Goal: Communication & Community: Answer question/provide support

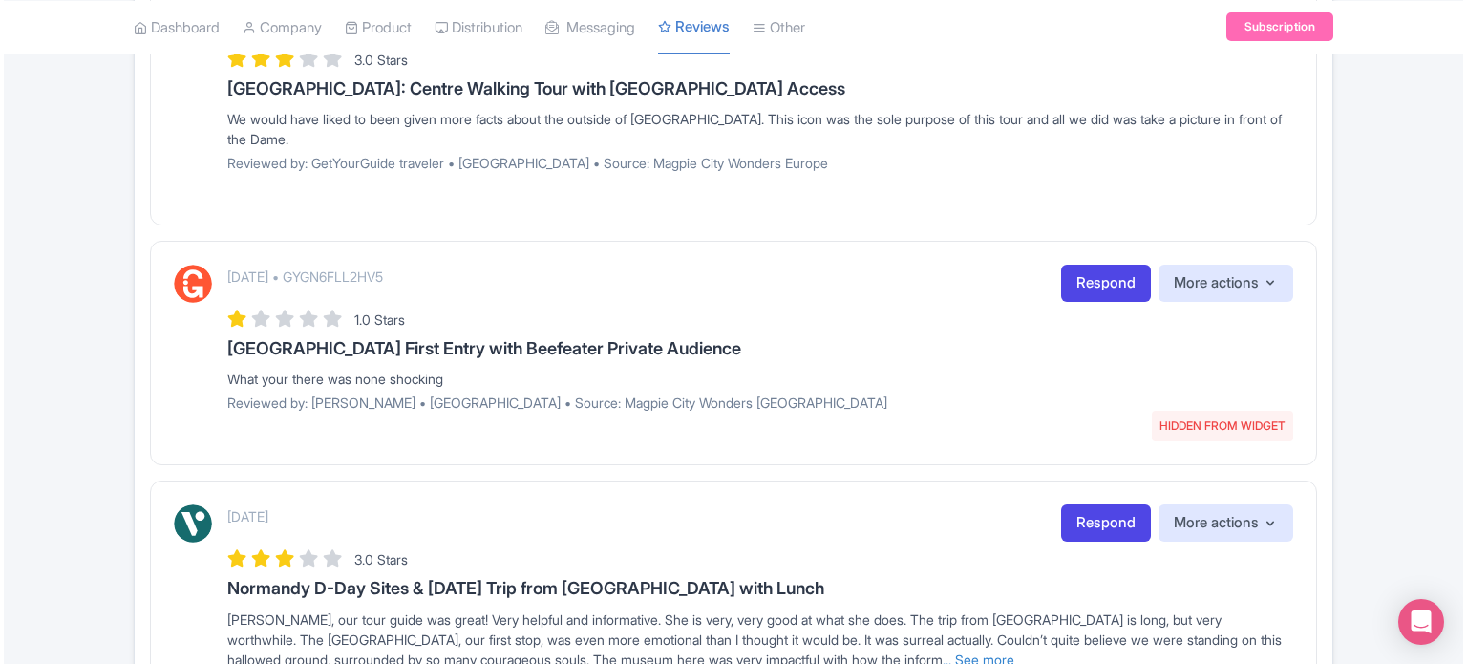
scroll to position [1500, 0]
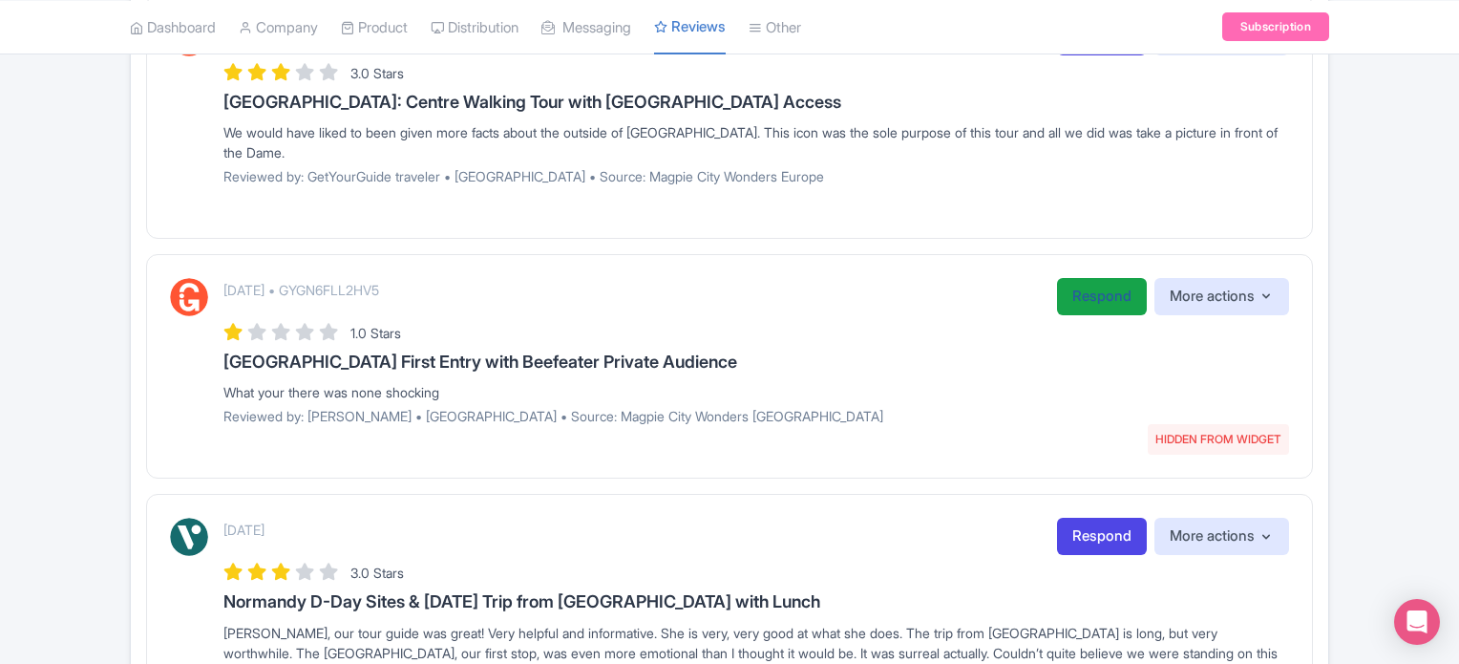
click at [1077, 278] on link "Respond" at bounding box center [1102, 296] width 90 height 37
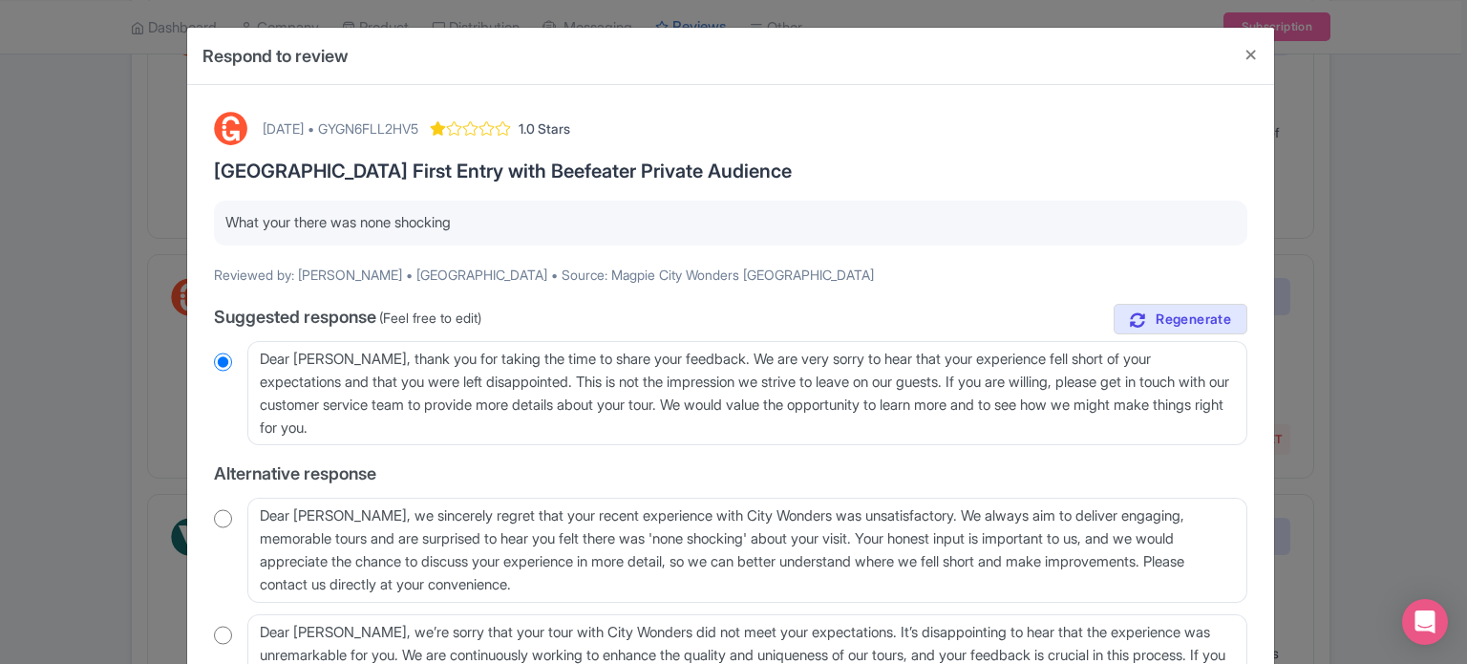
click at [418, 118] on div "[DATE] • GYGN6FLL2HV5" at bounding box center [341, 128] width 156 height 20
copy div "GYGN6FLL2HV5"
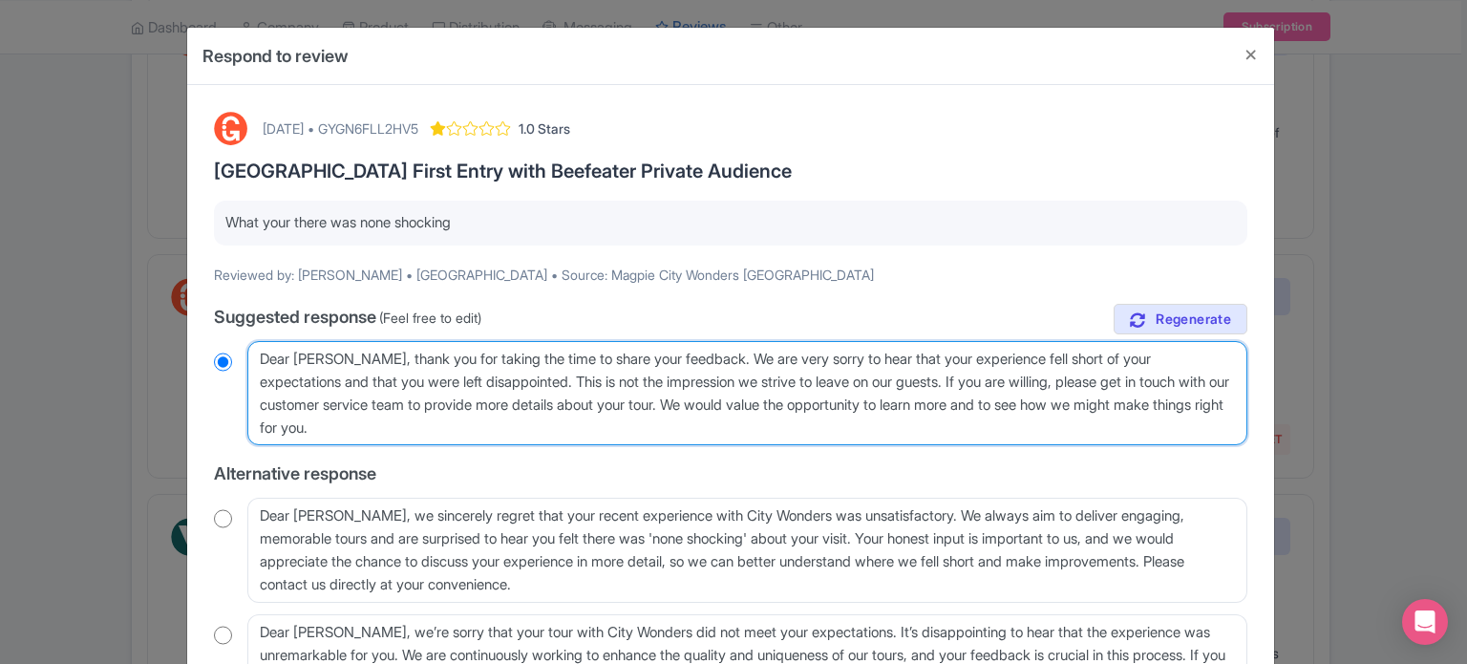
drag, startPoint x: 687, startPoint y: 399, endPoint x: 712, endPoint y: 426, distance: 36.5
click at [712, 426] on textarea "Dear Frank, thank you for taking the time to share your feedback. We are very s…" at bounding box center [747, 393] width 1000 height 105
type textarea "Dear [PERSON_NAME], thank you for taking the time to share your feedback. We ar…"
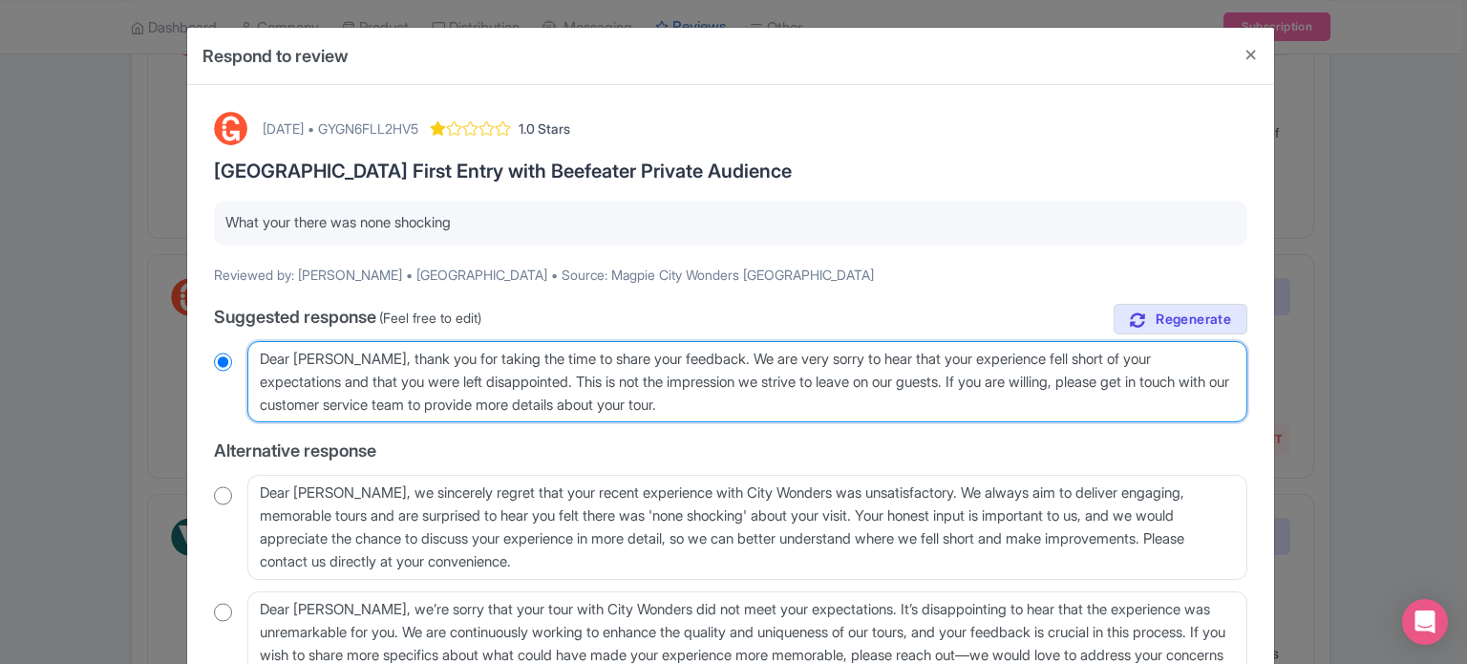
radio input "true"
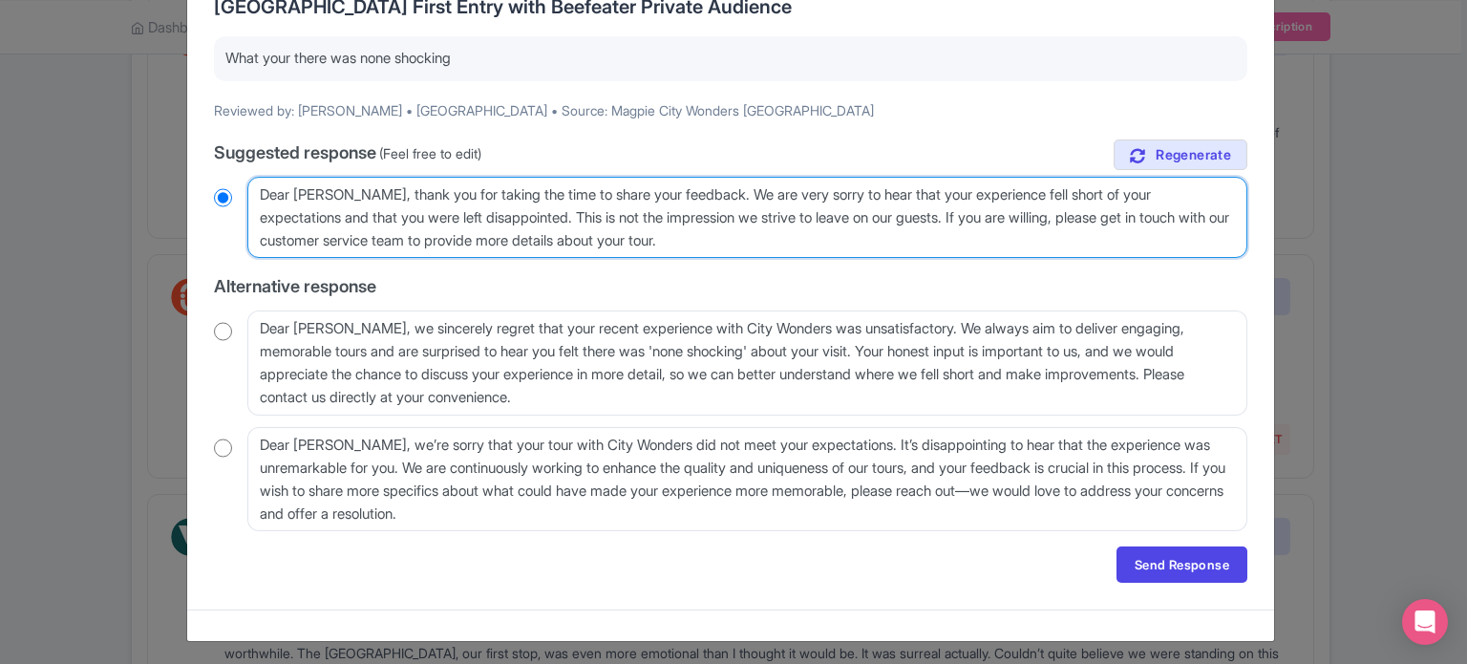
scroll to position [168, 0]
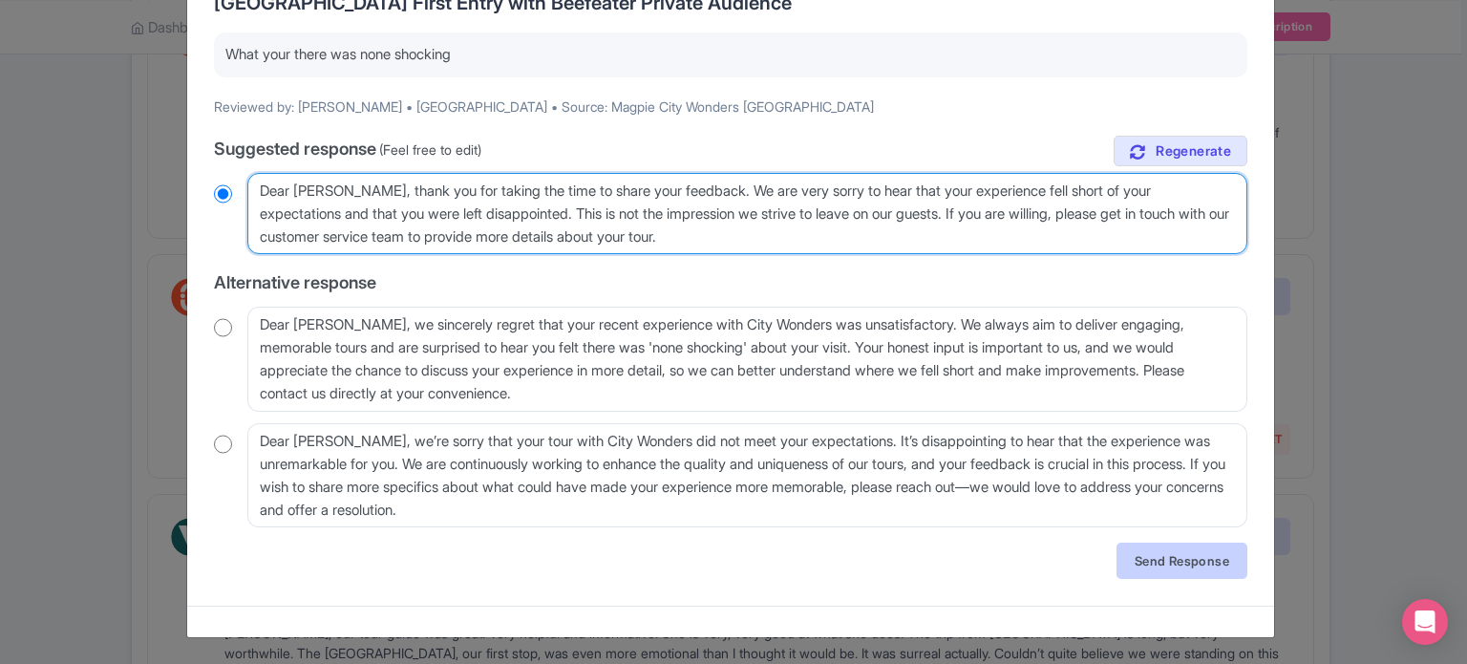
type textarea "Dear [PERSON_NAME], thank you for taking the time to share your feedback. We ar…"
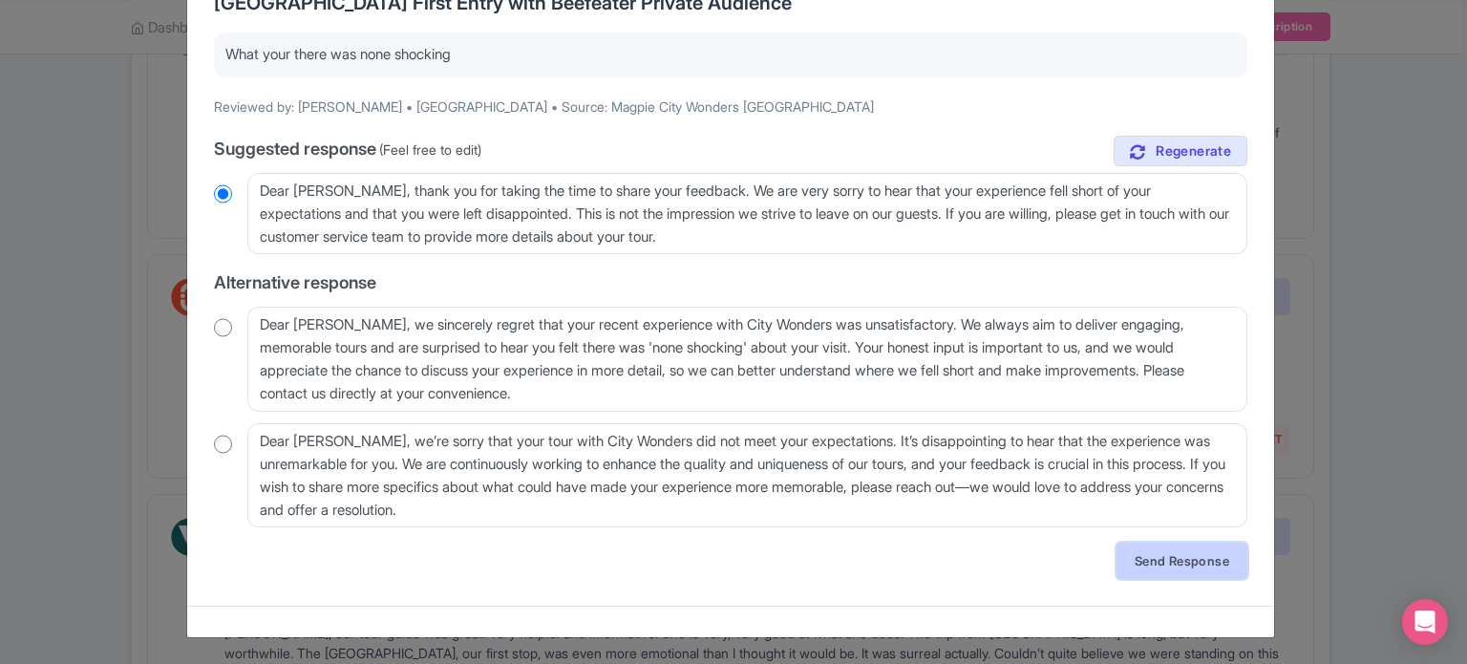
click at [1149, 545] on link "Send Response" at bounding box center [1182, 561] width 131 height 36
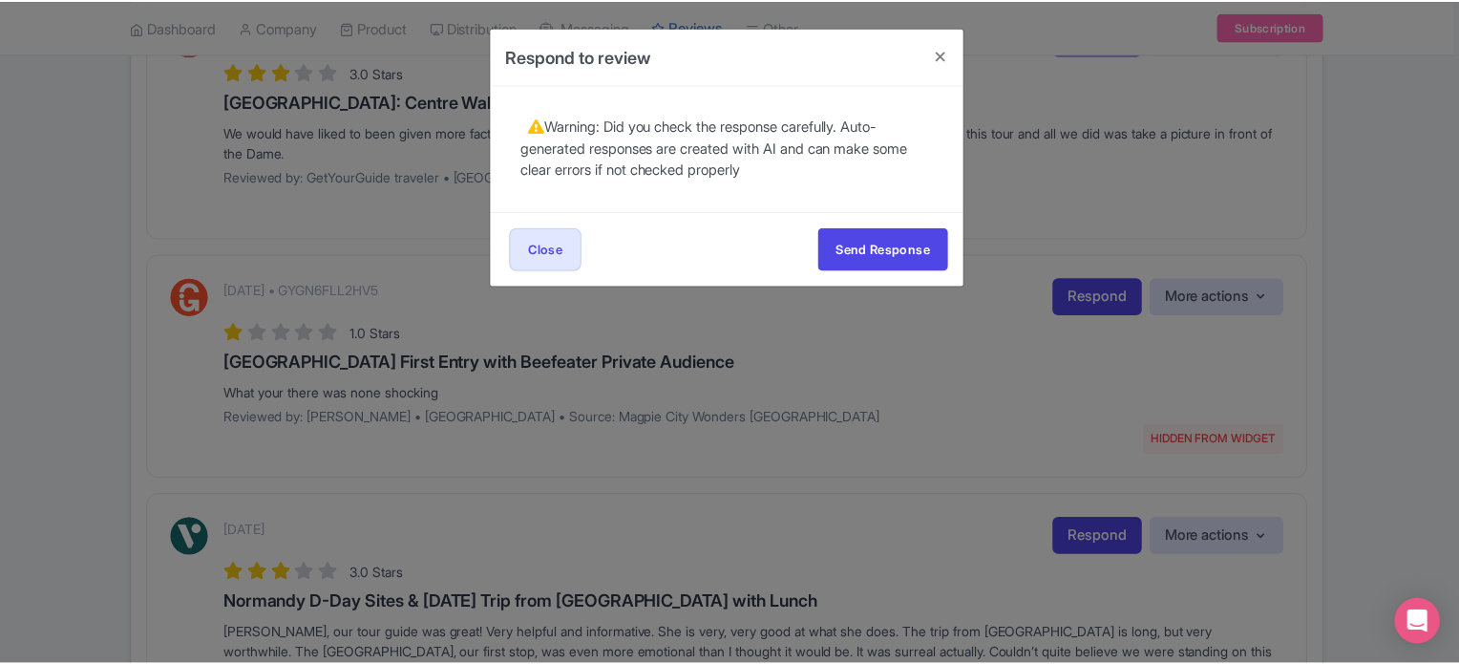
scroll to position [0, 0]
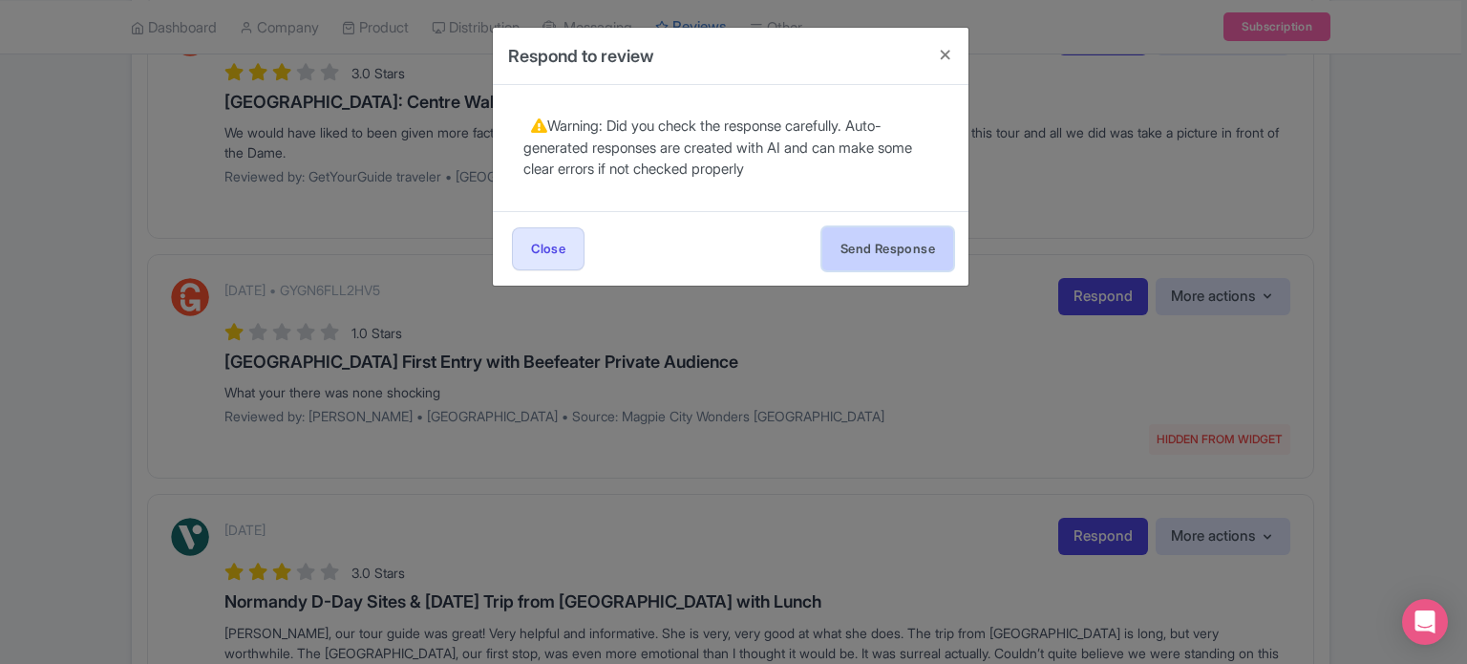
click at [921, 239] on button "Send Response" at bounding box center [887, 248] width 131 height 43
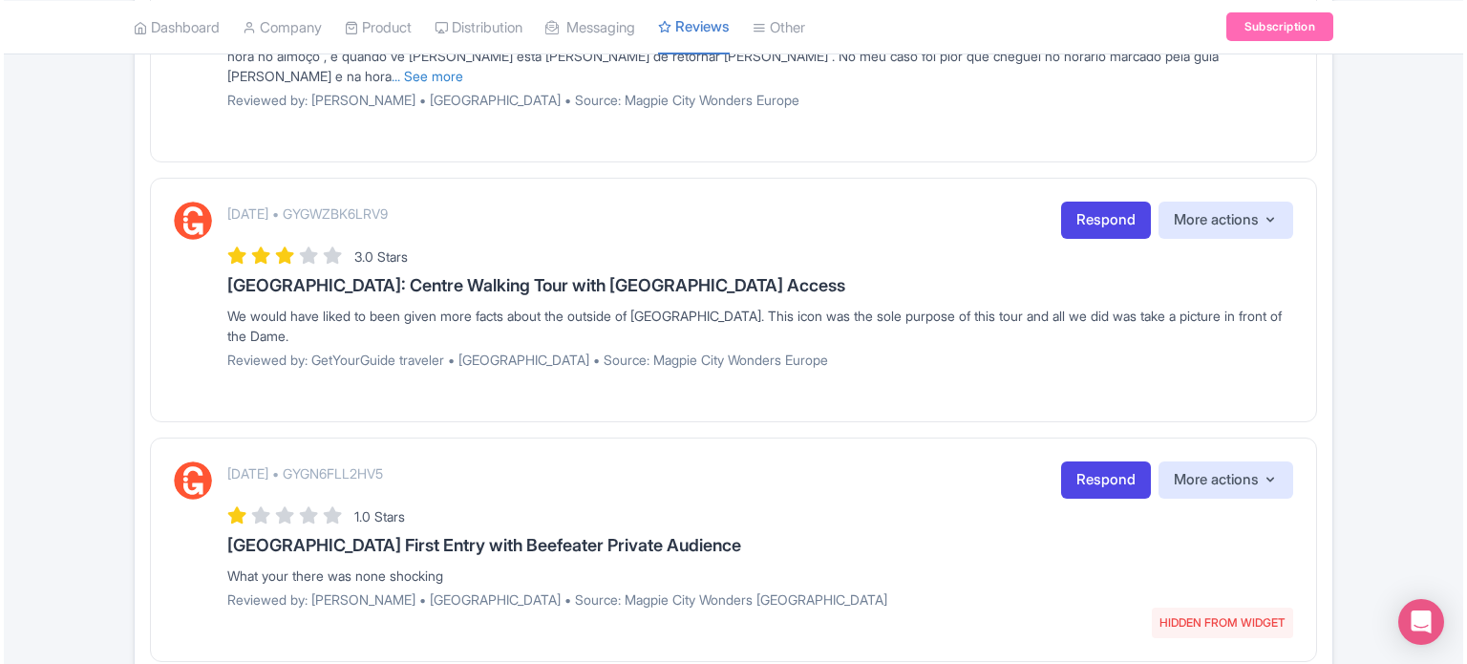
scroll to position [1309, 0]
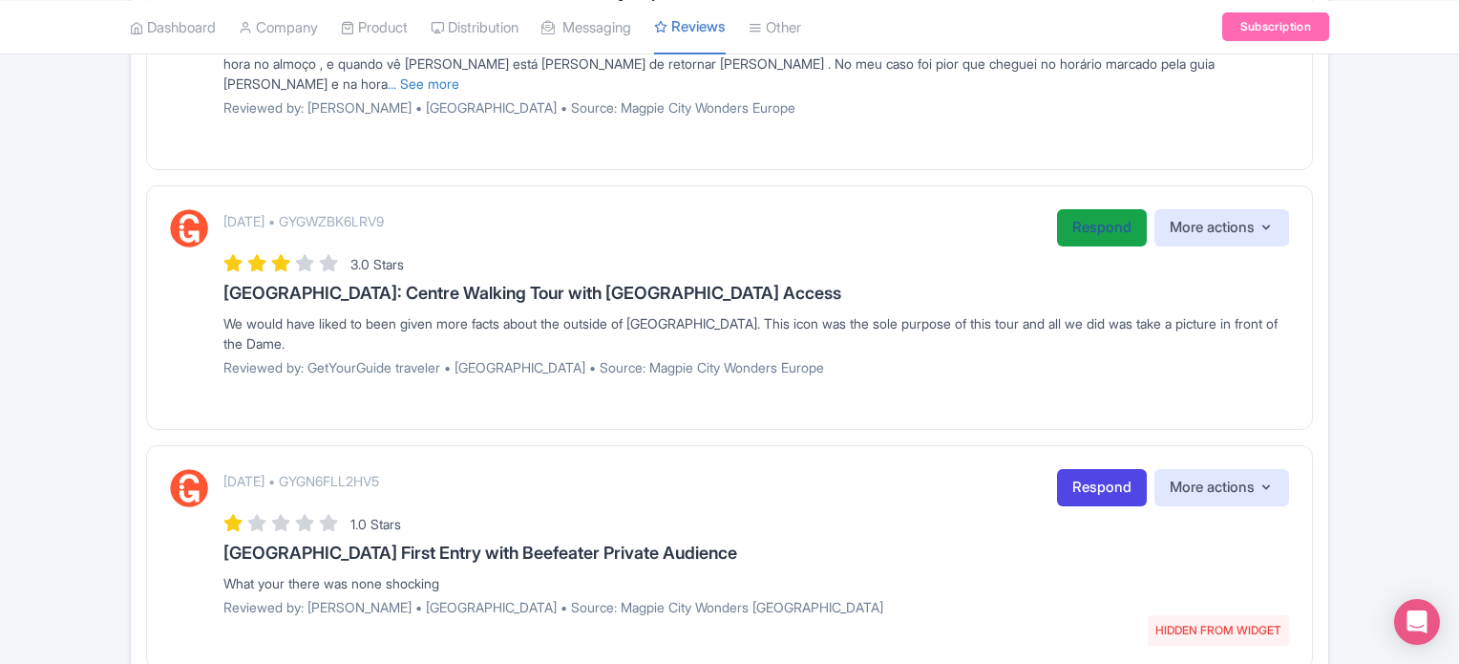
click at [1074, 214] on link "Respond" at bounding box center [1102, 227] width 90 height 37
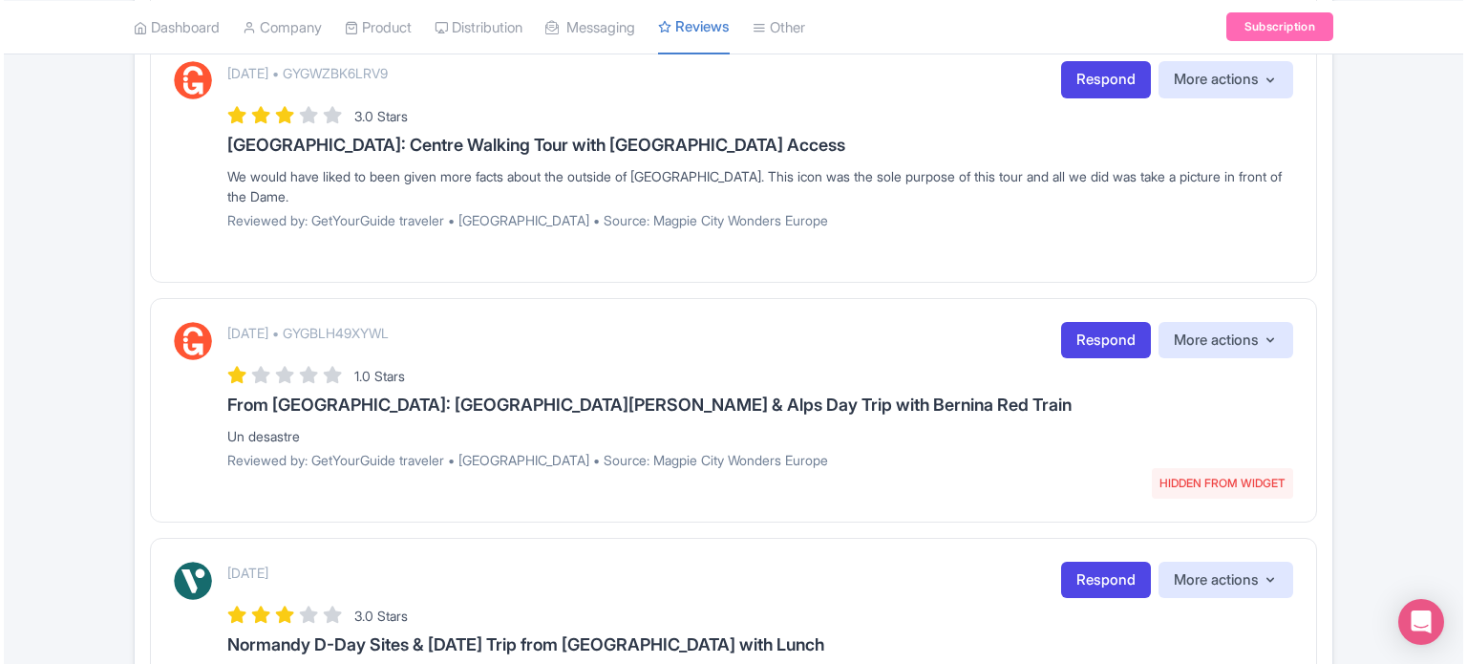
scroll to position [1978, 0]
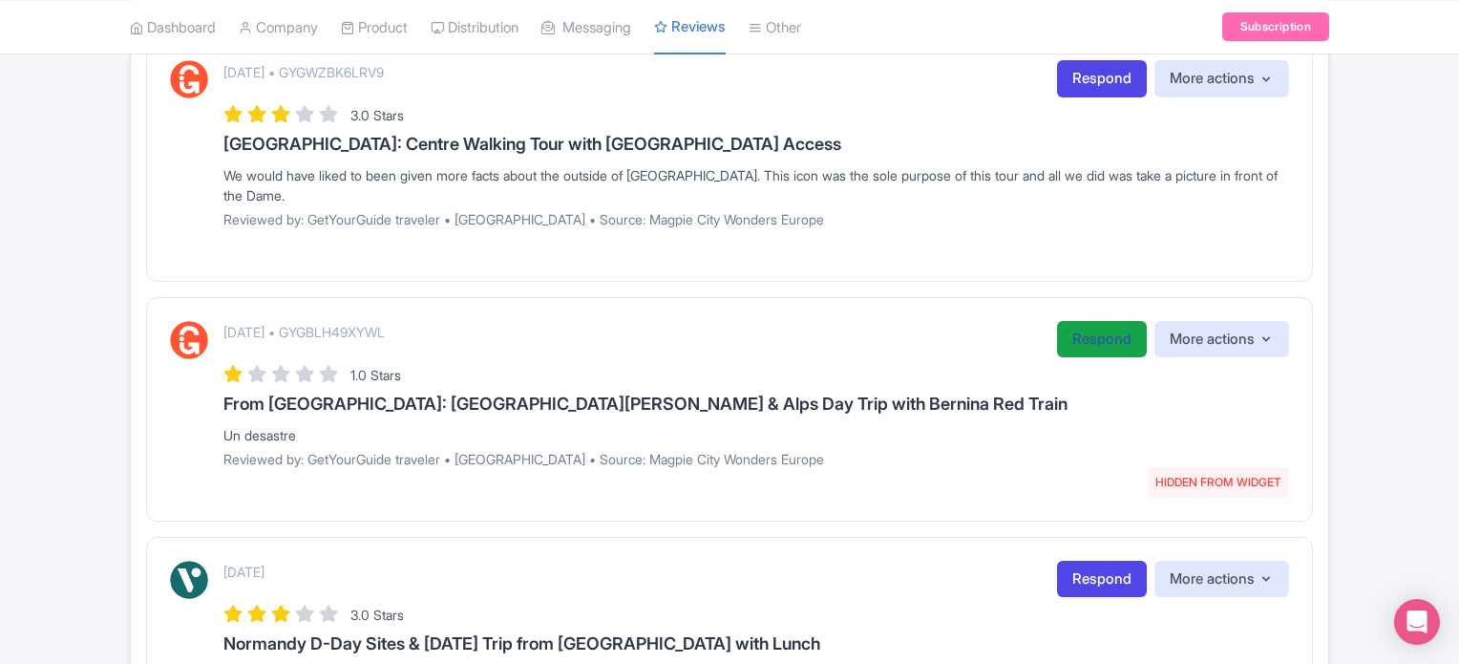
click at [1074, 336] on link "Respond" at bounding box center [1102, 339] width 90 height 37
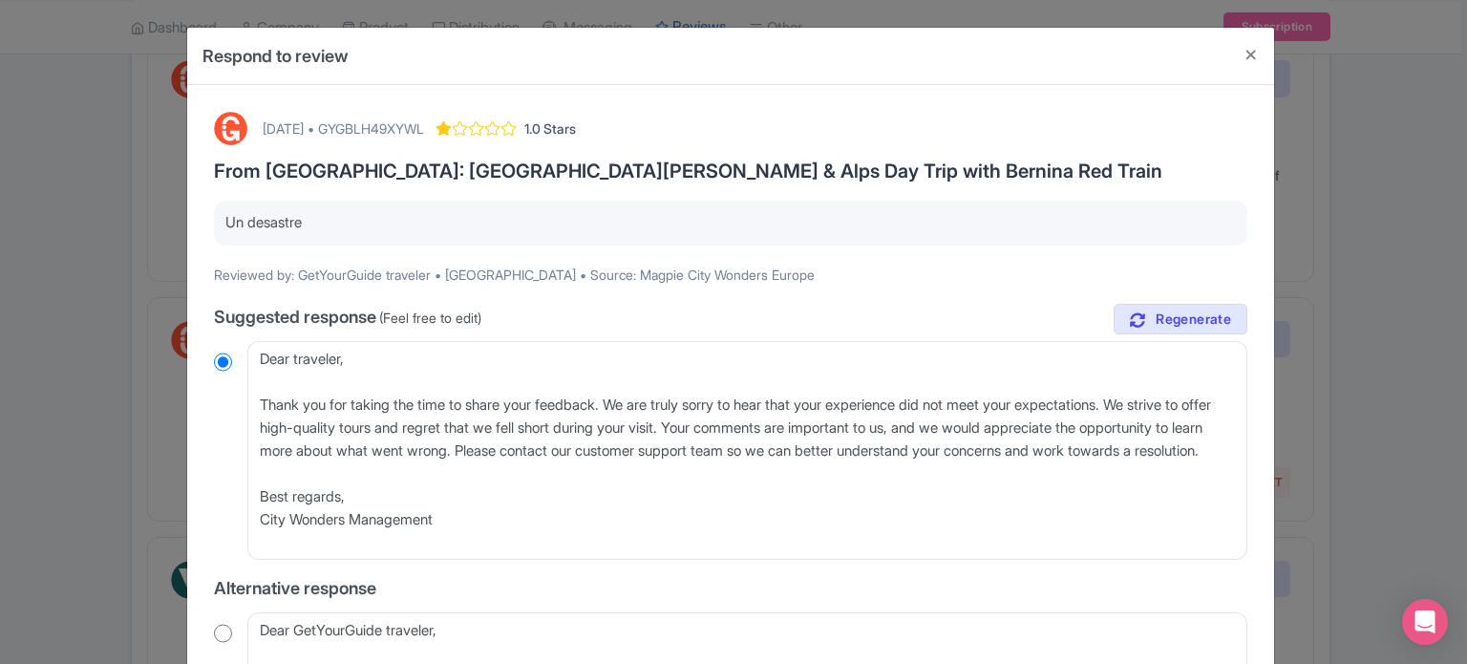
click at [424, 130] on div "[DATE] • GYGBLH49XYWL" at bounding box center [343, 128] width 161 height 20
copy div "GYGBLH49XYWL"
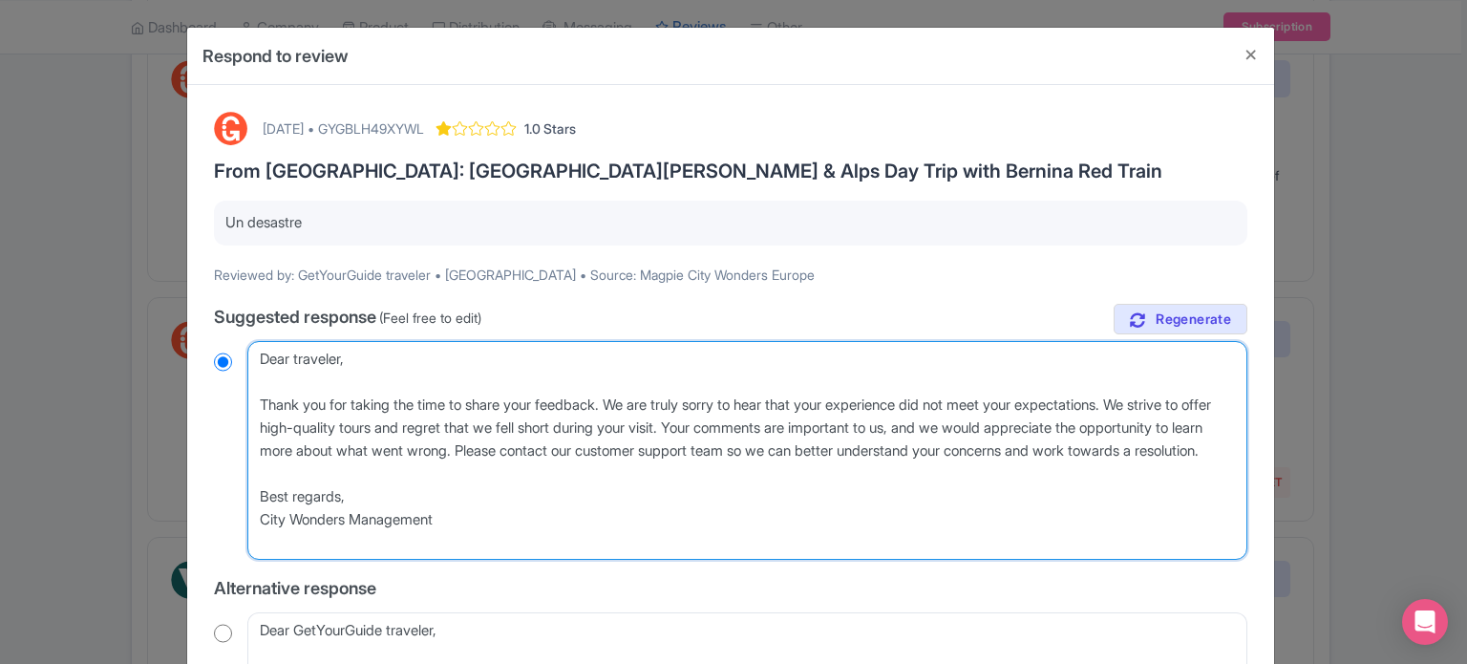
drag, startPoint x: 456, startPoint y: 538, endPoint x: 242, endPoint y: 362, distance: 276.9
click at [242, 362] on div "Dear traveler, Thank you for taking the time to share your feedback. We are tru…" at bounding box center [730, 451] width 1033 height 220
type textarea "E"
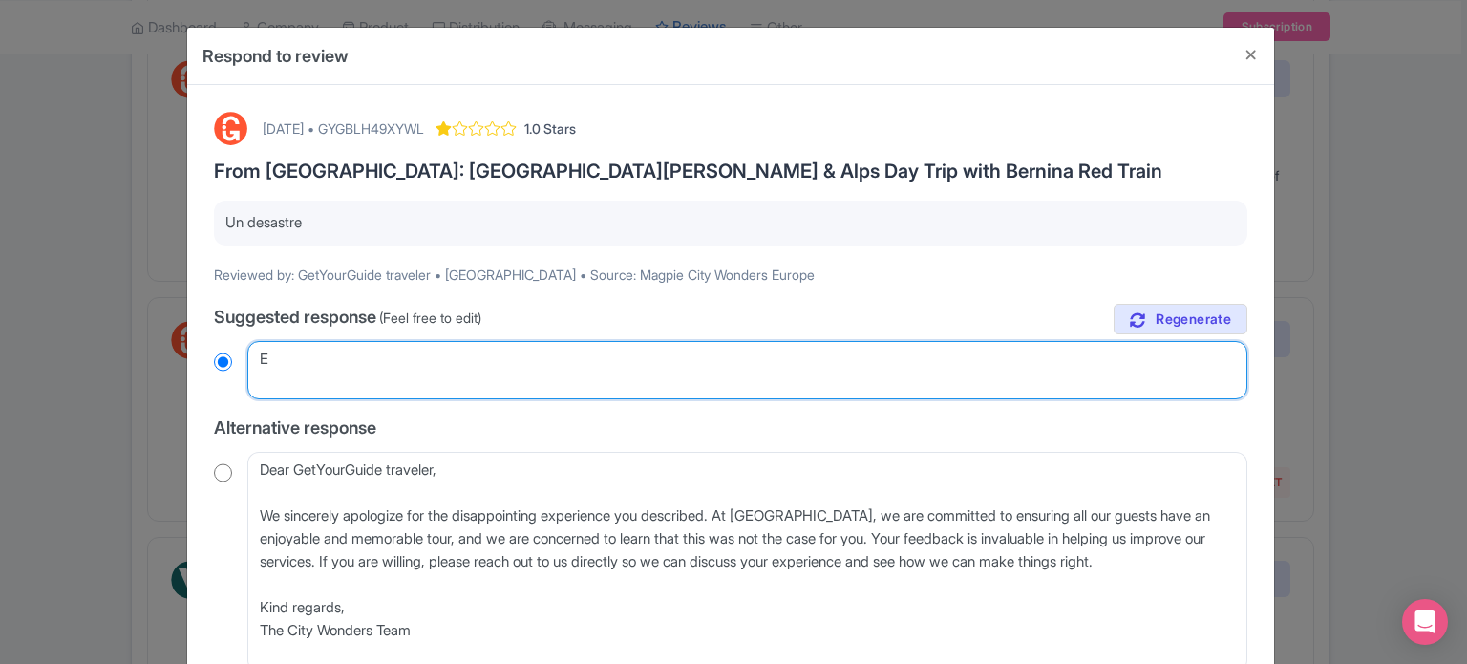
radio input "true"
type textarea "Es"
radio input "true"
type textarea "Esti"
radio input "true"
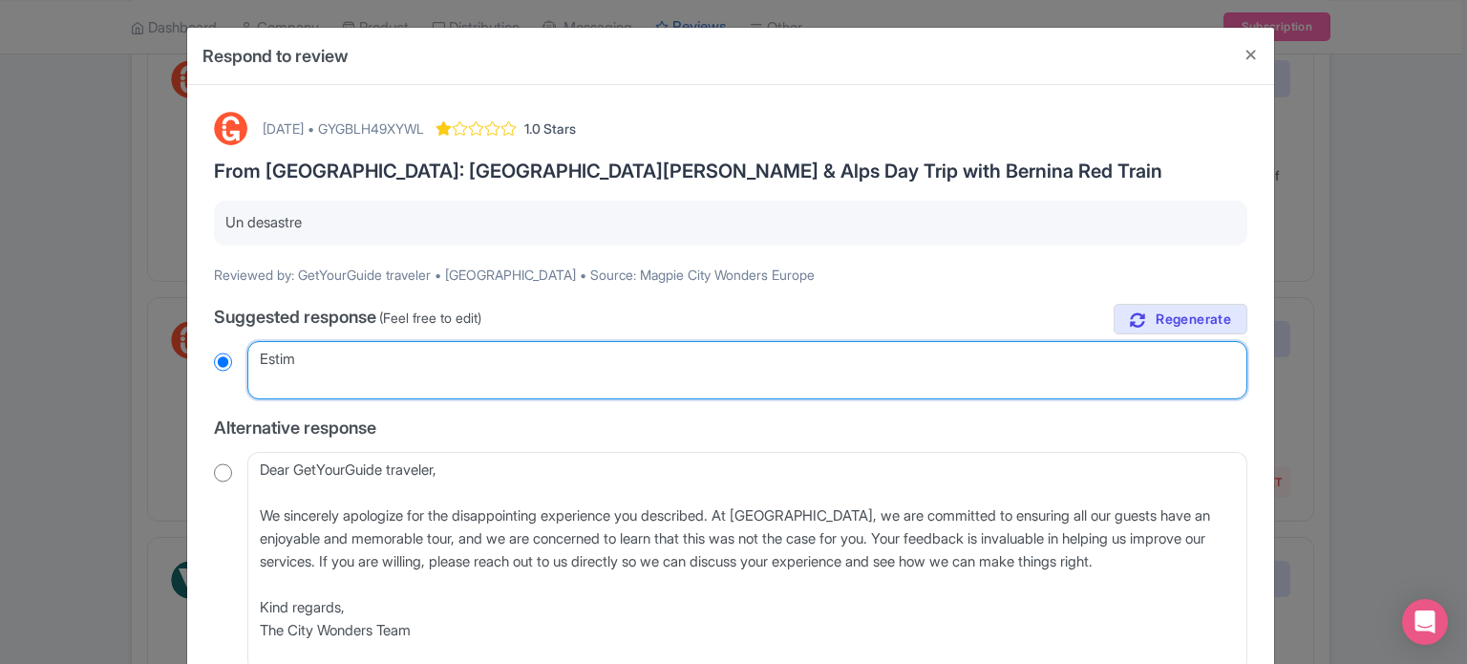
type textarea "Estima"
radio input "true"
type textarea "Estimad"
radio input "true"
type textarea "Estimada"
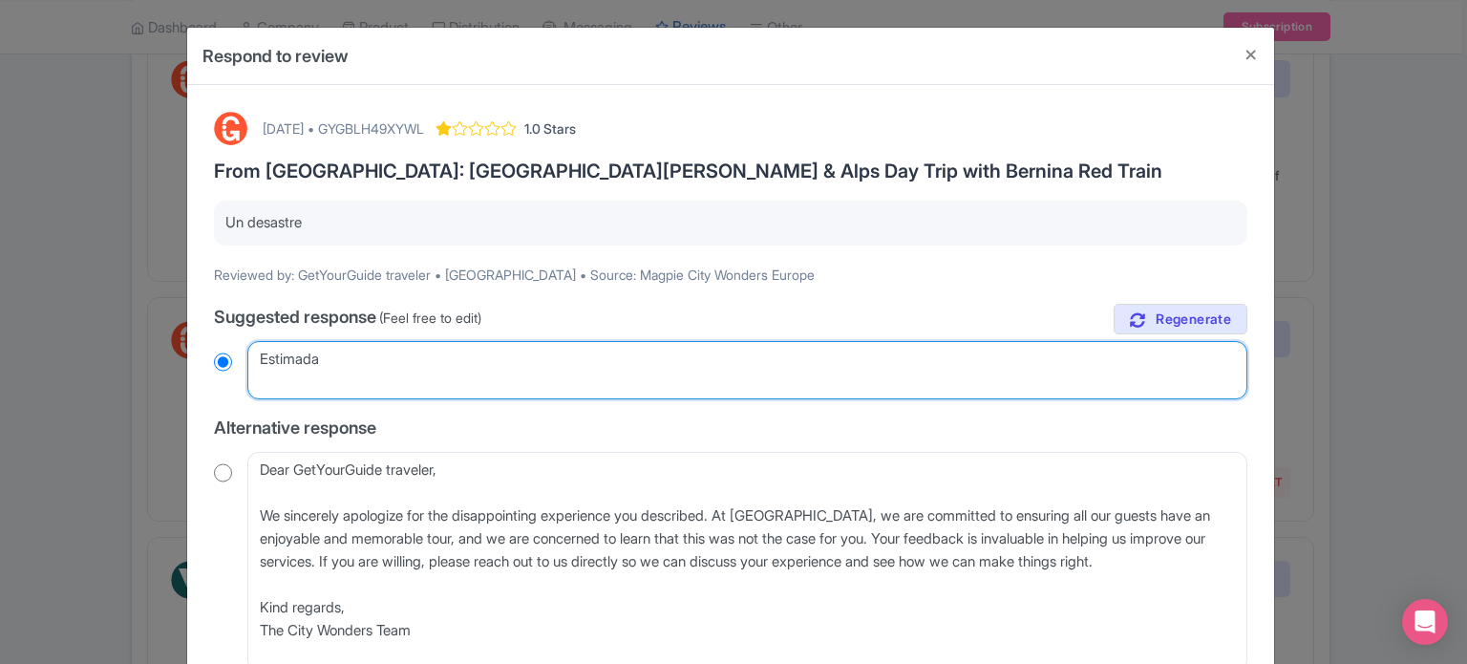
radio input "true"
type textarea "Estimada"
radio input "true"
type textarea "Estimada C"
radio input "true"
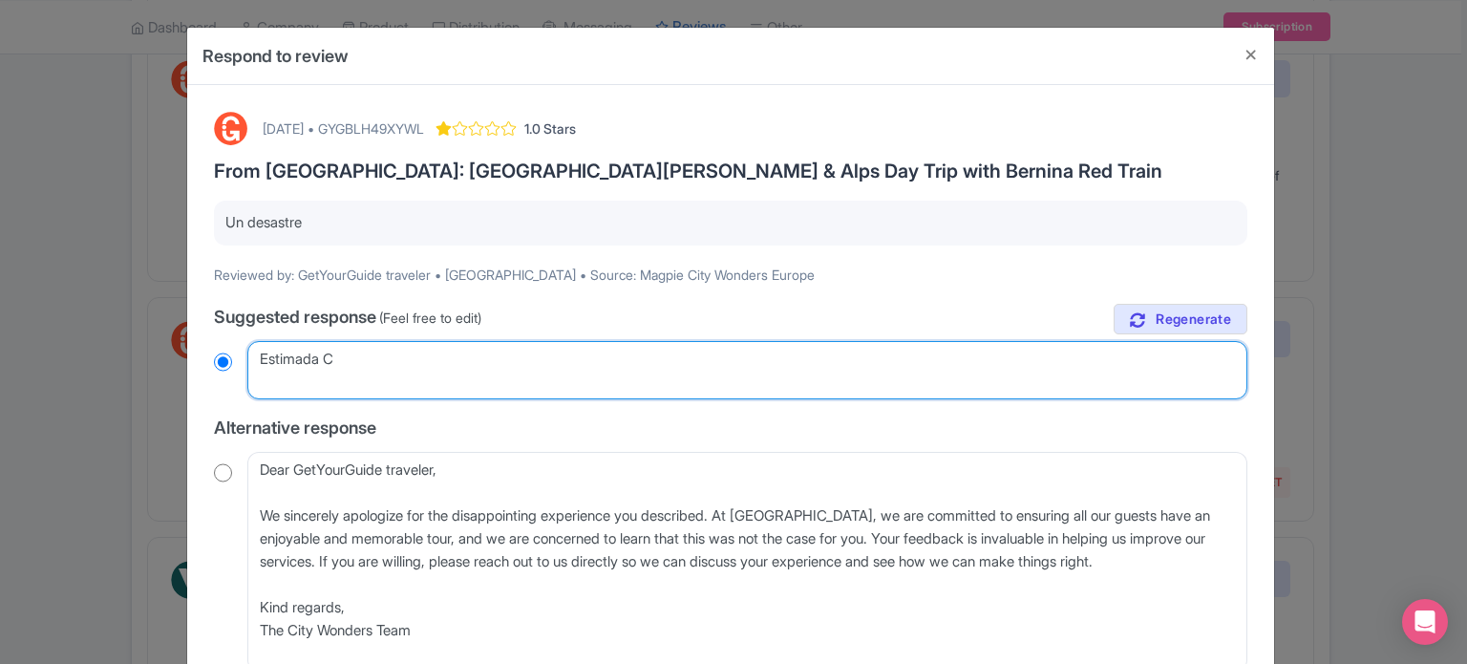
type textarea "Estimada Cy"
radio input "true"
type textarea "Estimada Cyn"
radio input "true"
type textarea "Estimada Cynt"
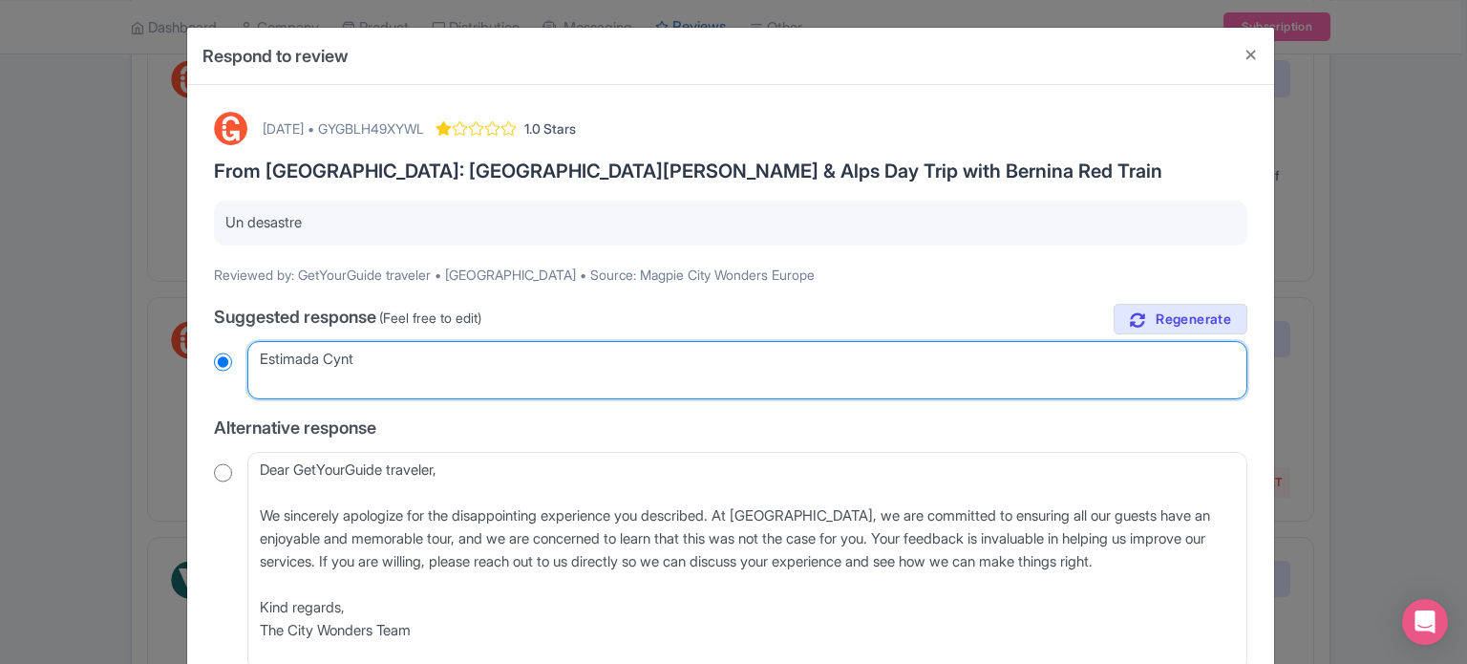
radio input "true"
type textarea "Estimada Cynth"
radio input "true"
type textarea "Estimada Cynthy"
radio input "true"
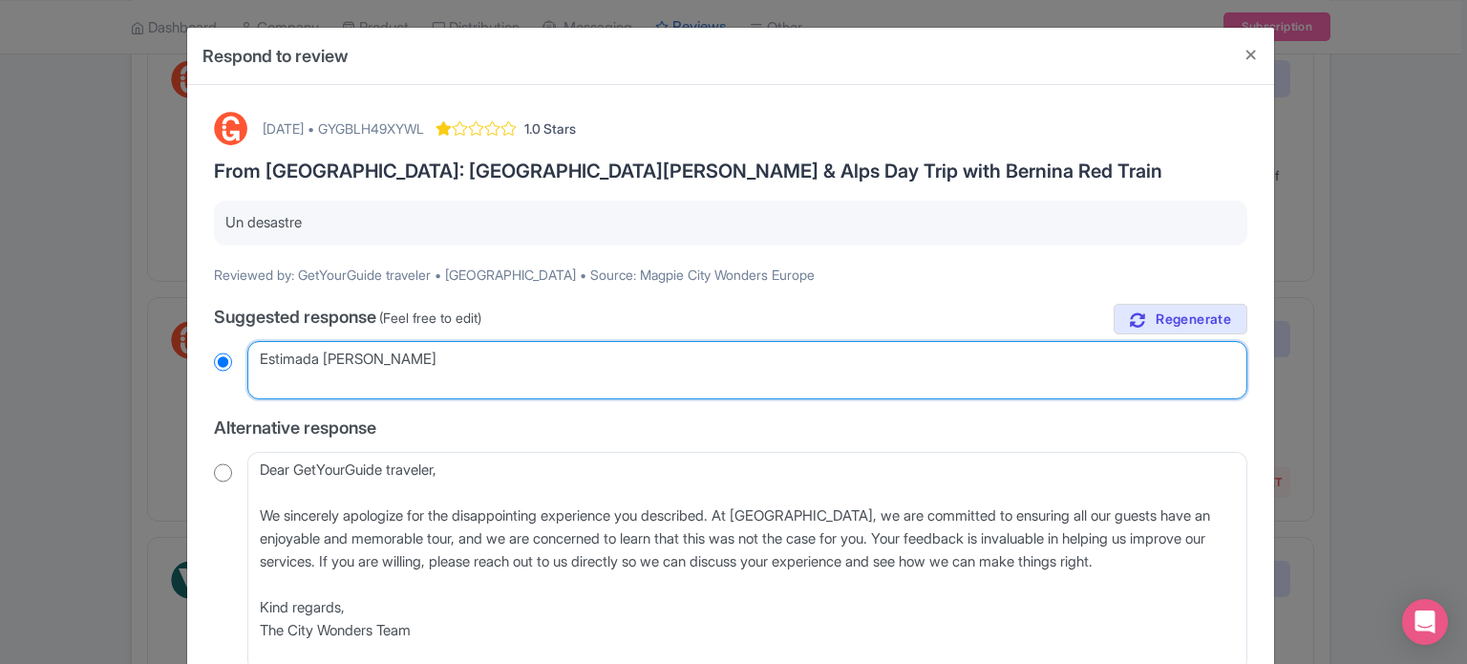
type textarea "Estimada Cynthya"
radio input "true"
type textarea "Estimada Cynthya,"
radio input "true"
type textarea "Estimada Cynthya, l"
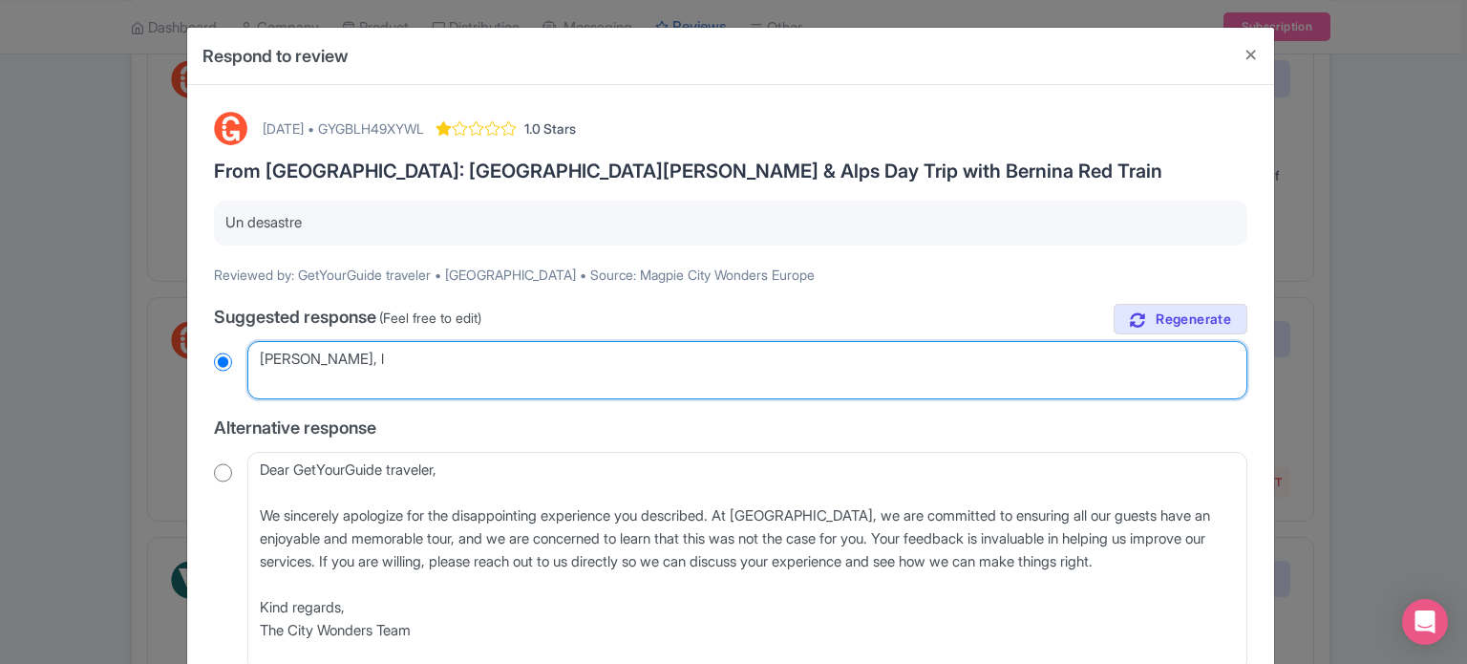
radio input "true"
type textarea "Estimada Cynthya, lam"
radio input "true"
type textarea "Estimada Cynthya, lame"
radio input "true"
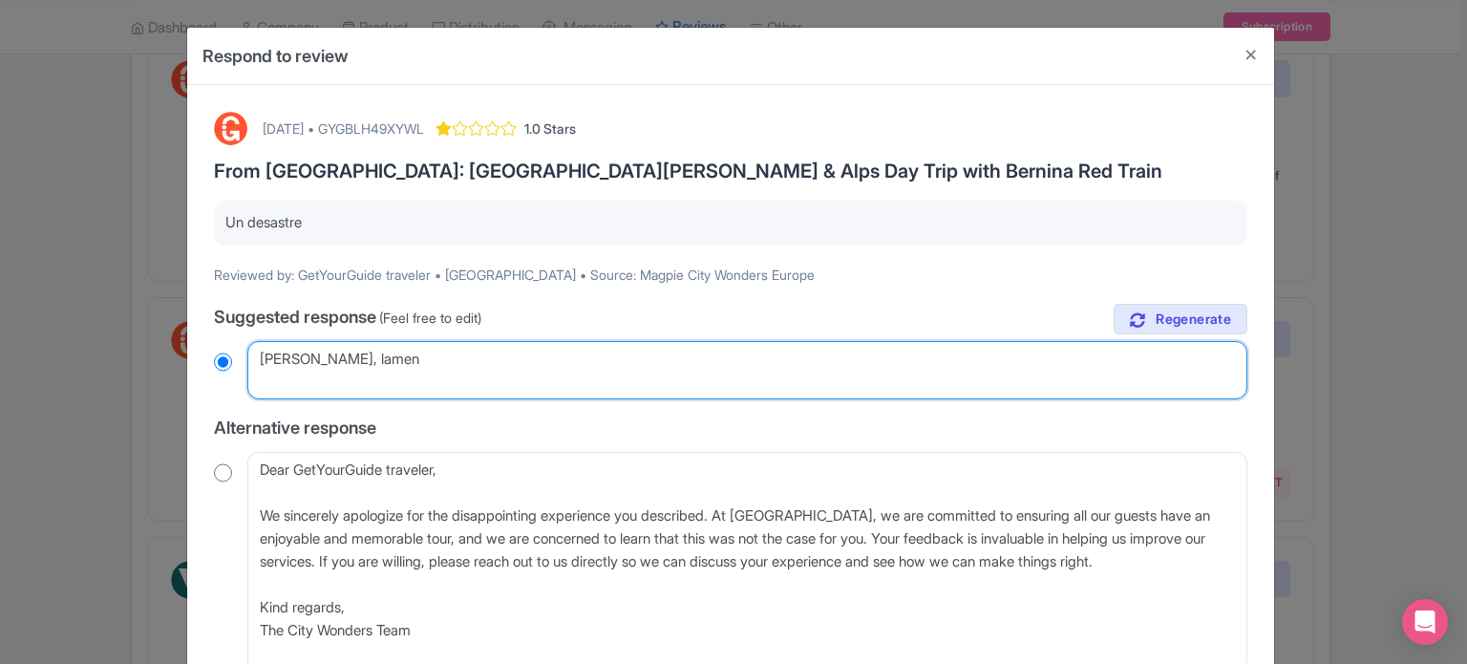
type textarea "Estimada Cynthya, lamena"
radio input "true"
type textarea "Estimada Cynthya, lamenat"
radio input "true"
type textarea "Estimada Cynthya, lamenatm"
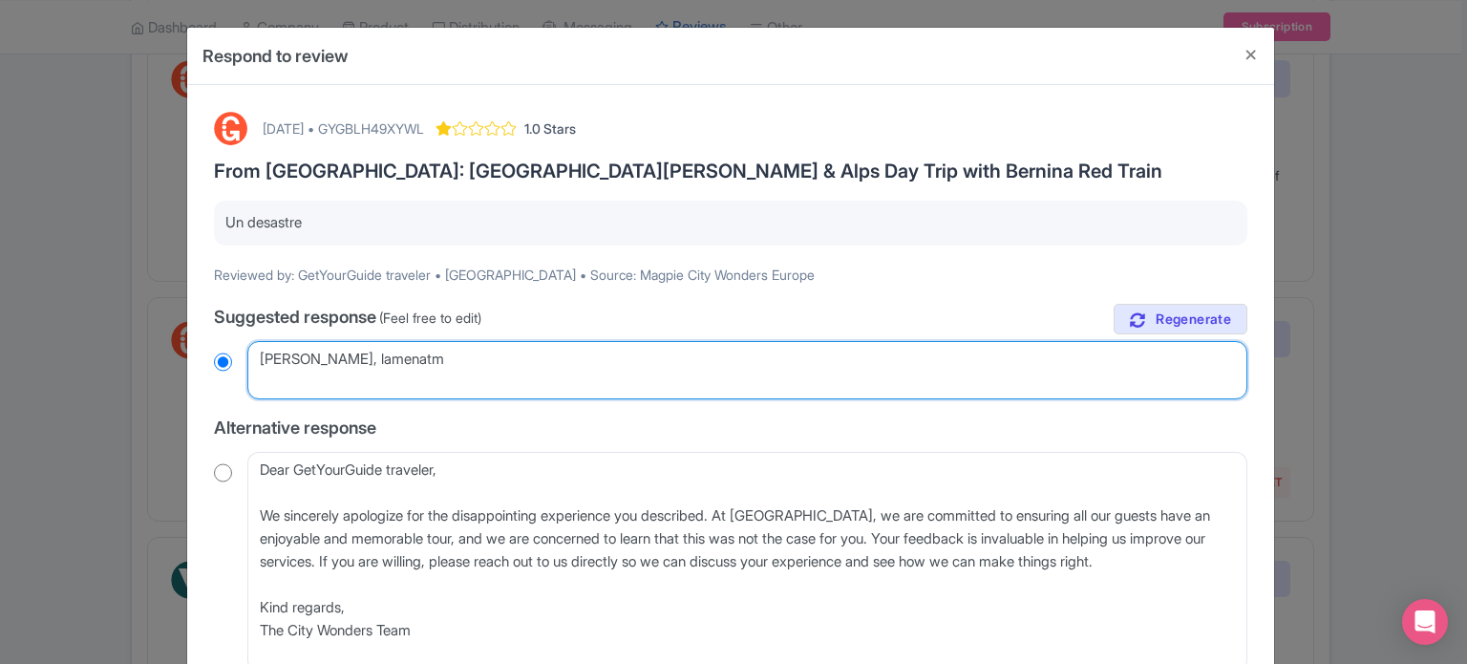
radio input "true"
type textarea "Estimada Cynthya, lamenat"
radio input "true"
type textarea "Estimada Cynthya, lamena"
radio input "true"
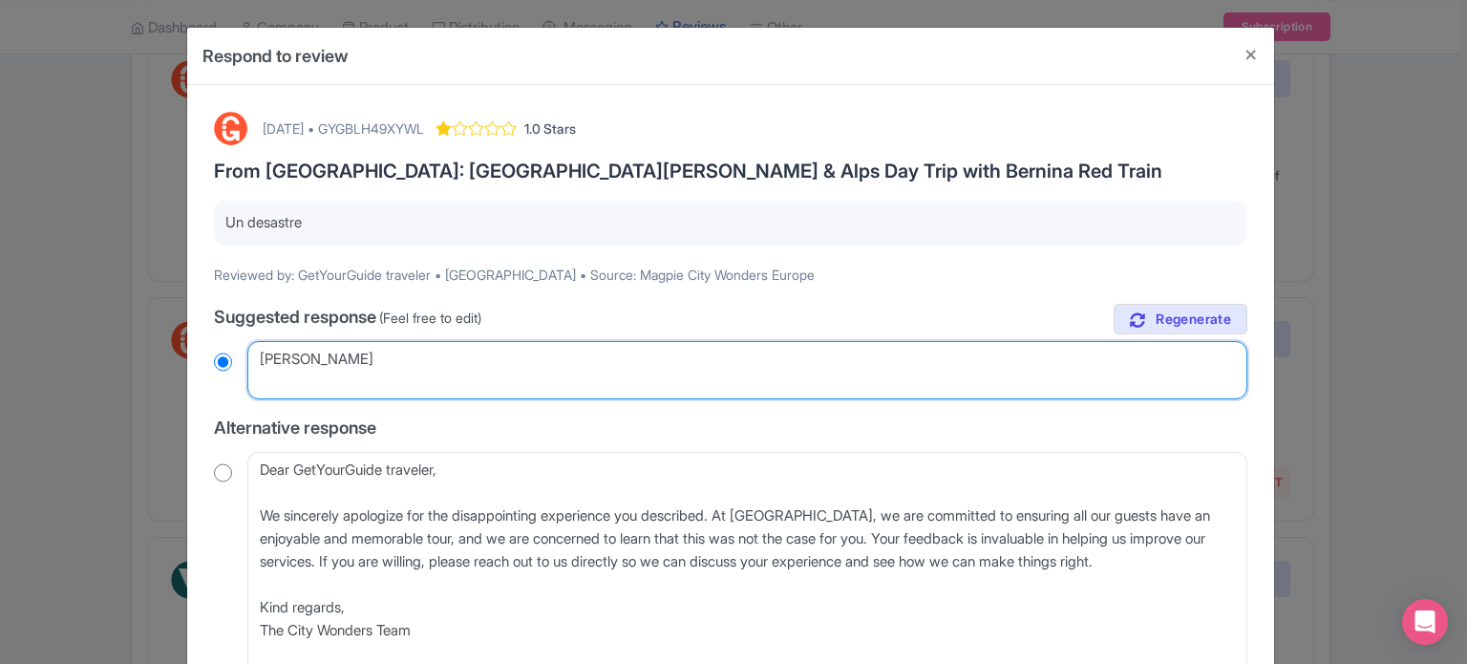
type textarea "Estimada Cynthya, lamen"
radio input "true"
type textarea "Estimada Cynthya, lament"
radio input "true"
type textarea "Estimada Cynthya, lamentam"
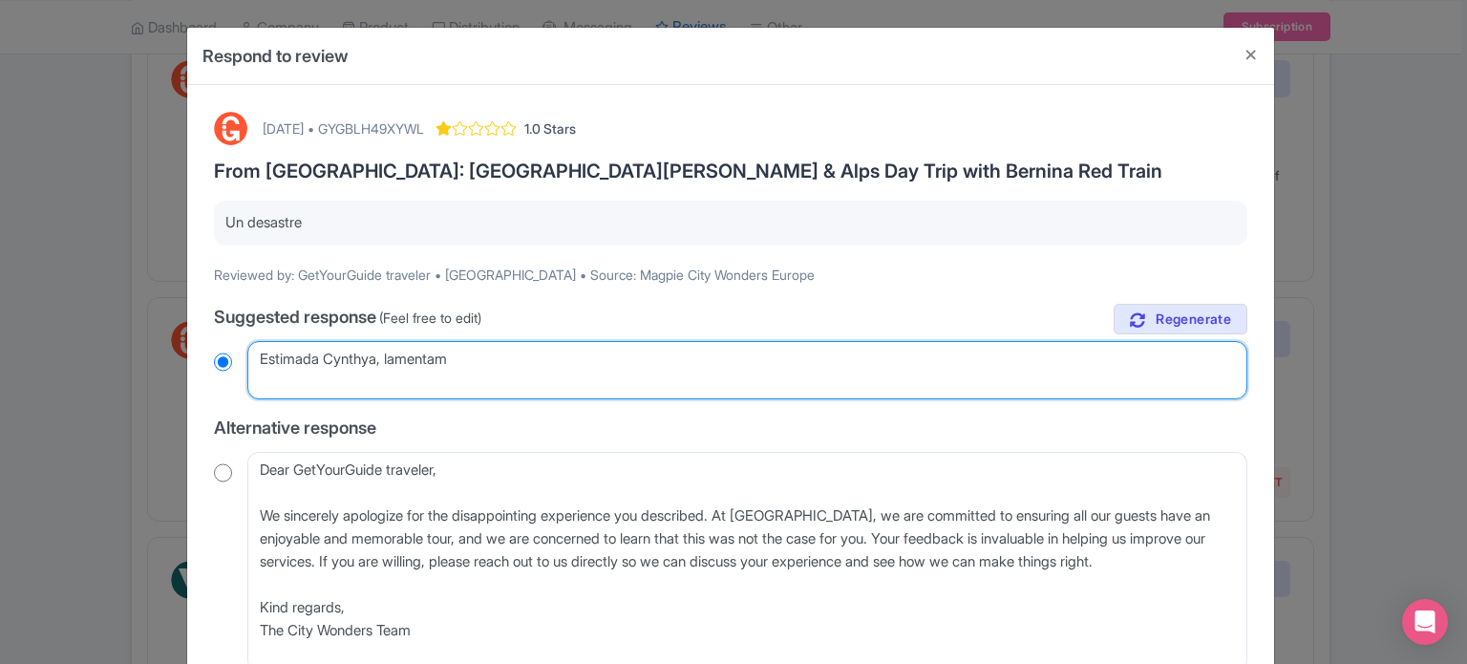
radio input "true"
type textarea "Estimada Cynthya, lamentamo"
radio input "true"
type textarea "Estimada Cynthya, lamentamos"
radio input "true"
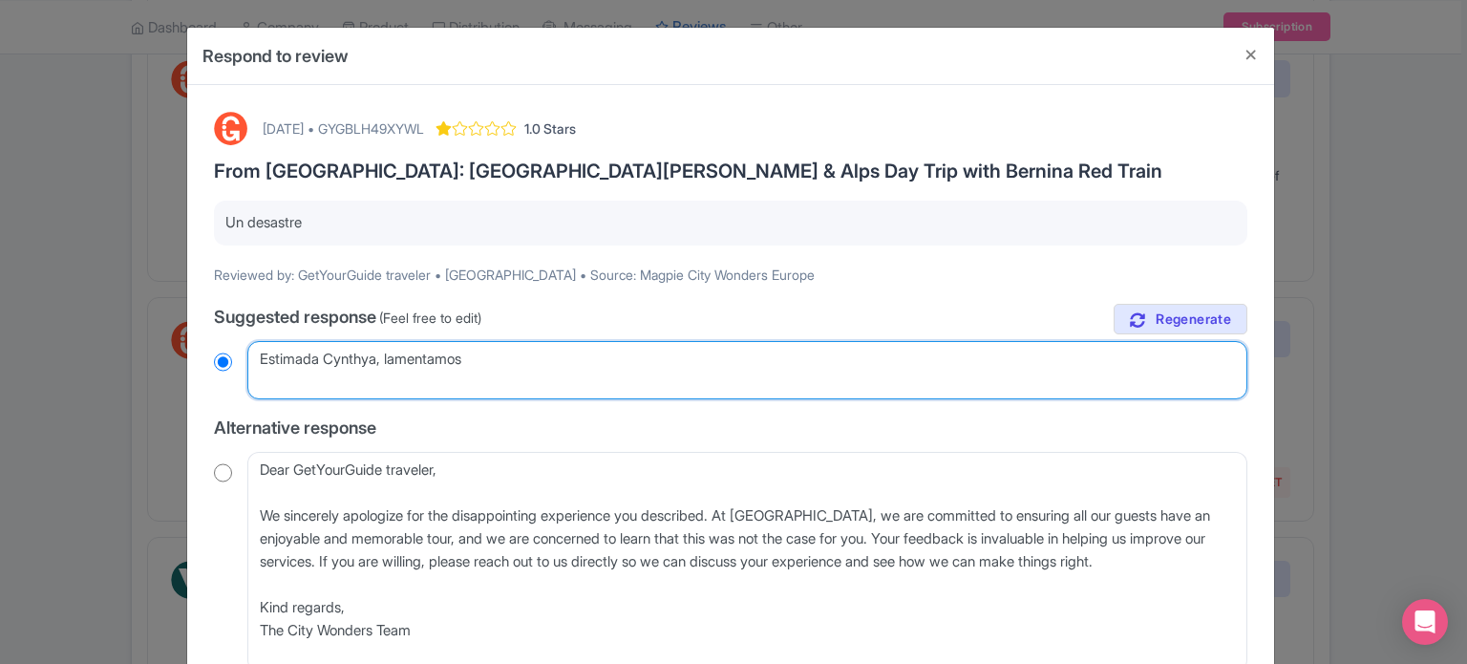
type textarea "Estimada Cynthya, lamentamos p"
radio input "true"
type textarea "Estimada Cynthya, lamentamos pr"
radio input "true"
type textarea "Estimada Cynthya, lamentamos prof"
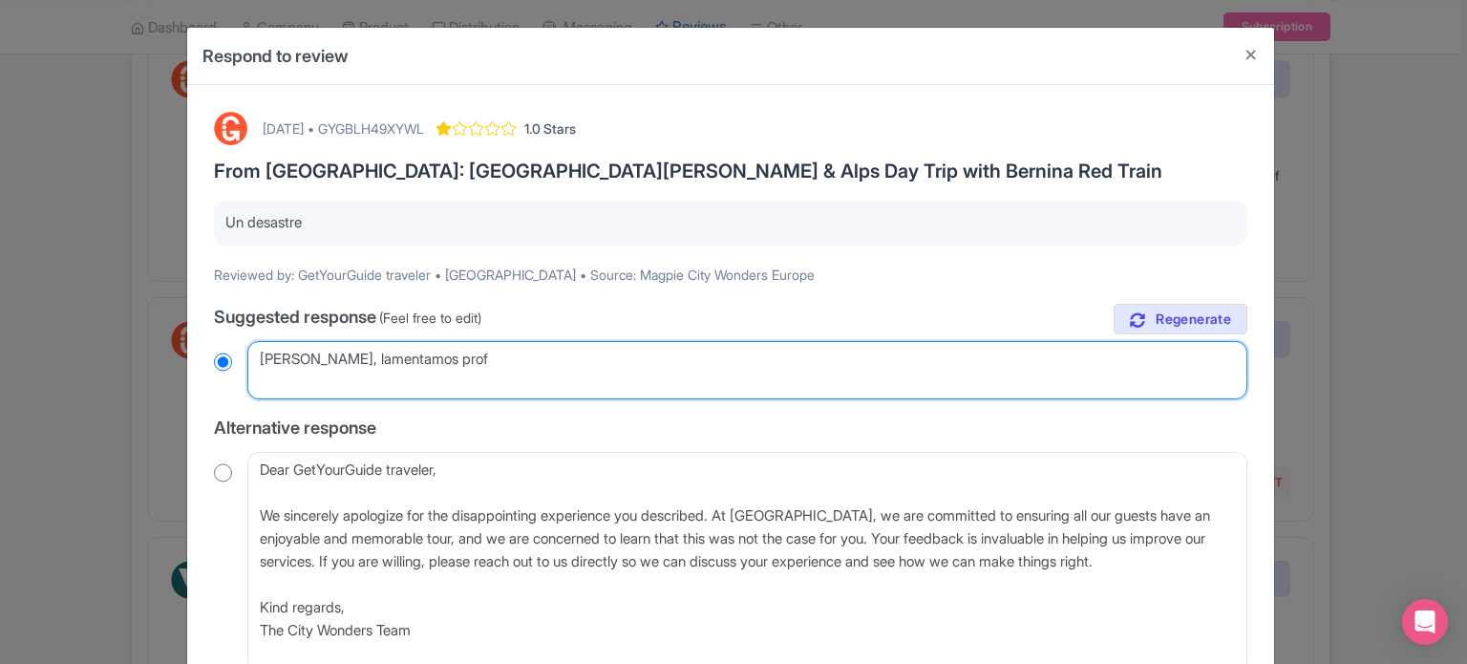
radio input "true"
type textarea "Estimada Cynthya, lamentamos profu"
radio input "true"
type textarea "Estimada Cynthya, lamentamos profuc"
radio input "true"
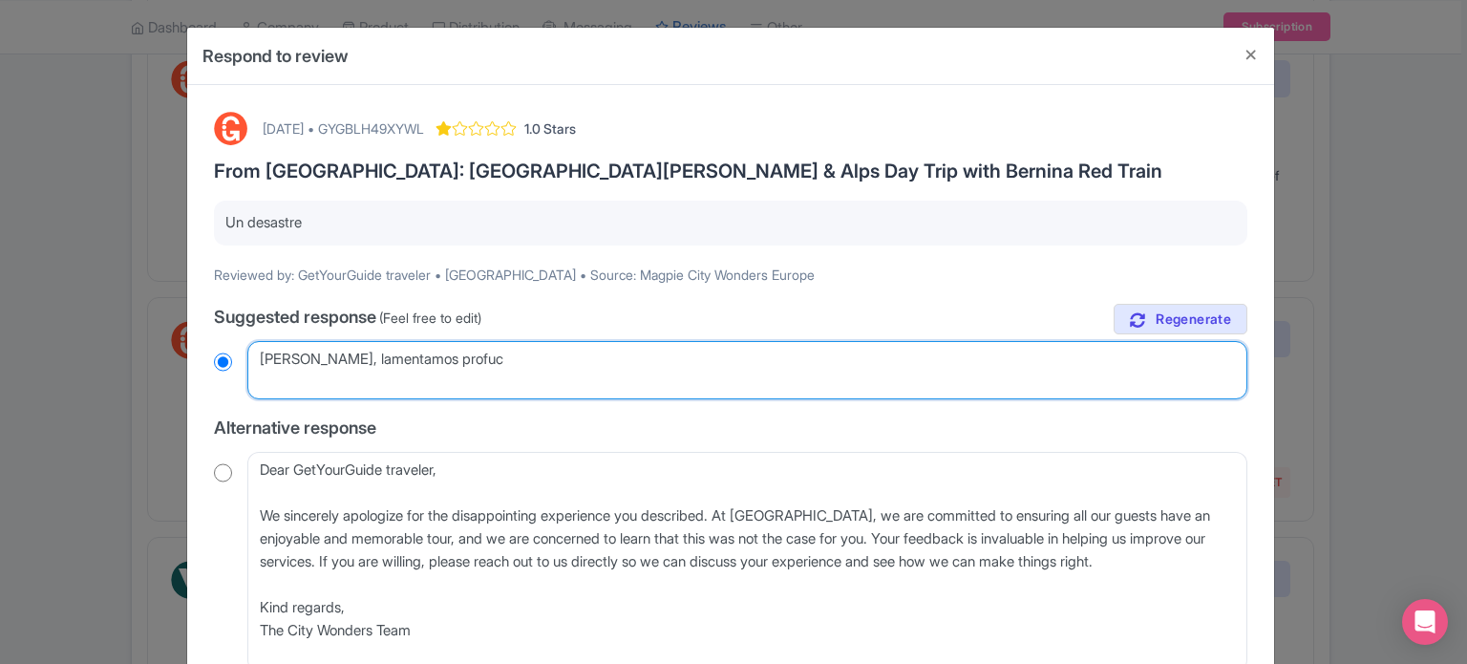
type textarea "Estimada Cynthya, lamentamos profu"
radio input "true"
type textarea "Estimada Cynthya, lamentamos profun"
radio input "true"
type textarea "Estimada Cynthya, lamentamos profund"
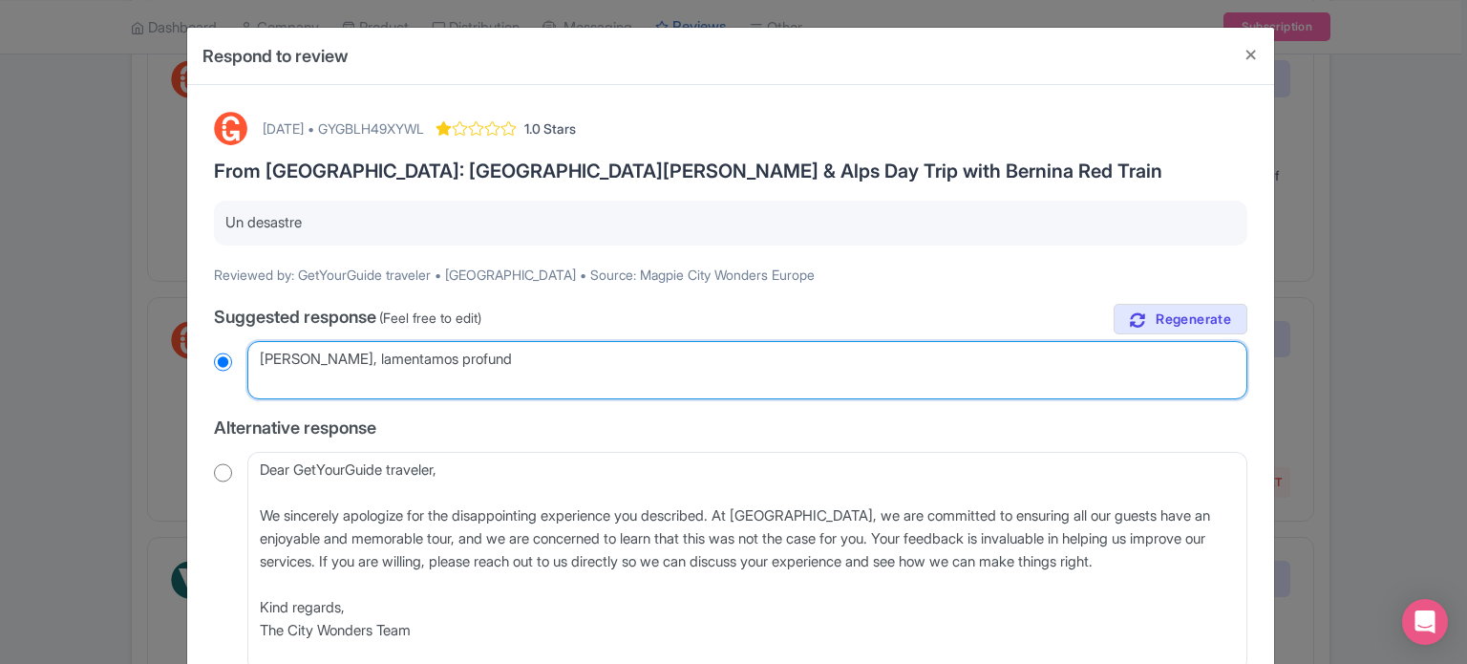
radio input "true"
type textarea "Estimada Cynthya, lamentamos profundam"
radio input "true"
type textarea "Estimada Cynthya, lamentamos profundamen"
radio input "true"
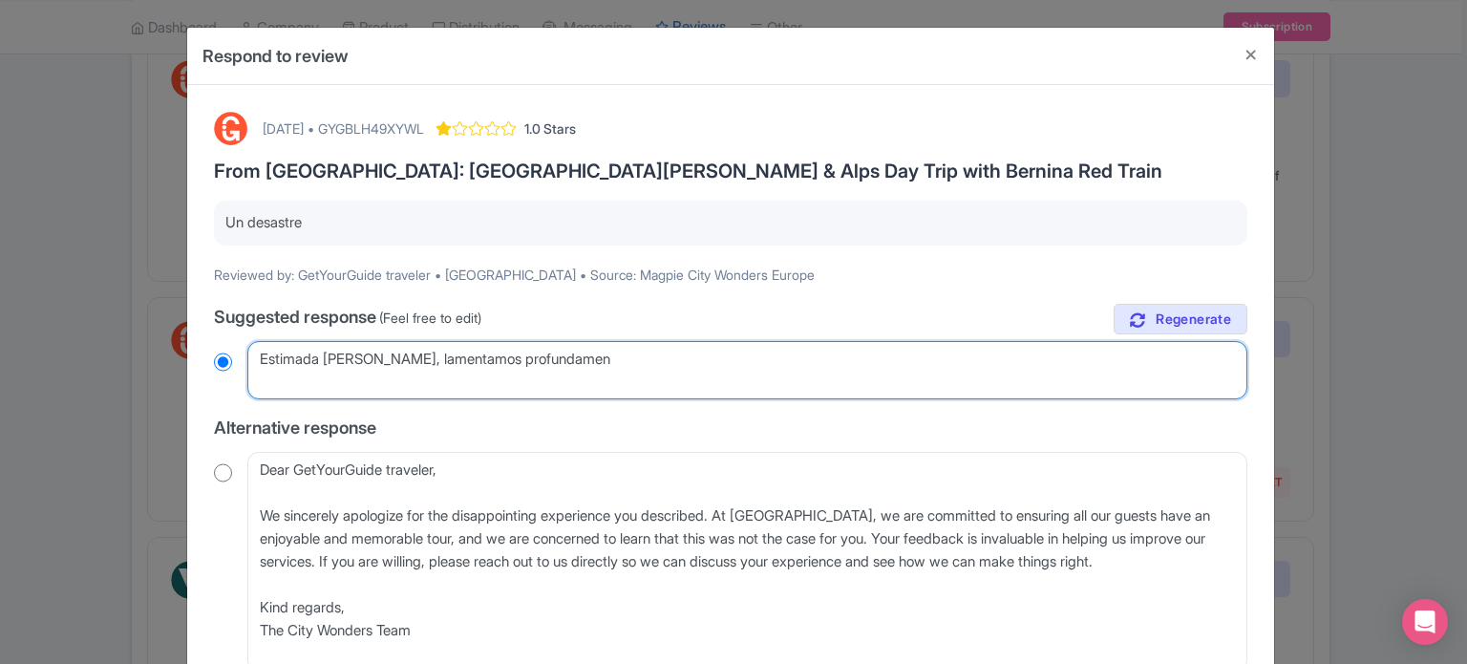
type textarea "Estimada Cynthya, lamentamos profundament"
radio input "true"
type textarea "Estimada Cynthya, lamentamos profundamente"
radio input "true"
type textarea "Estimada Cynthya, lamentamos profundamente q"
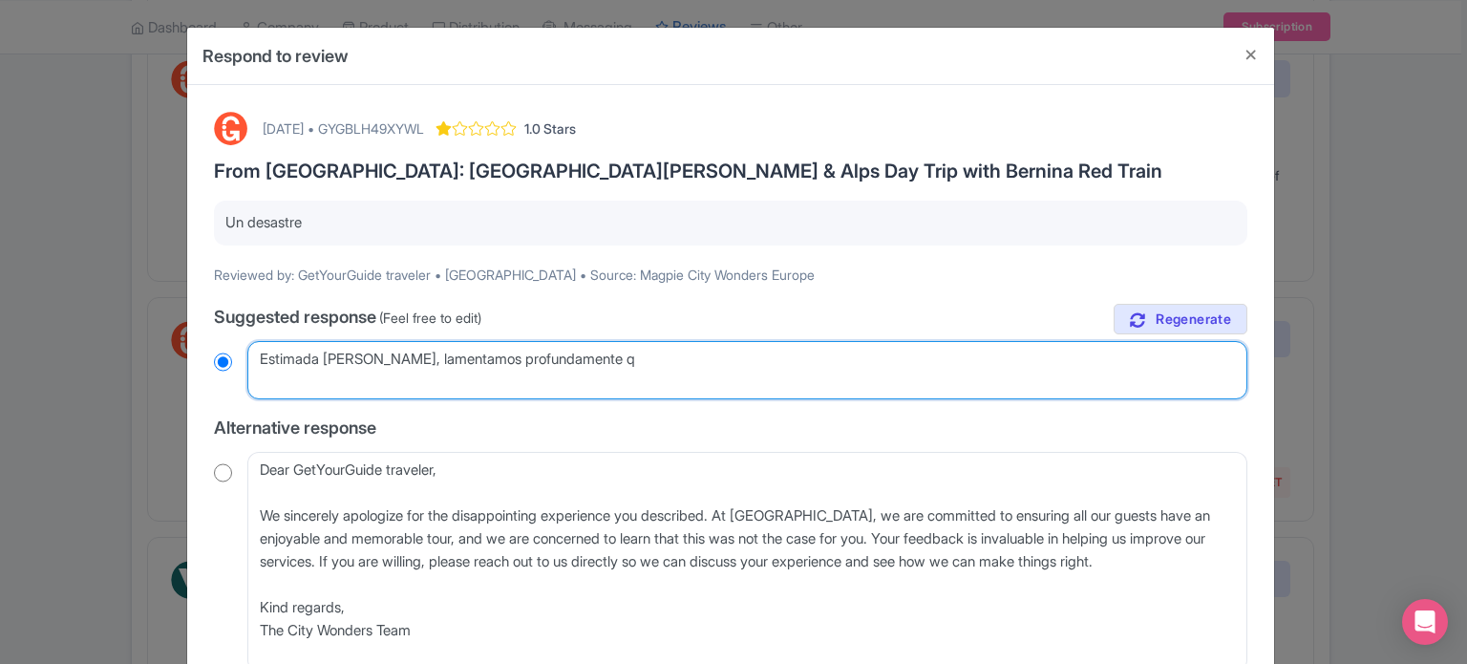
radio input "true"
type textarea "Estimada Cynthya, lamentamos profundamente qu"
radio input "true"
type textarea "Estimada Cynthya, lamentamos profundamente que"
radio input "true"
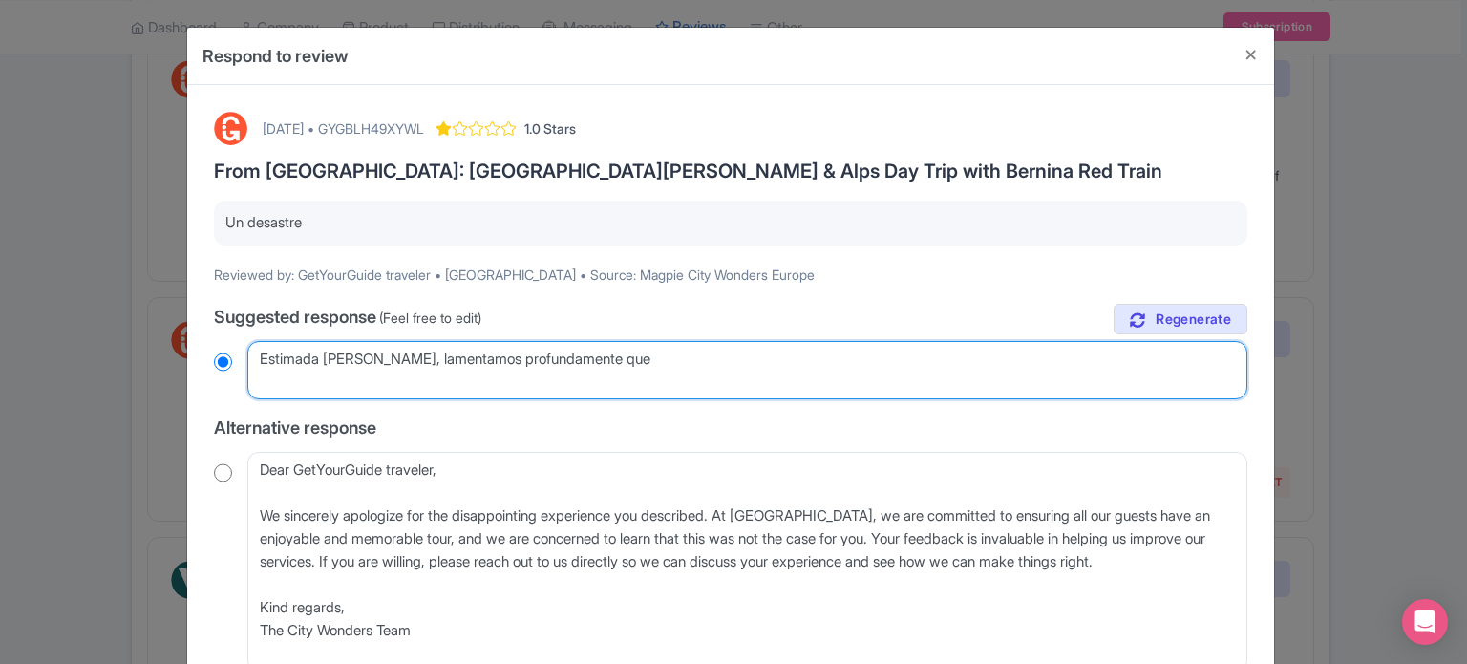
type textarea "Estimada Cynthya, lamentamos profundamente que"
radio input "true"
type textarea "Estimada Cynthya, lamentamos profundamente que h"
radio input "true"
type textarea "Estimada Cynthya, lamentamos profundamente que ha"
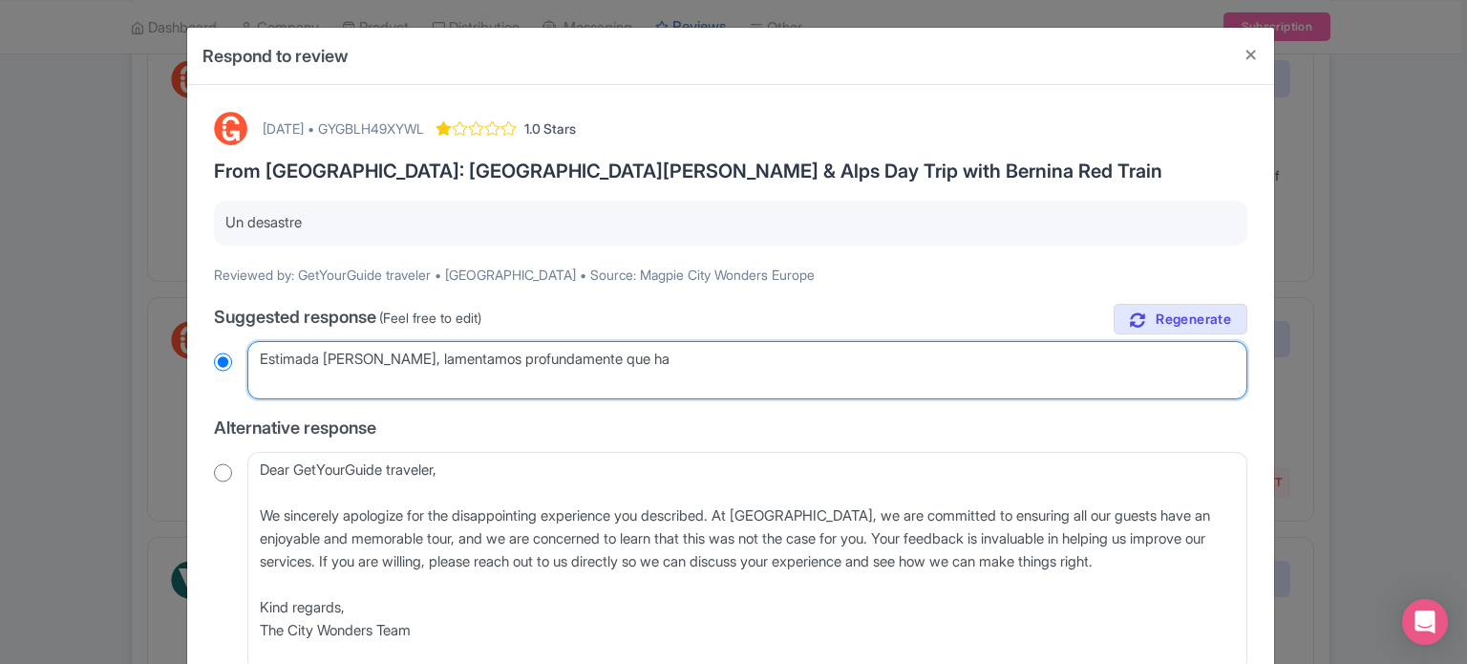
radio input "true"
type textarea "Estimada Cynthya, lamentamos profundamente que hay"
radio input "true"
type textarea "Estimada Cynthya, lamentamos profundamente que haya"
radio input "true"
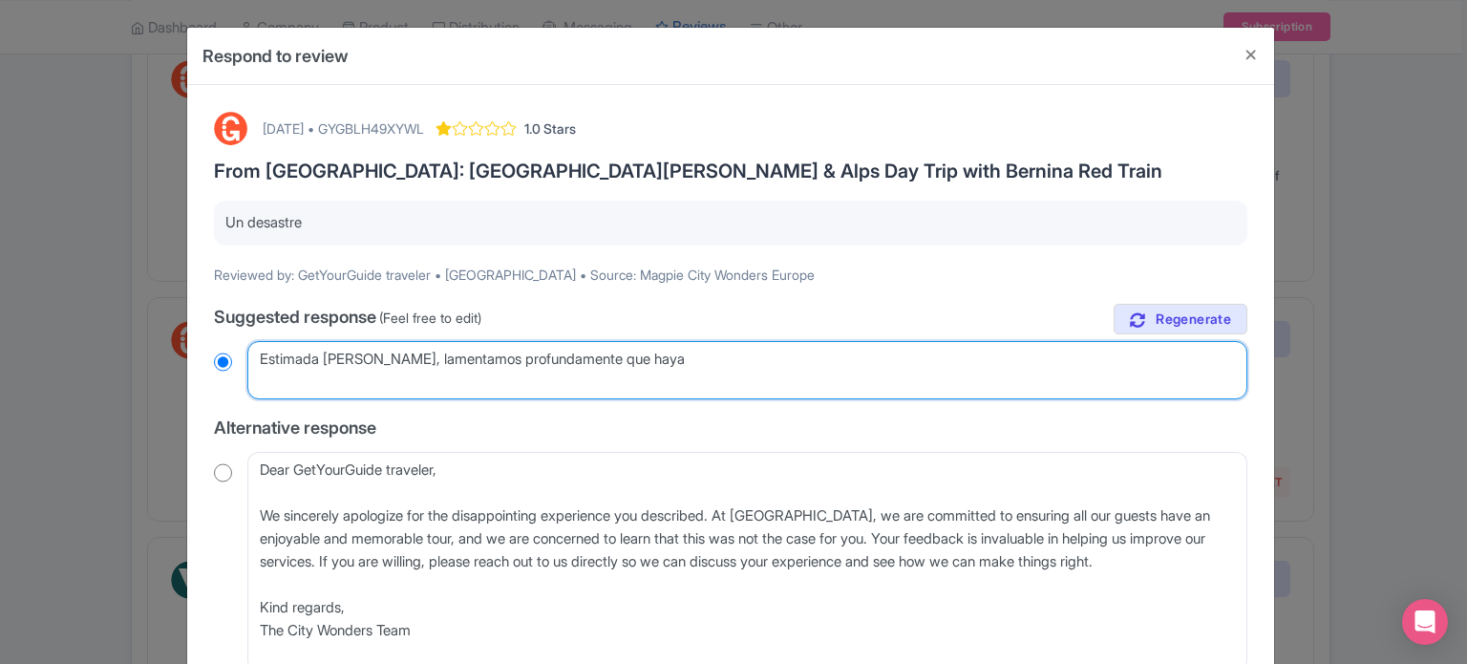
type textarea "Estimada Cynthya, lamentamos profundamente que haya p"
radio input "true"
type textarea "Estimada Cynthya, lamentamos profundamente que haya pe"
radio input "true"
type textarea "Estimada Cynthya, lamentamos profundamente que haya per"
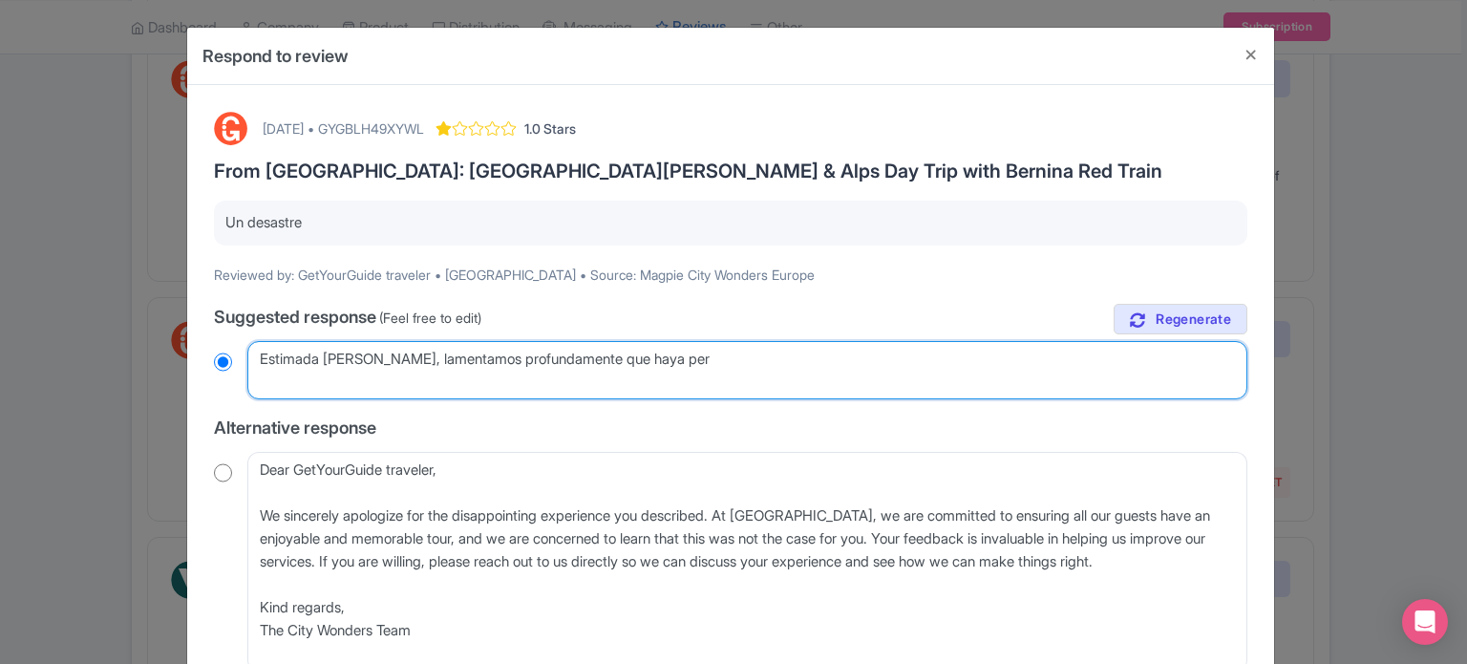
radio input "true"
type textarea "Estimada Cynthya, lamentamos profundamente que haya perdi"
radio input "true"
type textarea "Estimada Cynthya, lamentamos profundamente que haya perdid"
radio input "true"
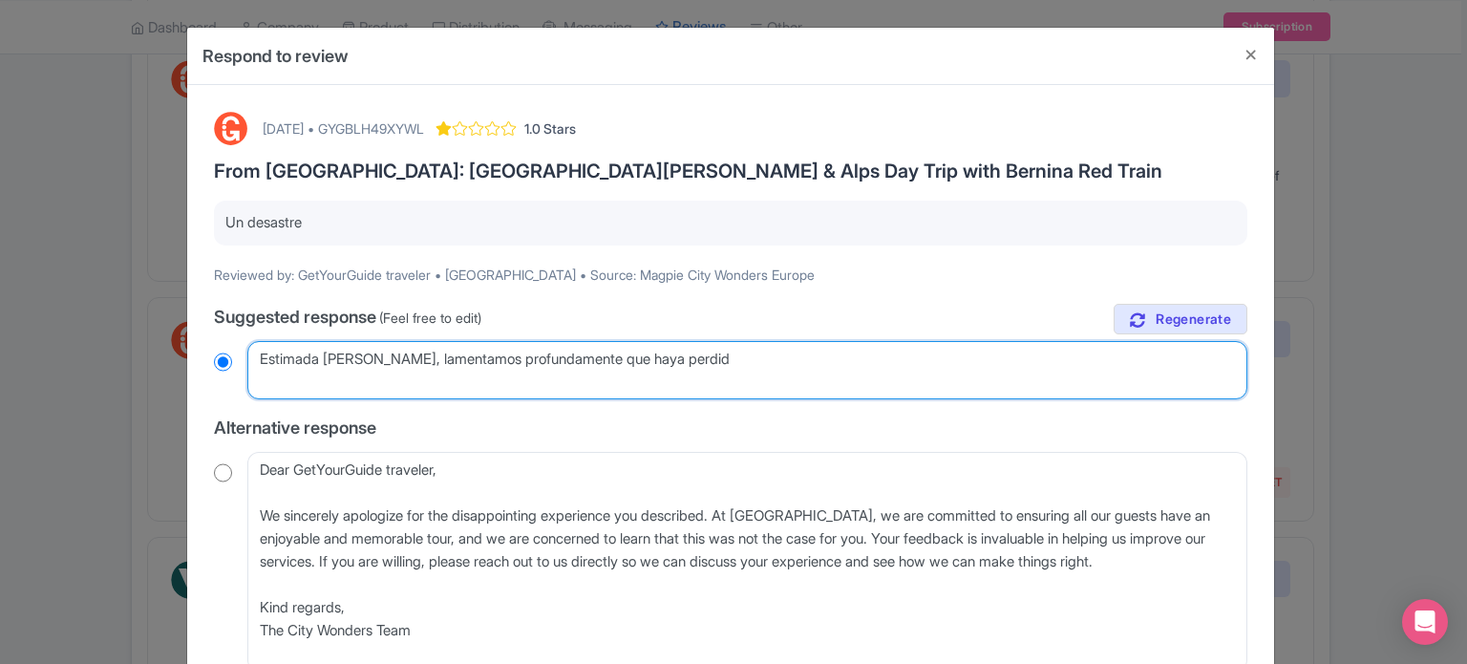
type textarea "Estimada Cynthya, lamentamos profundamente que haya perdido"
radio input "true"
type textarea "Estimada Cynthya, lamentamos profundamente que haya perdido"
radio input "true"
type textarea "Estimada Cynthya, lamentamos profundamente que haya perdido su"
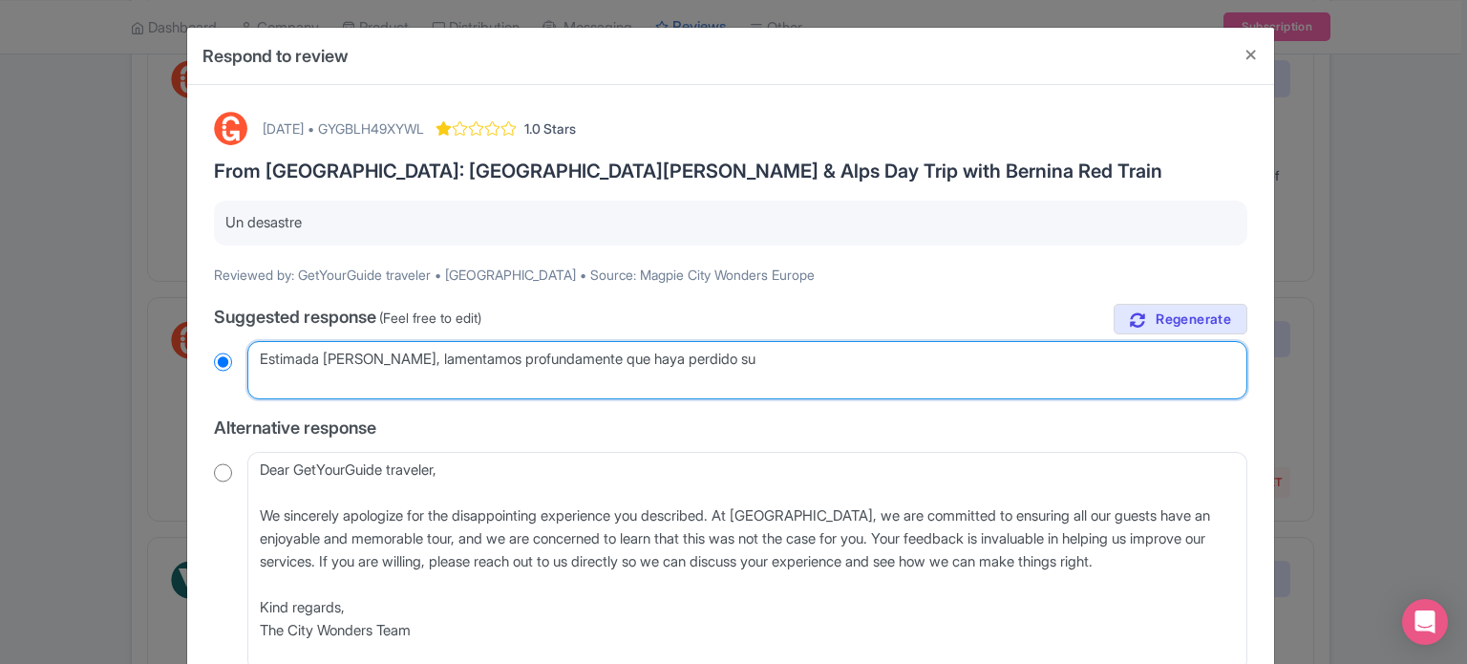
radio input "true"
type textarea "Estimada Cynthya, lamentamos profundamente que haya perdido su t"
radio input "true"
type textarea "Estimada Cynthya, lamentamos profundamente que haya perdido su tou"
radio input "true"
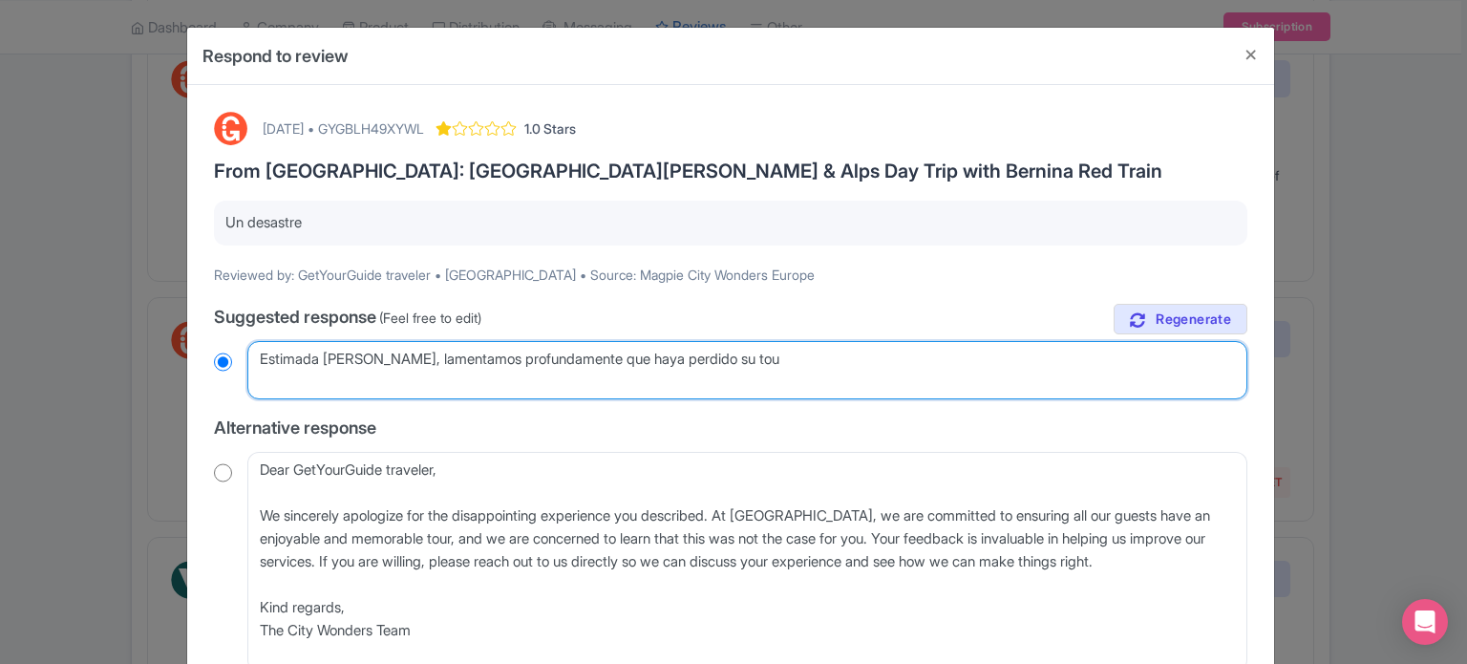
type textarea "Estimada Cynthya, lamentamos profundamente que haya perdido su tour"
radio input "true"
type textarea "Estimada Cynthya, lamentamos profundamente que haya perdido su tour"
radio input "true"
type textarea "Estimada Cynthya, lamentamos profundamente que haya perdido su tour a"
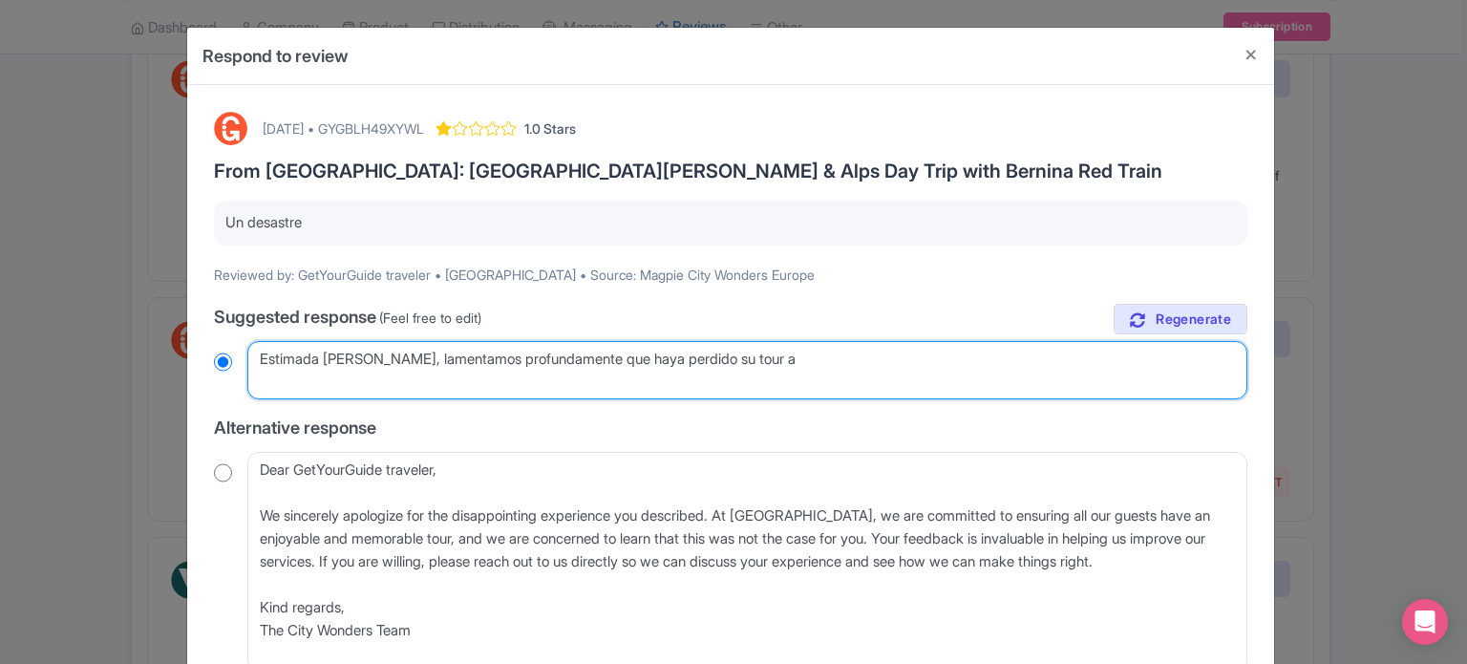
radio input "true"
type textarea "Estimada Cynthya, lamentamos profundamente que haya perdido su tour a"
radio input "true"
type textarea "Estimada Cynthya, lamentamos profundamente que haya perdido su tour a S"
radio input "true"
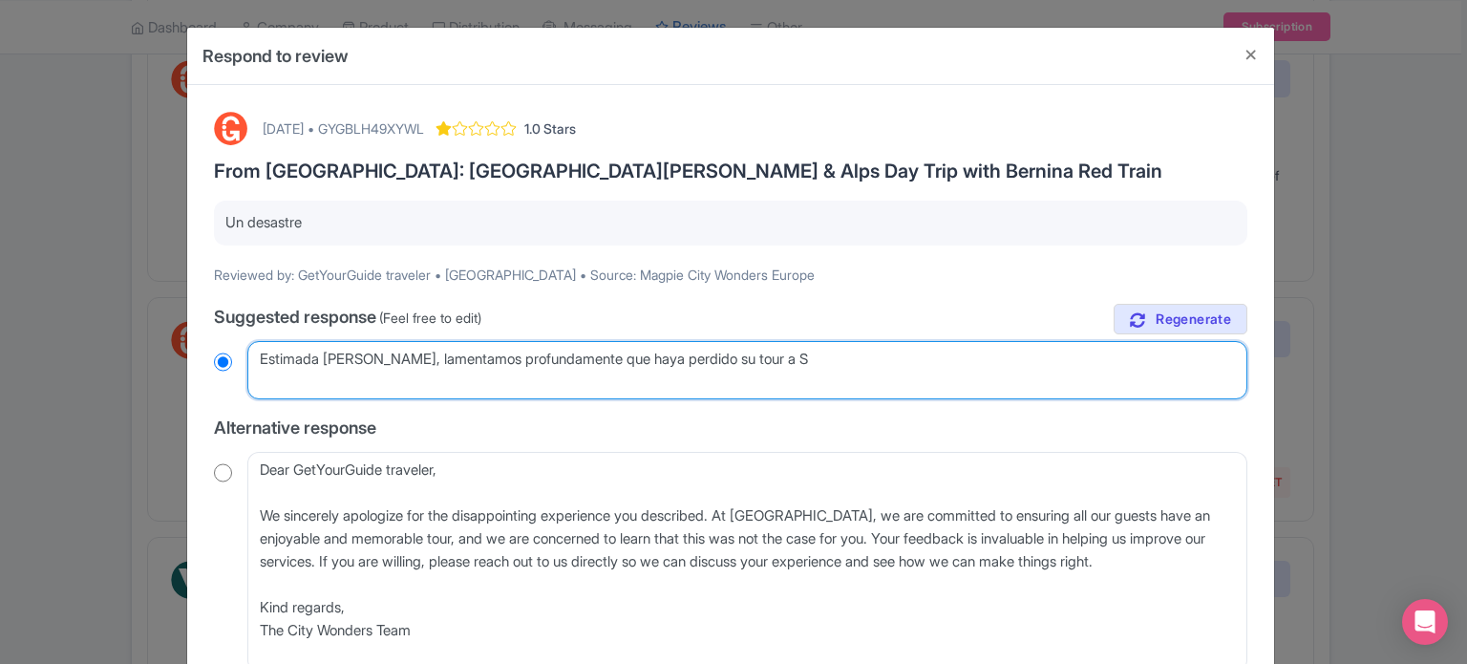
type textarea "Estimada Cynthya, lamentamos profundamente que haya perdido su tour a St"
radio input "true"
type textarea "Estimada Cynthya, lamentamos profundamente que haya perdido su tour a St"
radio input "true"
type textarea "Estimada Cynthya, lamentamos profundamente que haya perdido su tour a St M"
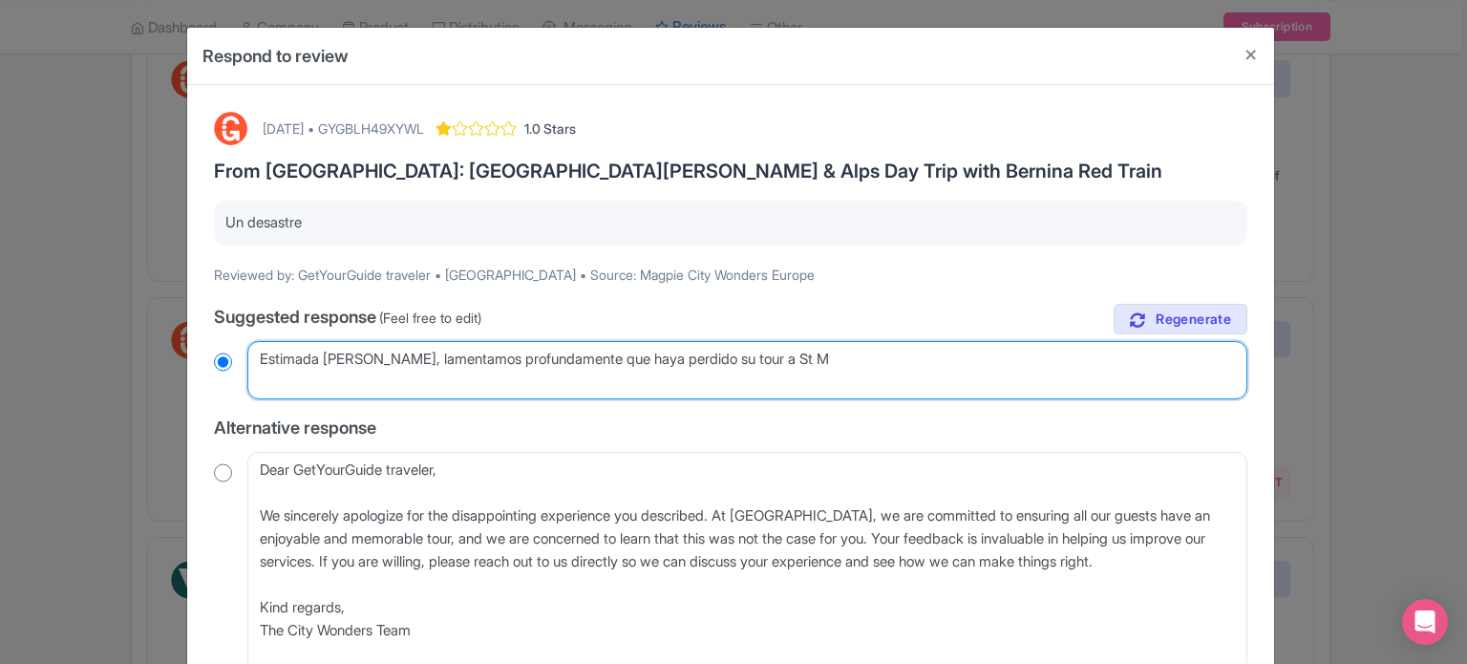
radio input "true"
type textarea "Estimada Cynthya, lamentamos profundamente que haya perdido su tour a St Mo"
radio input "true"
type textarea "Estimada Cynthya, lamentamos profundamente que haya perdido su tour a St Mor"
radio input "true"
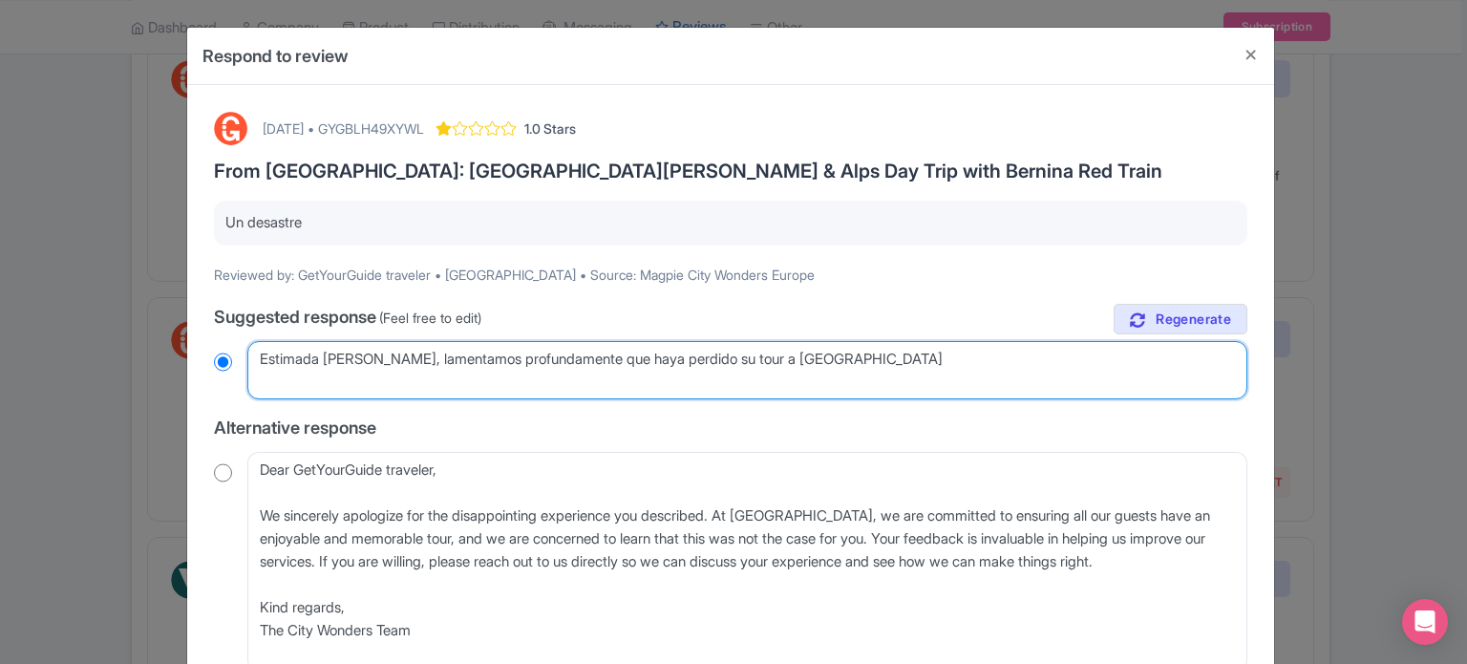
type textarea "Estimada Cynthya, lamentamos profundamente que haya perdido su tour a St Mori"
radio input "true"
type textarea "Estimada Cynthya, lamentamos profundamente que haya perdido su tour a St Morit"
radio input "true"
type textarea "Estimada Cynthya, lamentamos profundamente que haya perdido su tour a St Moritz"
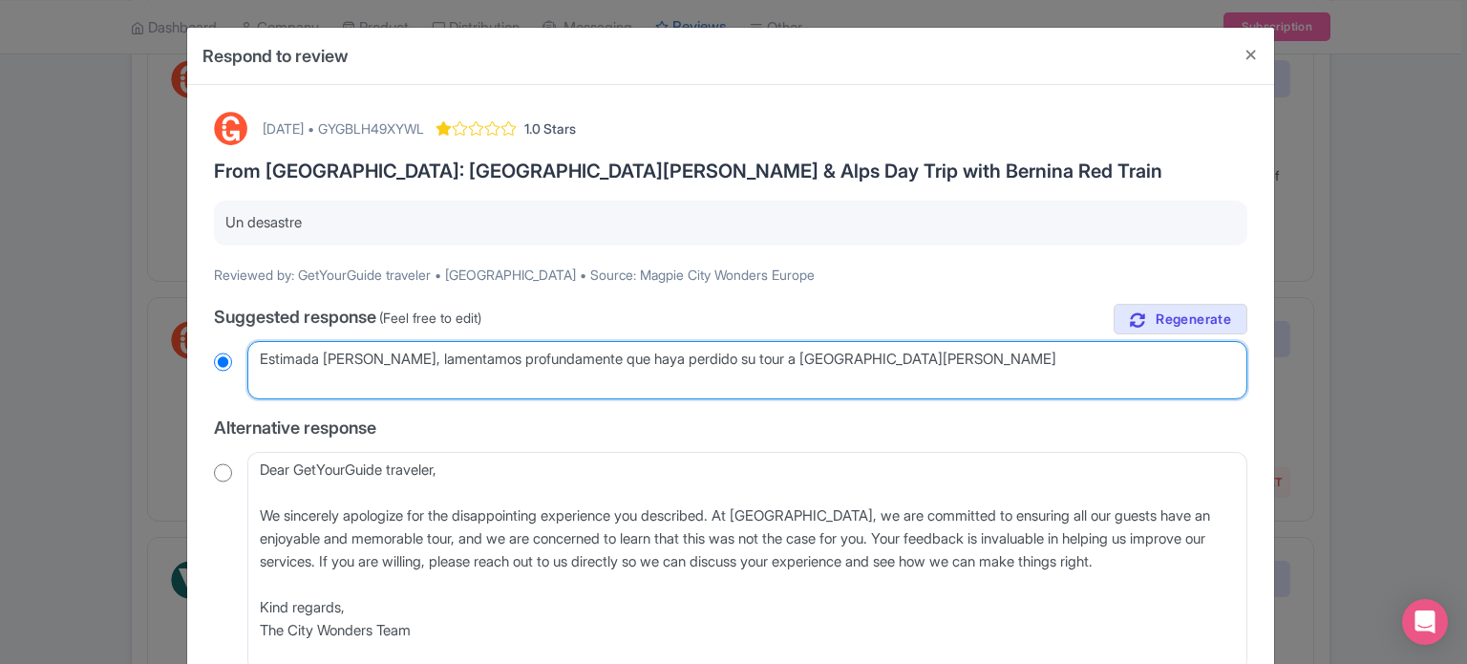
radio input "true"
type textarea "Estimada Cynthya, lamentamos profundamente que haya perdido su tour a St Moritz"
radio input "true"
type textarea "Estimada Cynthya, lamentamos profundamente que haya perdido su tour a St Moritz…"
radio input "true"
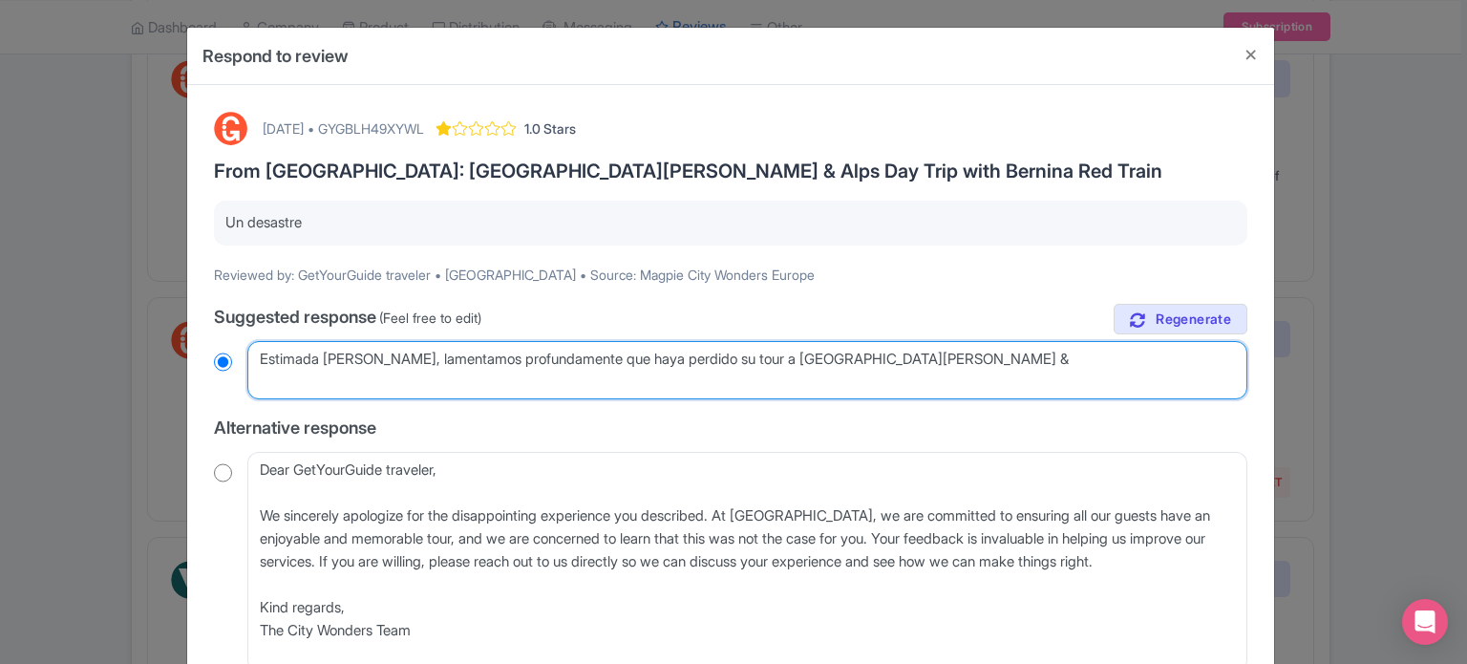
type textarea "Estimada Cynthya, lamentamos profundamente que haya perdido su tour a St Moritz…"
radio input "true"
type textarea "Estimada Cynthya, lamentamos profundamente que haya perdido su tour a St Moritz…"
radio input "true"
type textarea "Estimada Cynthya, lamentamos profundamente que haya perdido su tour a St Moritz…"
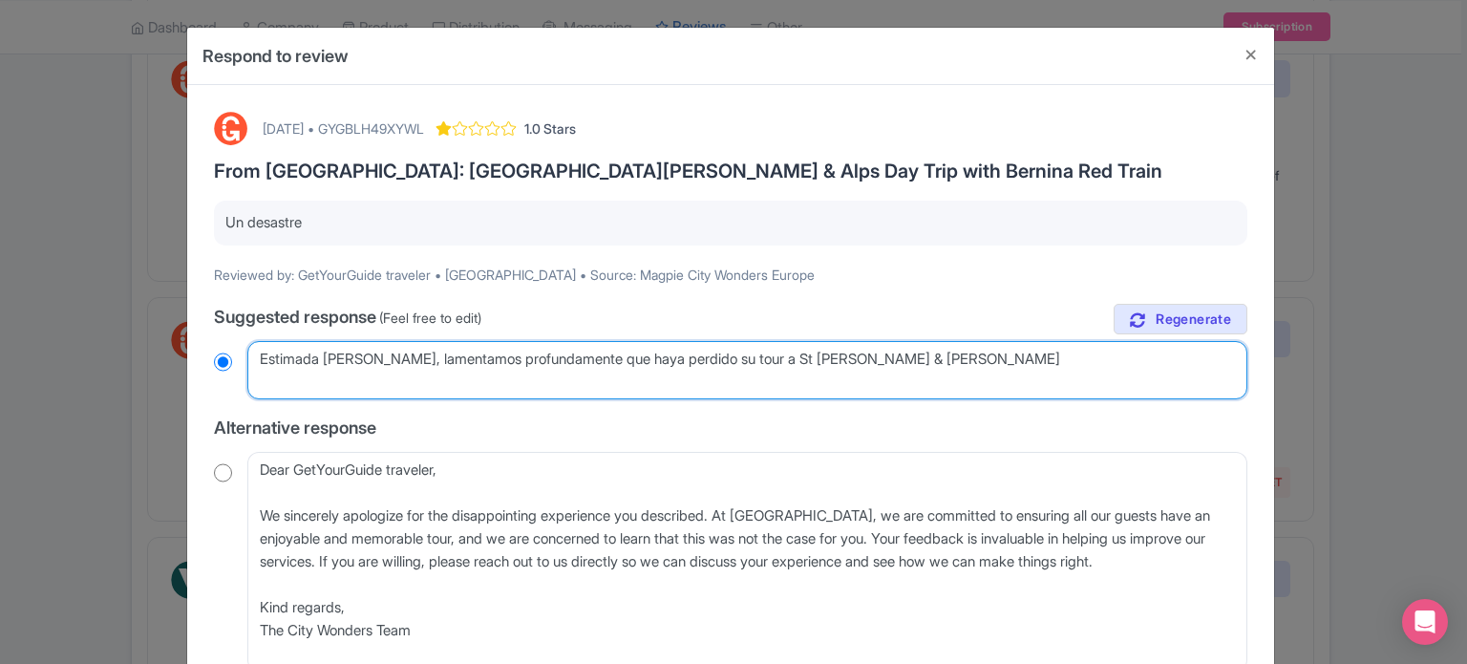
radio input "true"
type textarea "Estimada Cynthya, lamentamos profundamente que haya perdido su tour a St Moritz…"
radio input "true"
type textarea "Estimada Cynthya, lamentamos profundamente que haya perdido su tour a St Moritz…"
radio input "true"
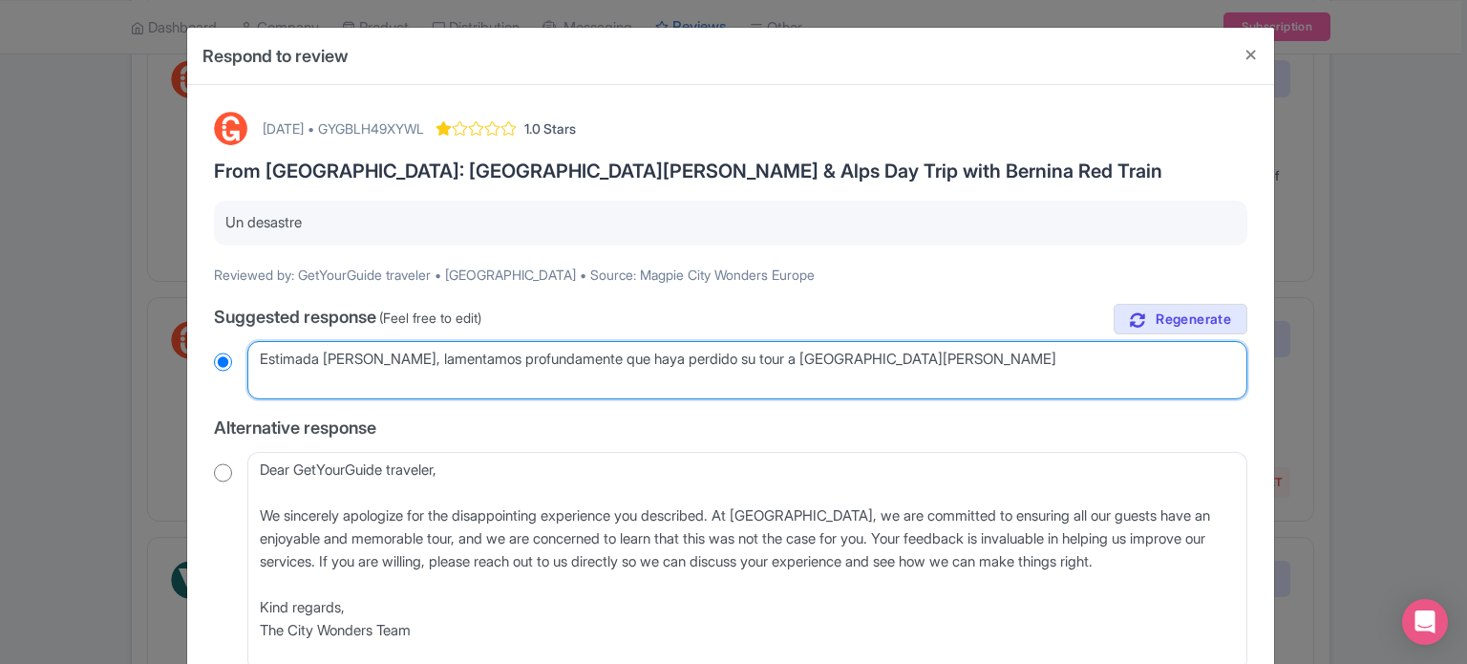
type textarea "Estimada Cynthya, lamentamos profundamente que haya perdido su tour a St Moritz…"
radio input "true"
type textarea "Estimada Cynthya, lamentamos profundamente que haya perdido su tour a St Moritz…"
radio input "true"
type textarea "Estimada Cynthya, lamentamos profundamente que haya perdido su tour a St Moritz…"
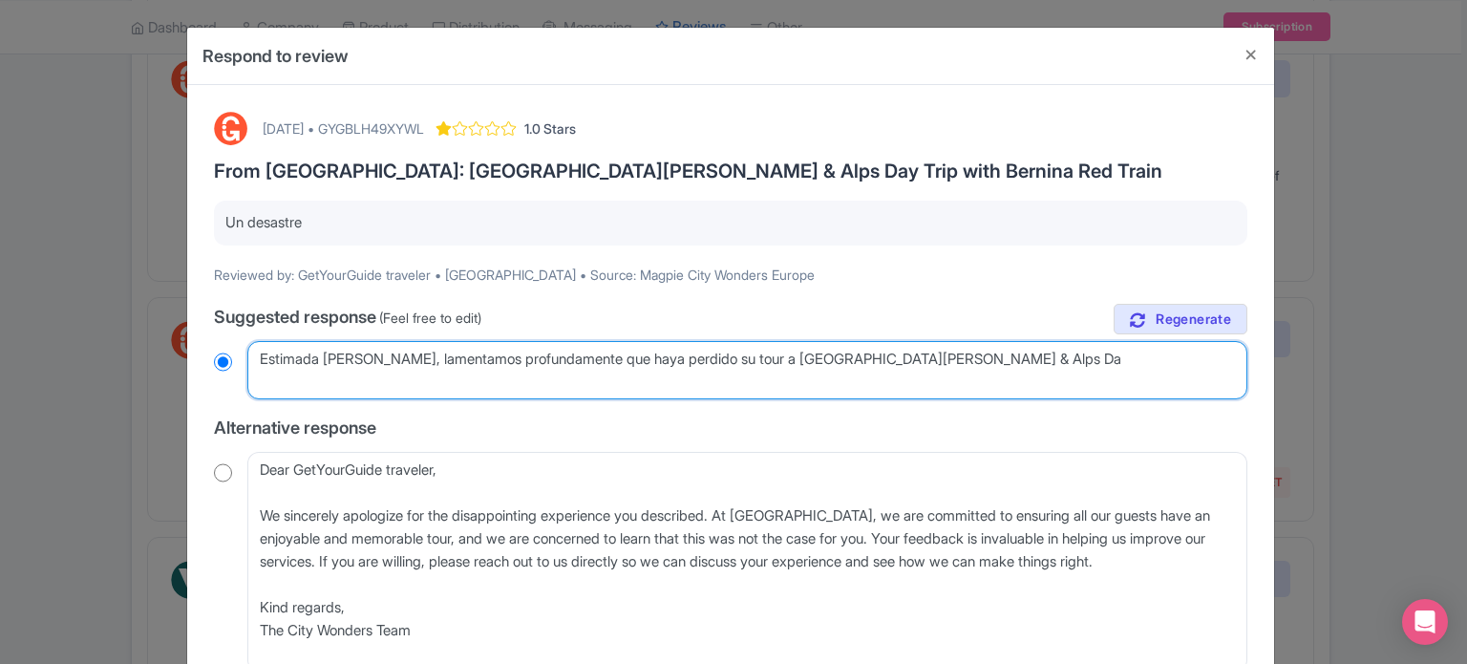
radio input "true"
type textarea "Estimada Cynthya, lamentamos profundamente que haya perdido su tour a St Moritz…"
radio input "true"
type textarea "Estimada Cynthya, lamentamos profundamente que haya perdido su tour a St Moritz…"
radio input "true"
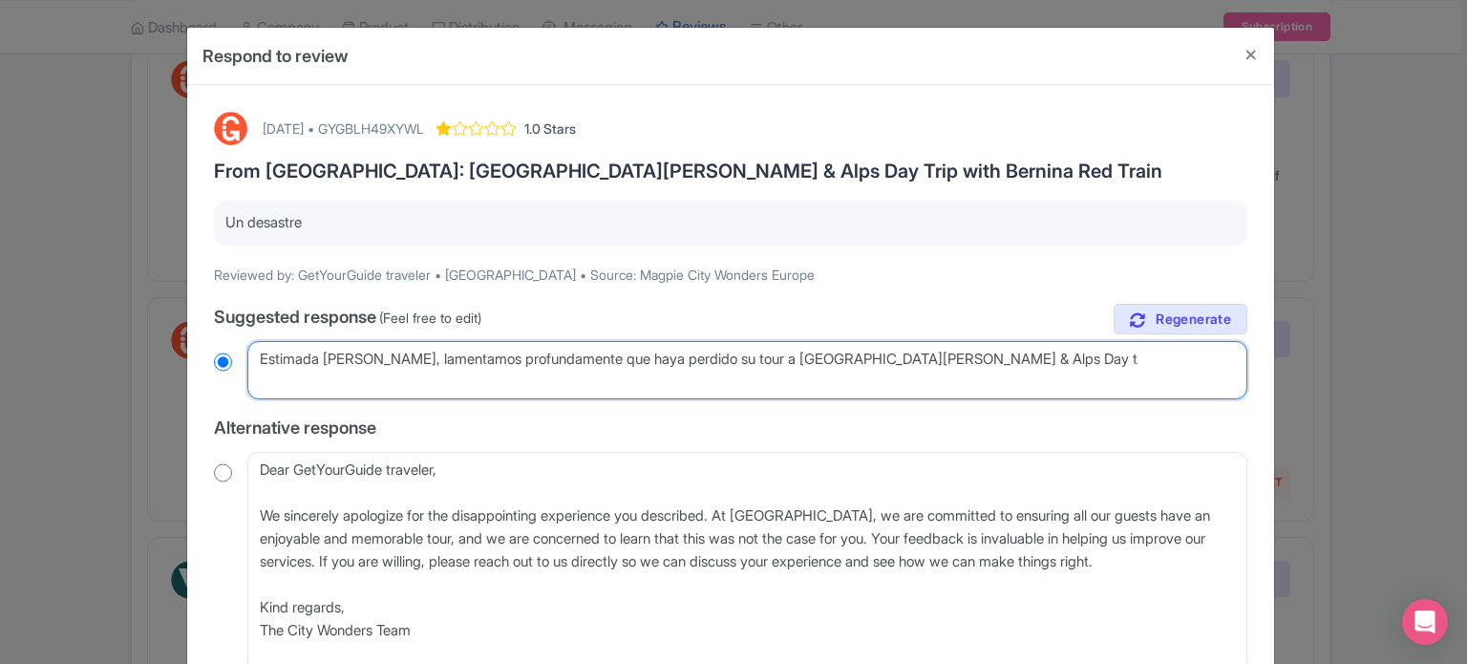
type textarea "Estimada Cynthya, lamentamos profundamente que haya perdido su tour a St Moritz…"
radio input "true"
type textarea "Estimada Cynthya, lamentamos profundamente que haya perdido su tour a St Moritz…"
radio input "true"
type textarea "Estimada Cynthya, lamentamos profundamente que haya perdido su tour a St Moritz…"
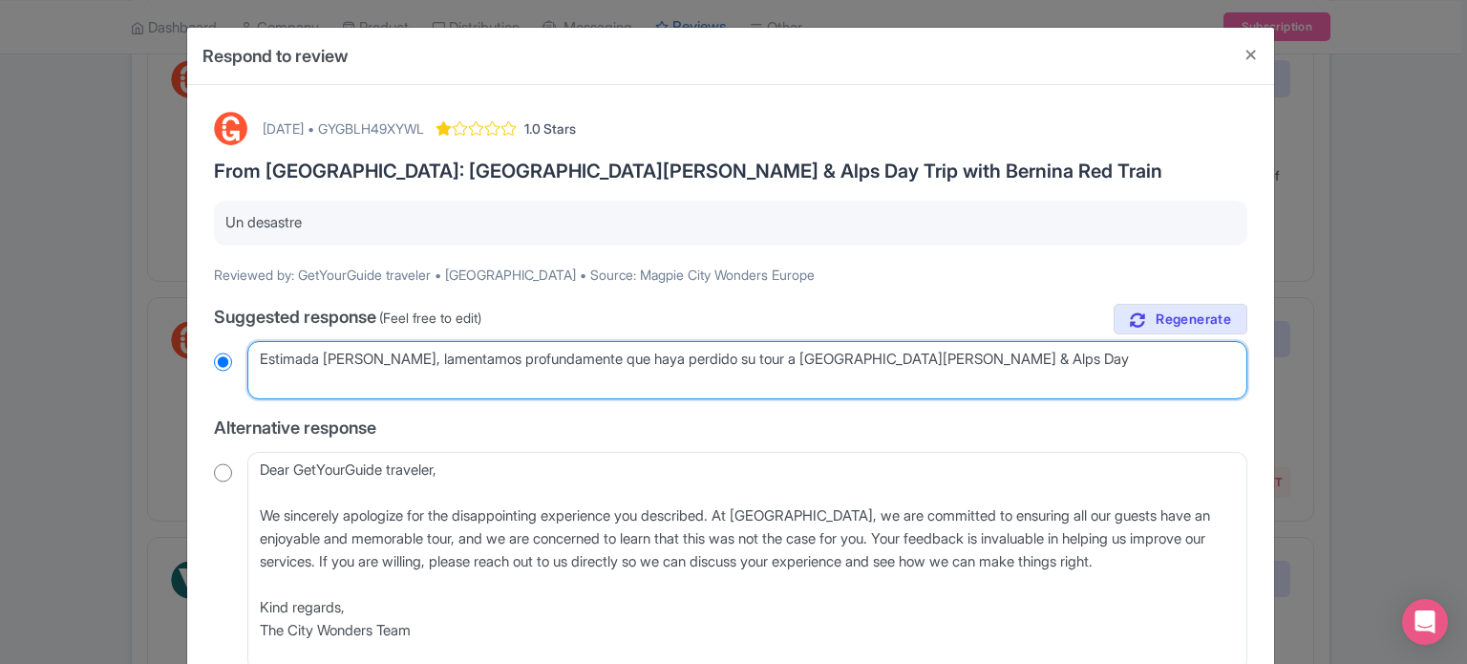
radio input "true"
type textarea "Estimada Cynthya, lamentamos profundamente que haya perdido su tour a St Moritz…"
radio input "true"
type textarea "Estimada Cynthya, lamentamos profundamente que haya perdido su tour a St Moritz…"
radio input "true"
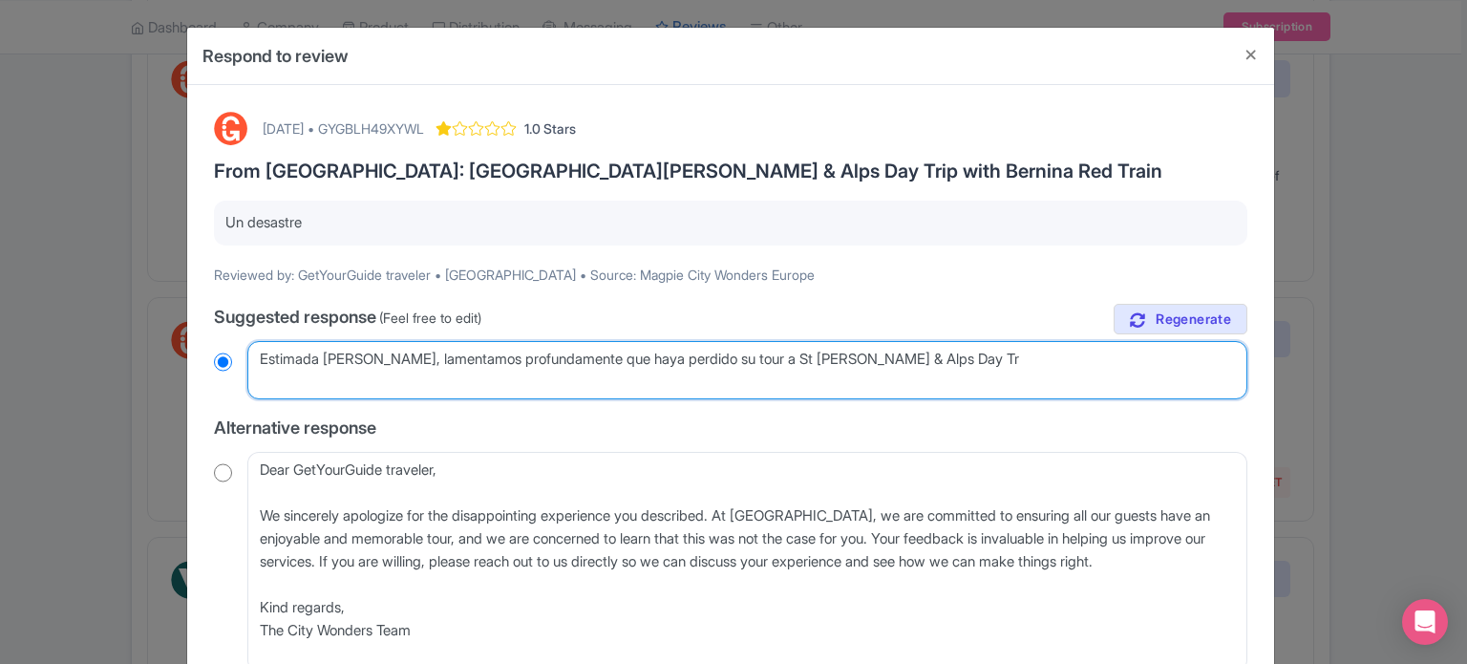
type textarea "Estimada Cynthya, lamentamos profundamente que haya perdido su tour a St Moritz…"
radio input "true"
type textarea "Estimada Cynthya, lamentamos profundamente que haya perdido su tour a St Moritz…"
radio input "true"
type textarea "Estimada Cynthya, lamentamos profundamente que haya perdido su tour a St Moritz…"
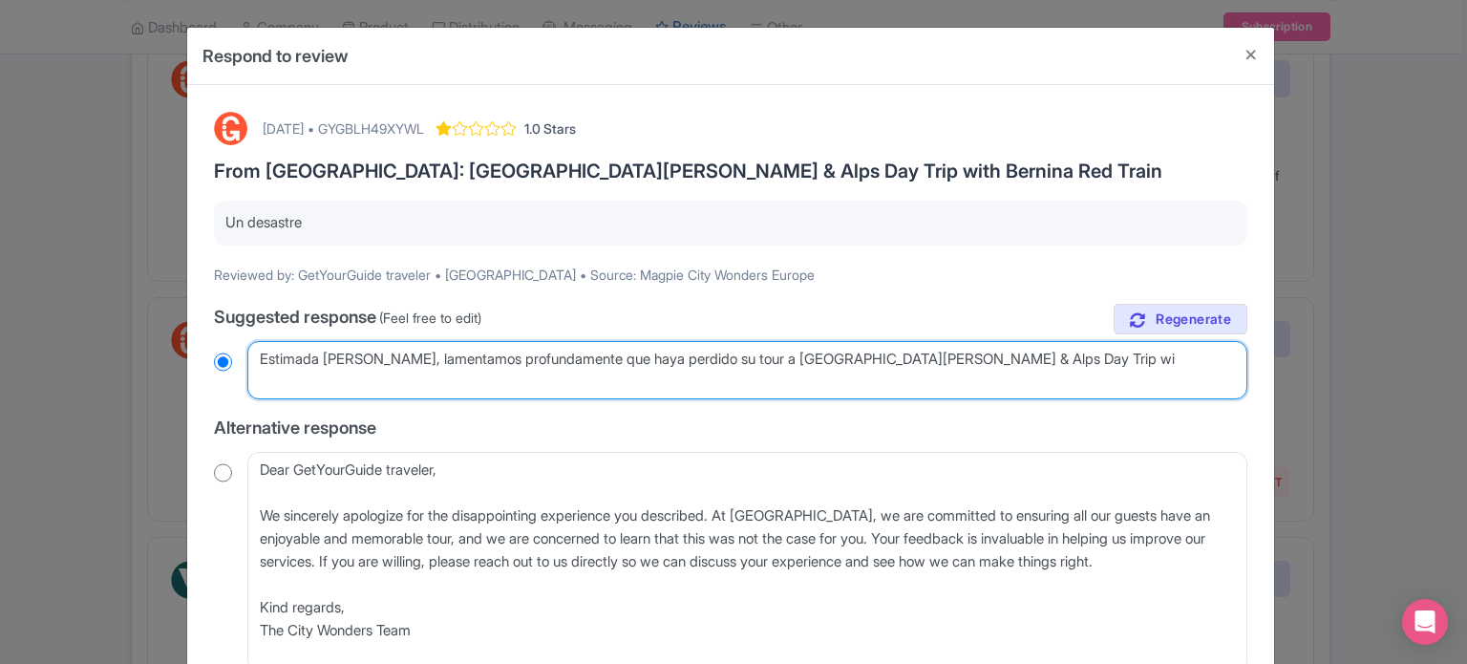
radio input "true"
type textarea "Estimada Cynthya, lamentamos profundamente que haya perdido su tour a St Moritz…"
radio input "true"
type textarea "Estimada Cynthya, lamentamos profundamente que haya perdido su tour a St Moritz…"
radio input "true"
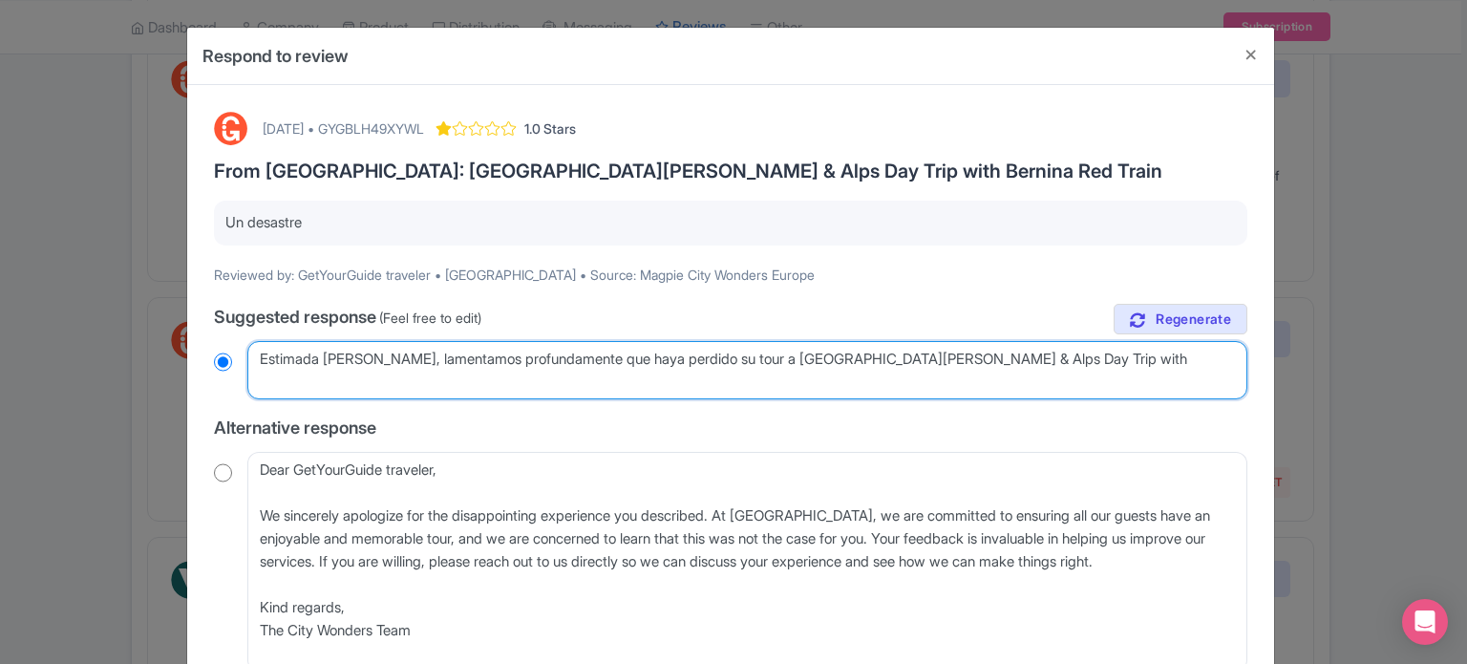
type textarea "Estimada Cynthya, lamentamos profundamente que haya perdido su tour a St Moritz…"
radio input "true"
type textarea "Estimada Cynthya, lamentamos profundamente que haya perdido su tour a St Moritz…"
radio input "true"
type textarea "Estimada Cynthya, lamentamos profundamente que haya perdido su tour a St Moritz…"
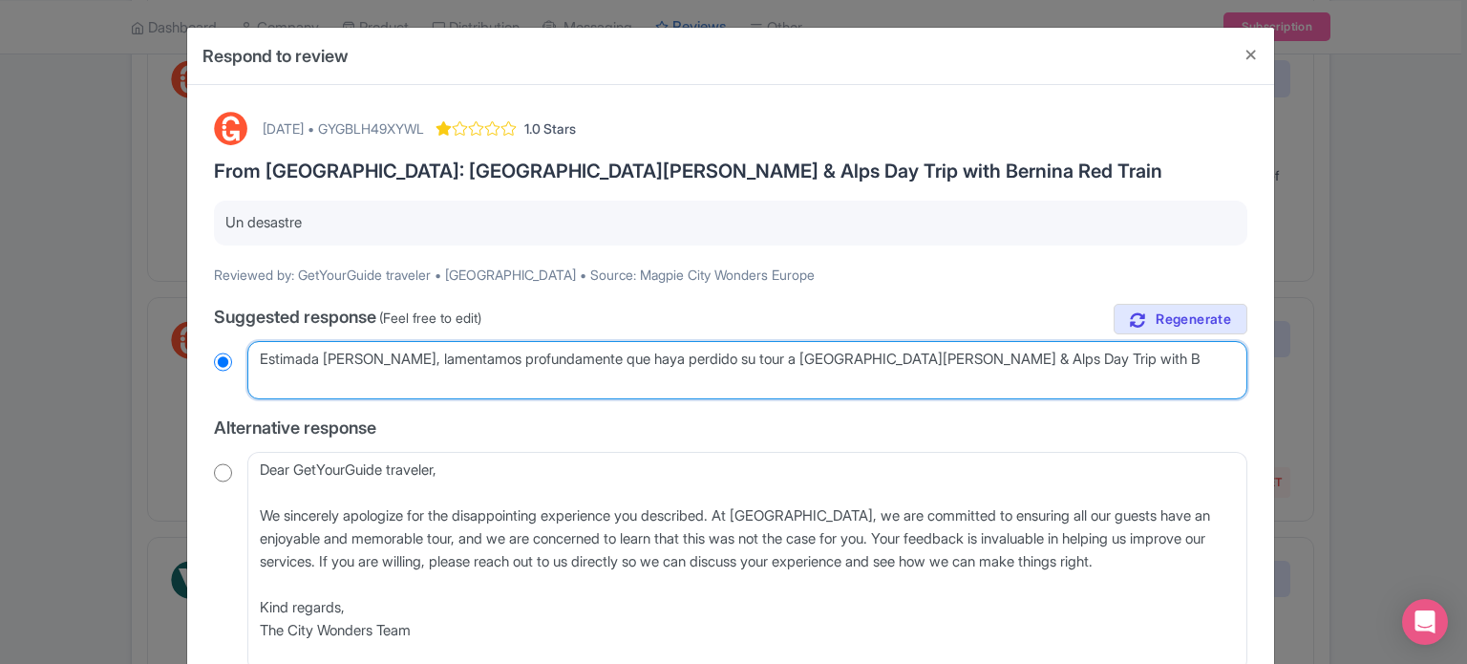
radio input "true"
type textarea "Estimada Cynthya, lamentamos profundamente que haya perdido su tour a St Moritz…"
radio input "true"
type textarea "Estimada Cynthya, lamentamos profundamente que haya perdido su tour a St Moritz…"
radio input "true"
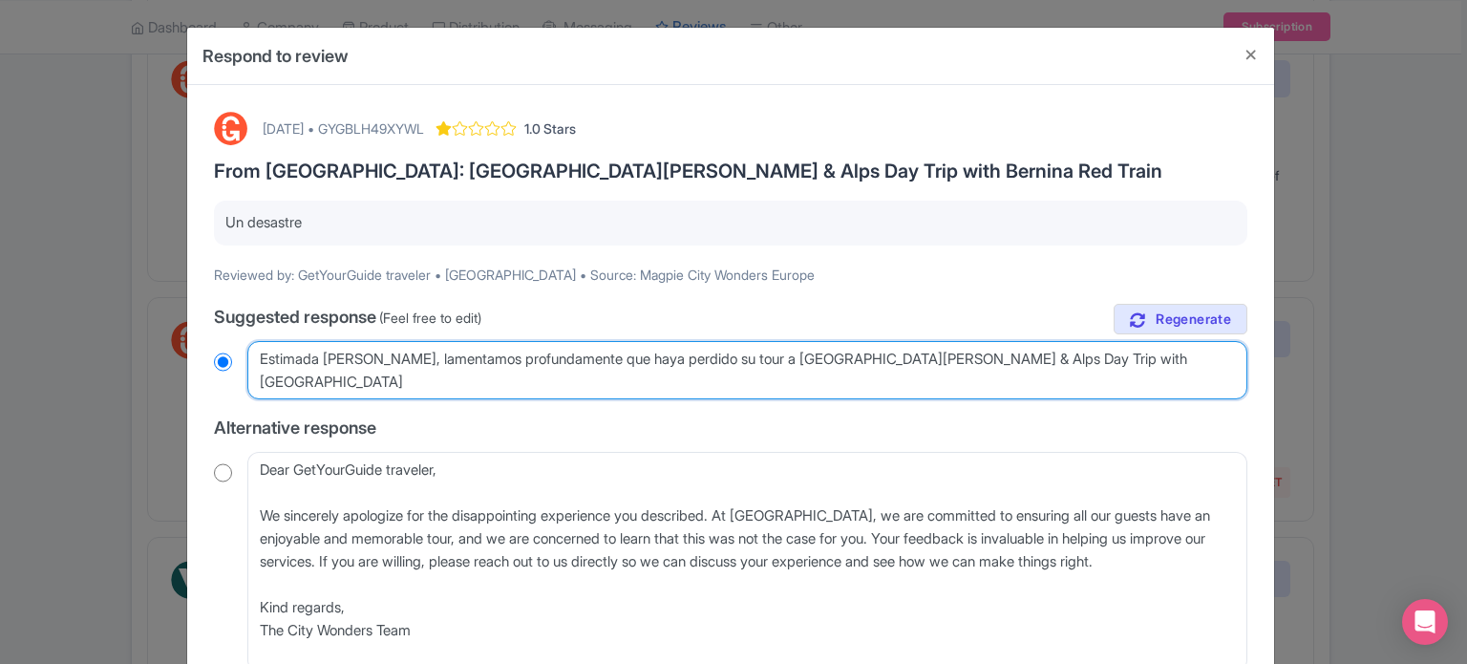
type textarea "Estimada Cynthya, lamentamos profundamente que haya perdido su tour a St Moritz…"
radio input "true"
type textarea "Estimada Cynthya, lamentamos profundamente que haya perdido su tour a St Moritz…"
radio input "true"
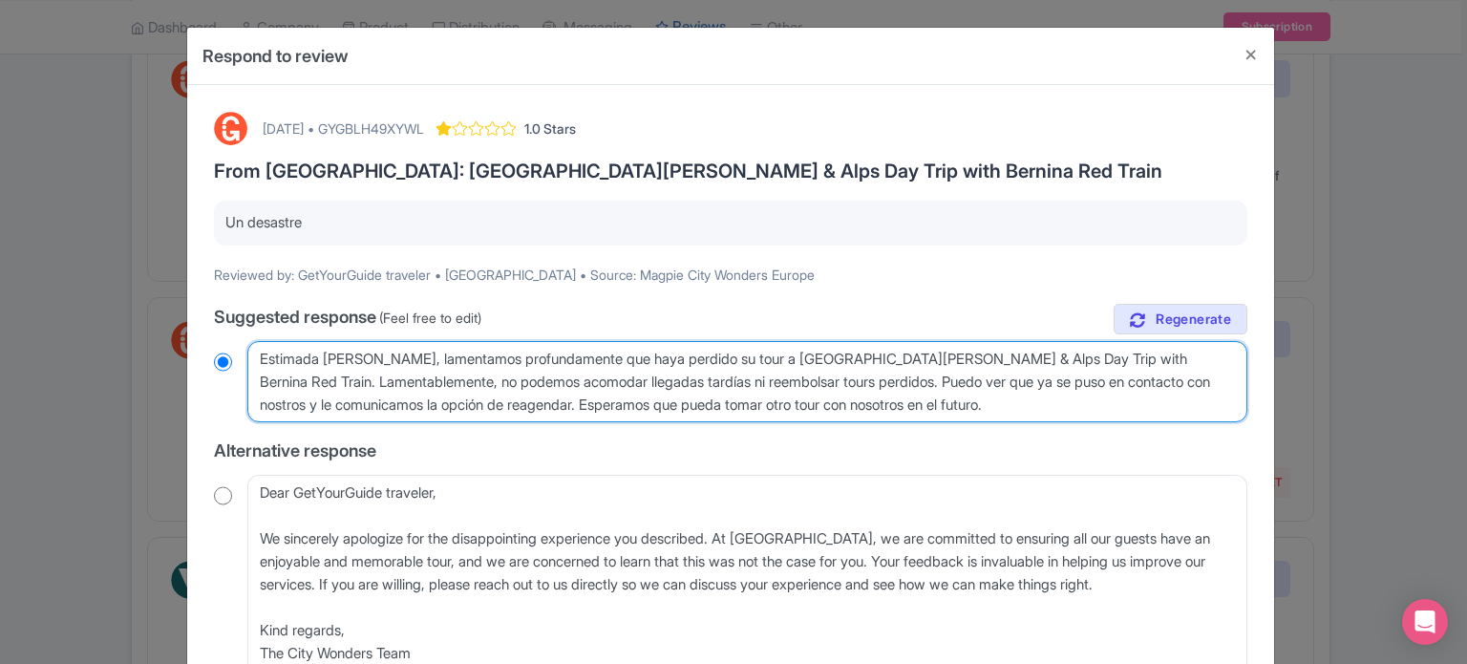
scroll to position [374, 0]
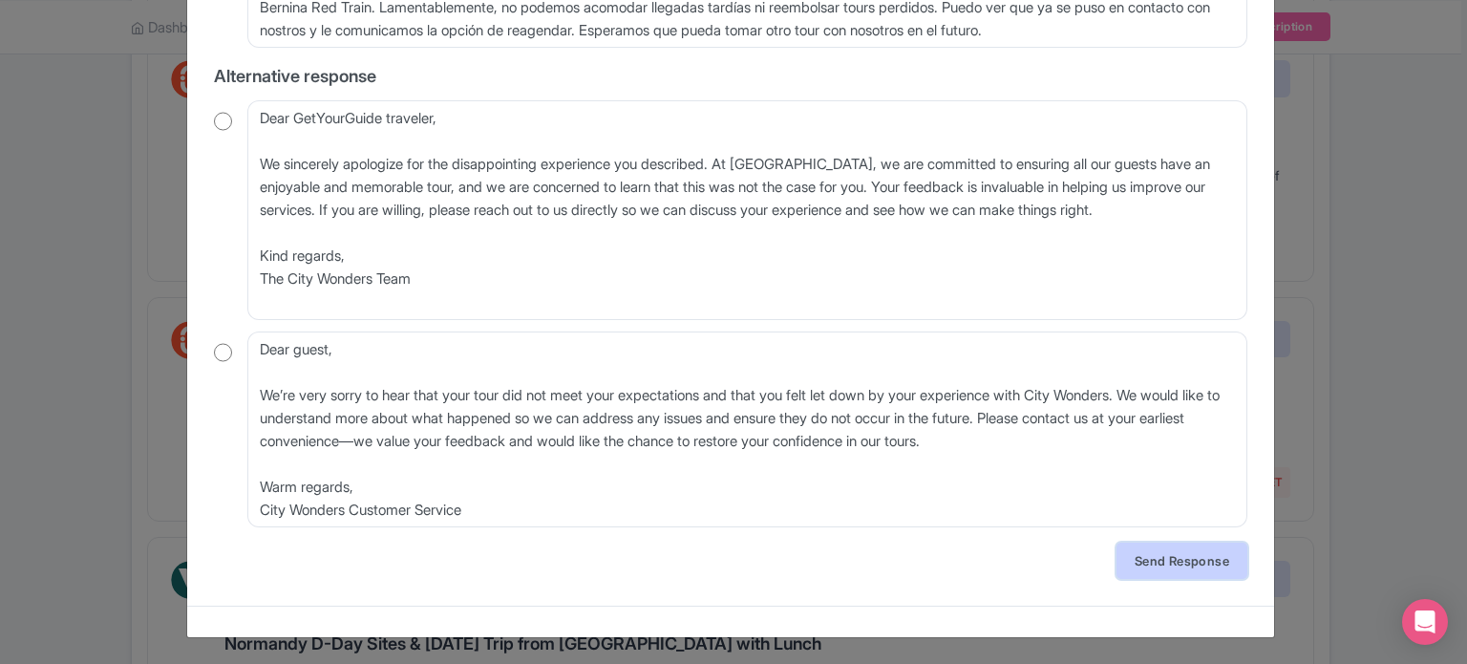
click at [1147, 561] on link "Send Response" at bounding box center [1182, 561] width 131 height 36
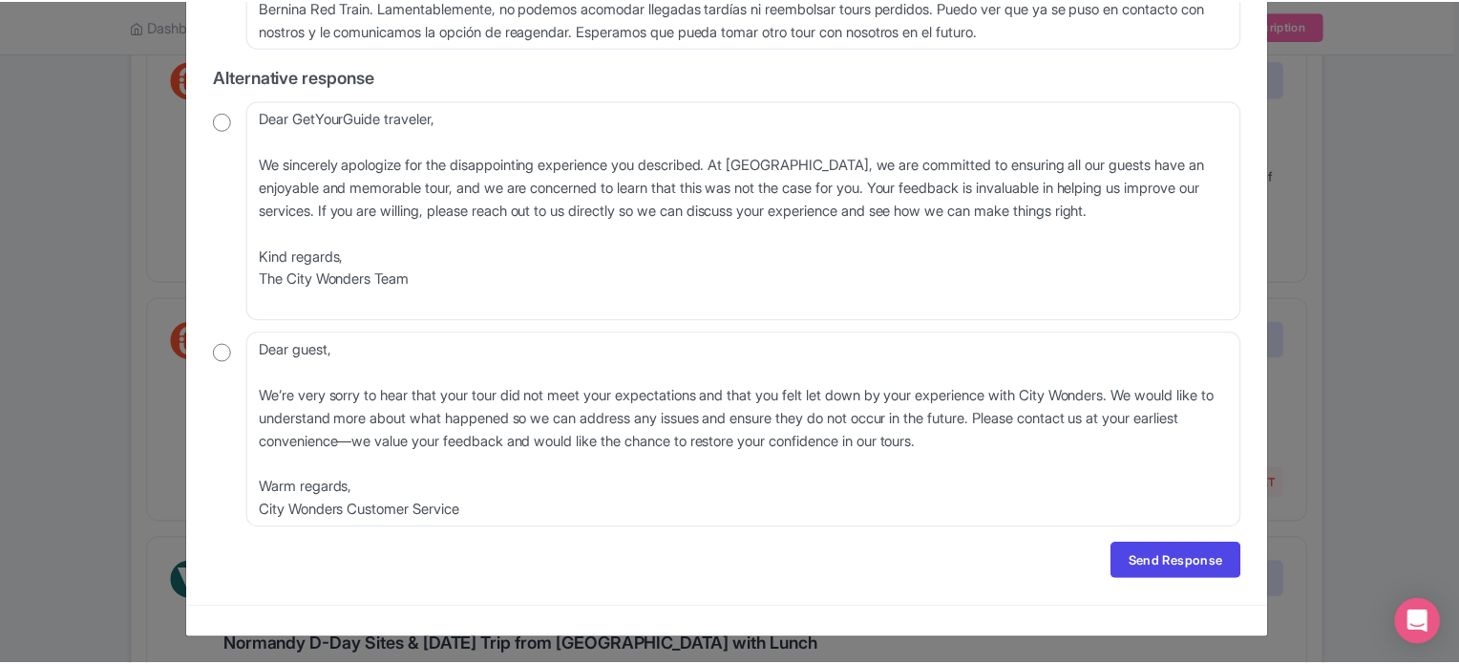
scroll to position [0, 0]
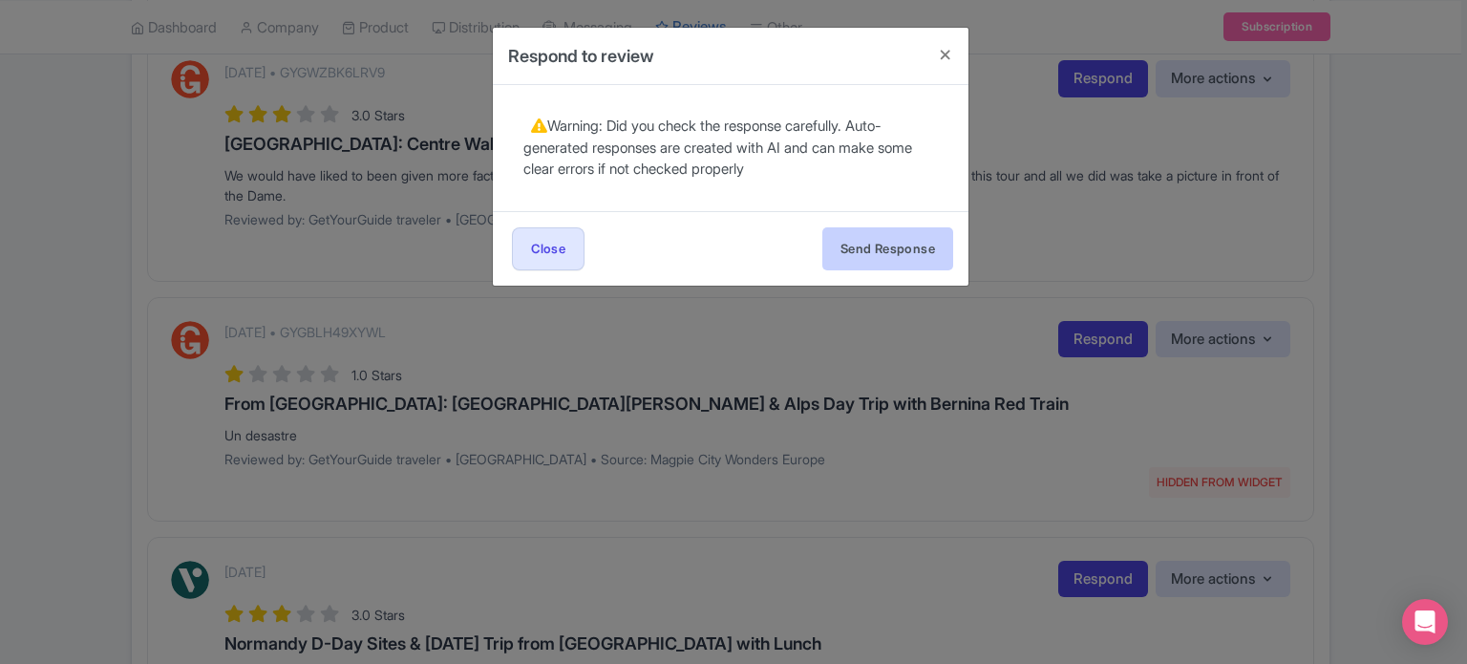
click at [857, 224] on div "Send Response Send Response Close Send Response" at bounding box center [731, 248] width 476 height 74
click at [863, 239] on button "Send Response" at bounding box center [887, 248] width 131 height 43
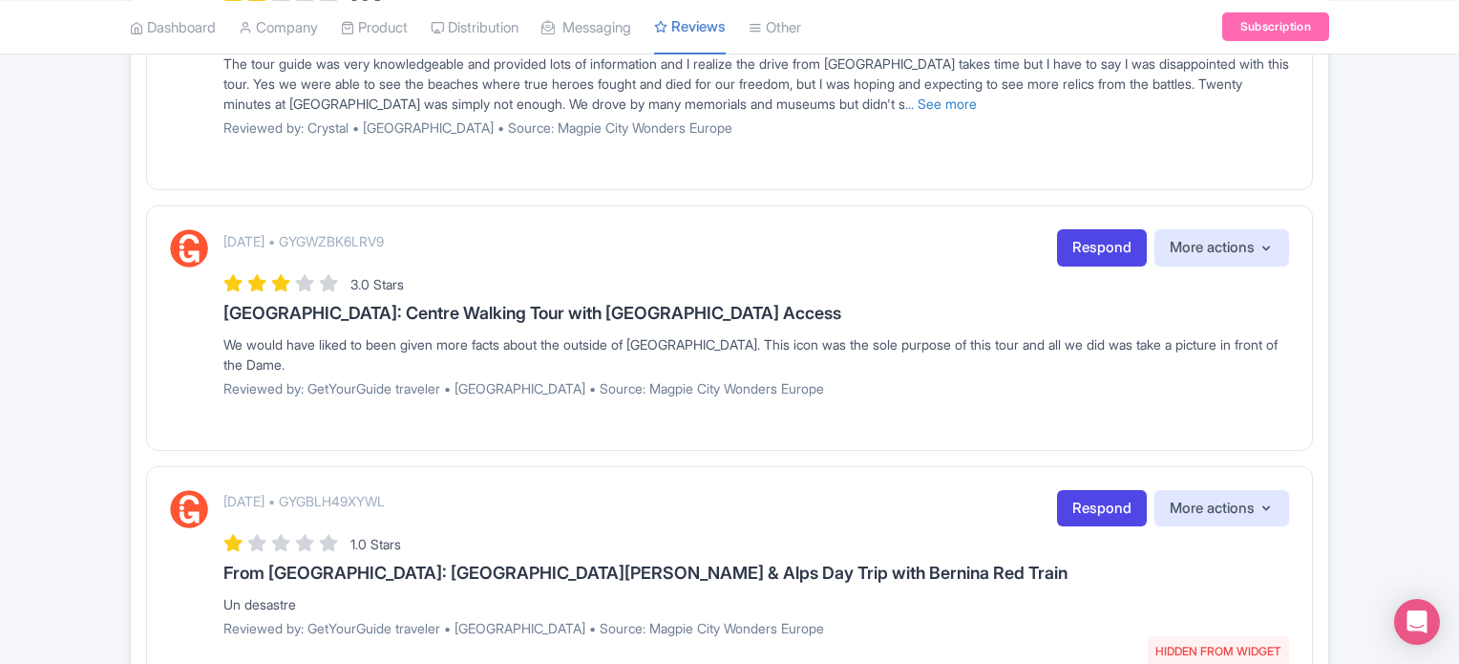
scroll to position [1787, 0]
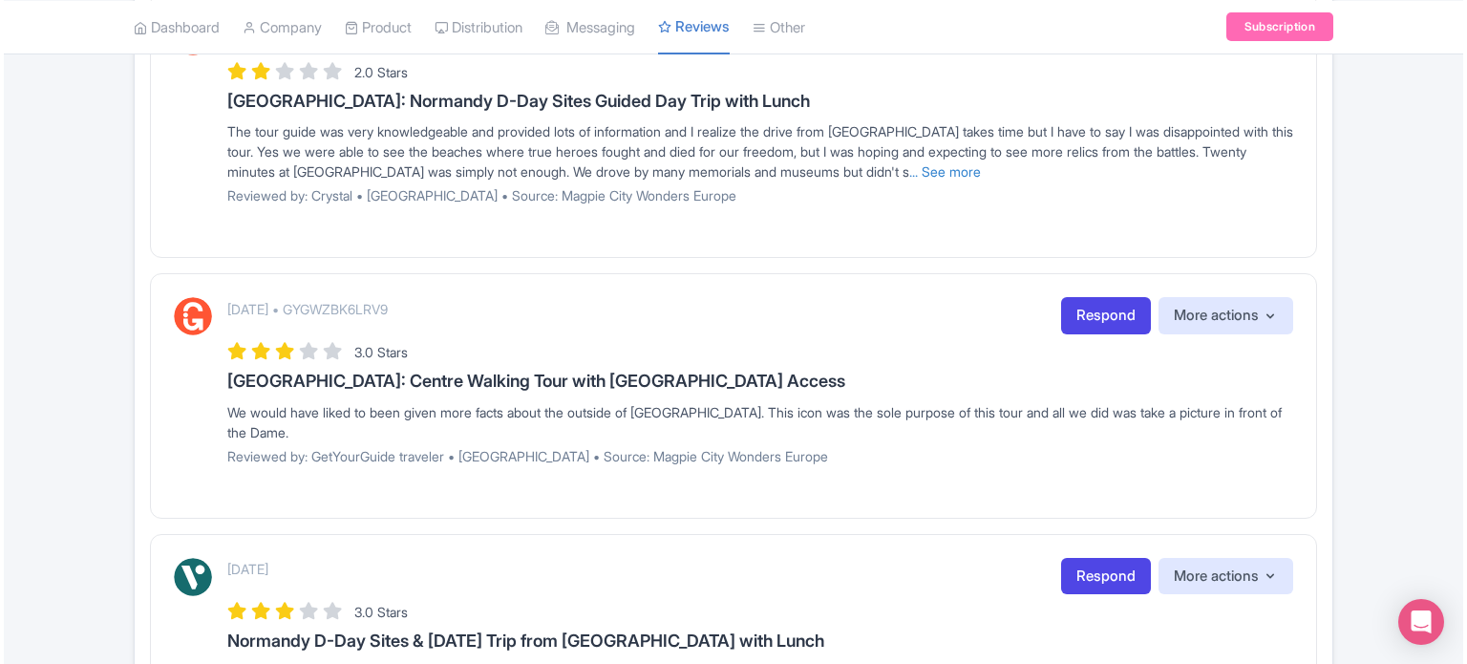
scroll to position [1624, 0]
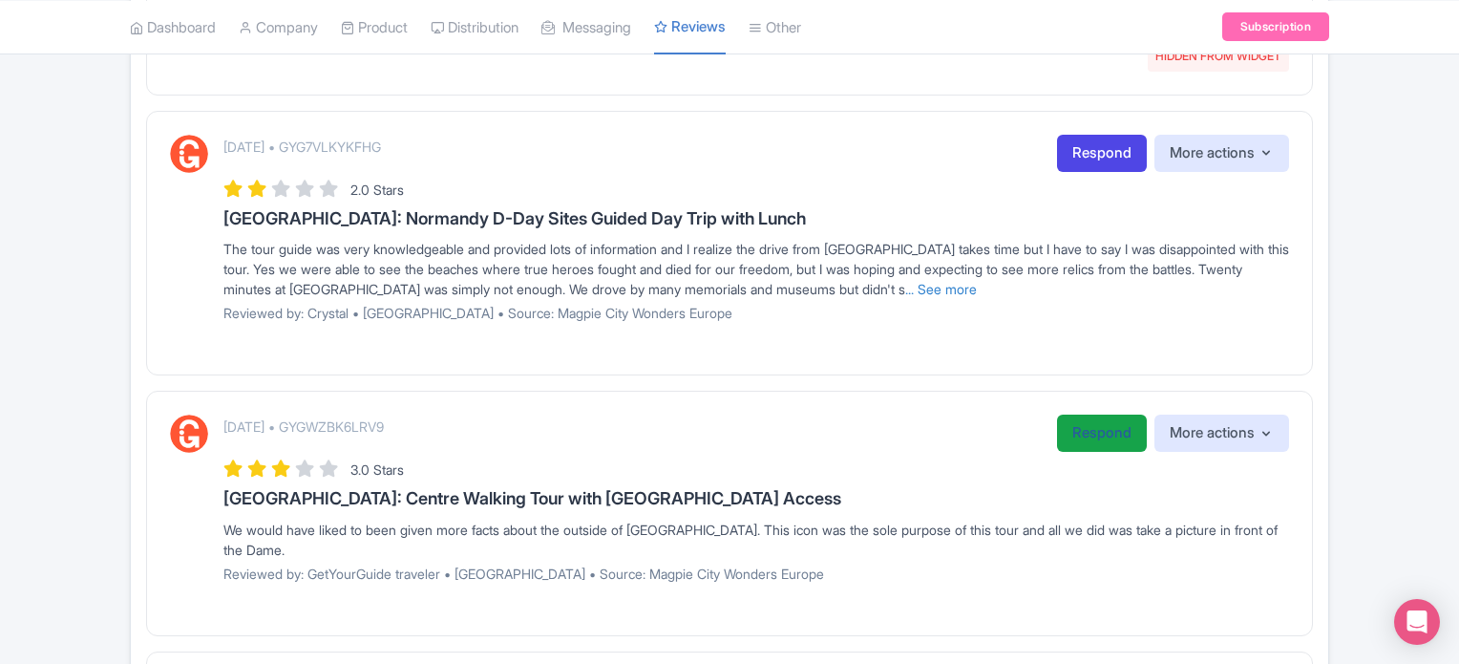
click at [1104, 426] on link "Respond" at bounding box center [1102, 433] width 90 height 37
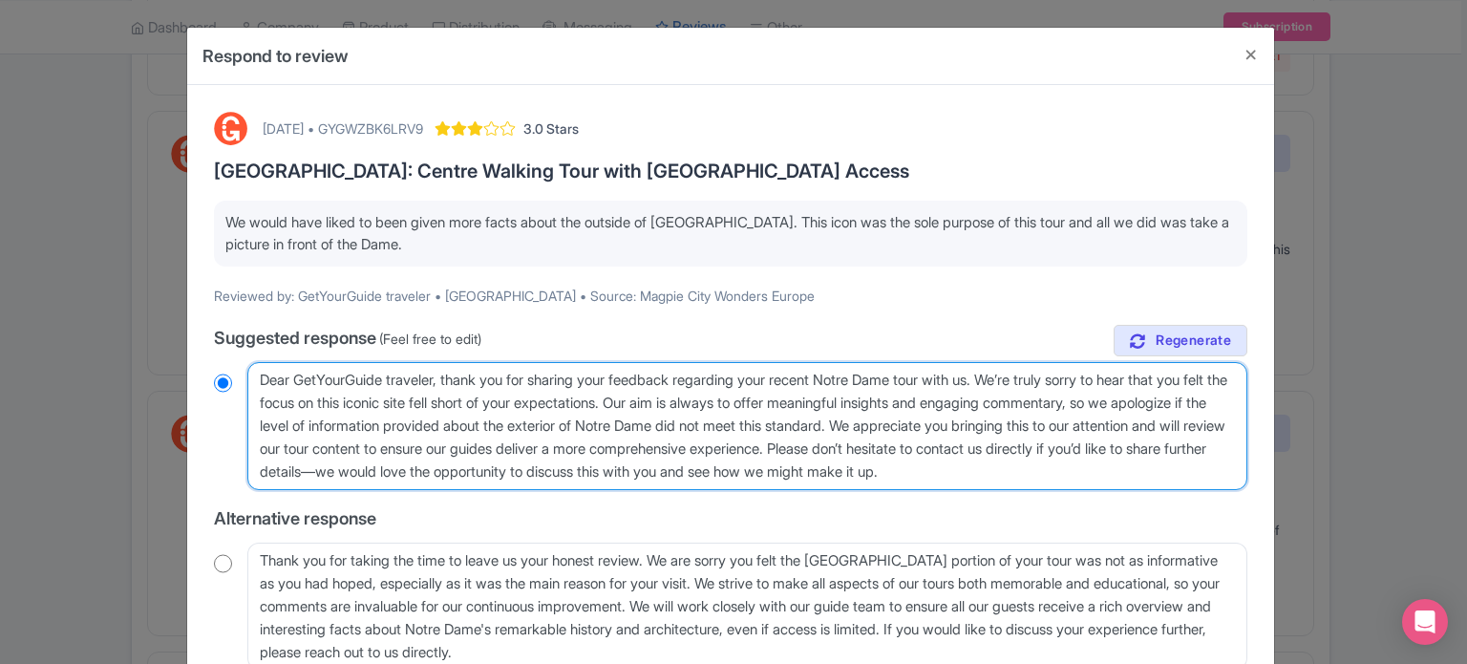
drag, startPoint x: 439, startPoint y: 379, endPoint x: 294, endPoint y: 380, distance: 145.2
click at [294, 380] on textarea "Dear GetYourGuide traveler, thank you for sharing your feedback regarding your …" at bounding box center [747, 426] width 1000 height 128
type textarea "Dear g, thank you for sharing your feedback regarding your recent Notre Dame to…"
radio input "true"
type textarea "Dear [PERSON_NAME], thank you for sharing your feedback regarding your recent N…"
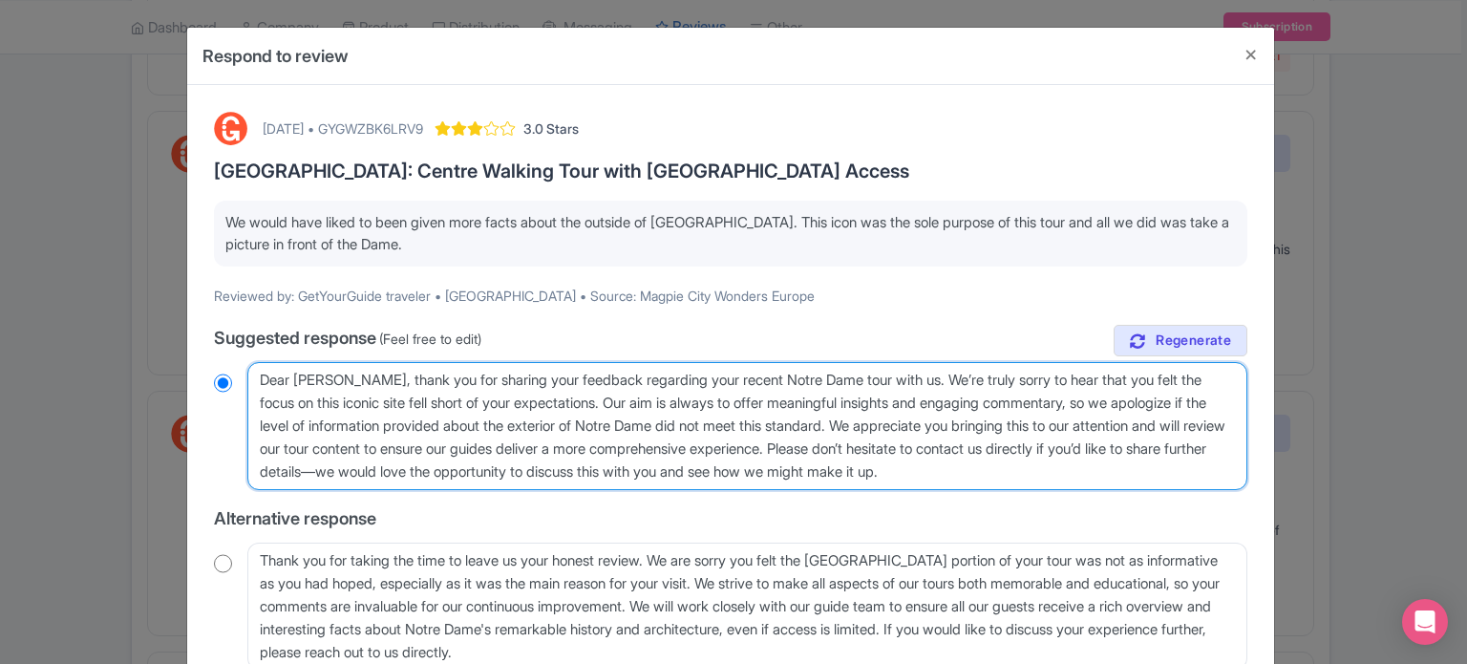
radio input "true"
type textarea "Dear gue, thank you for sharing your feedback regarding your recent Notre Dame …"
radio input "true"
type textarea "Dear gues, thank you for sharing your feedback regarding your recent Notre Dame…"
radio input "true"
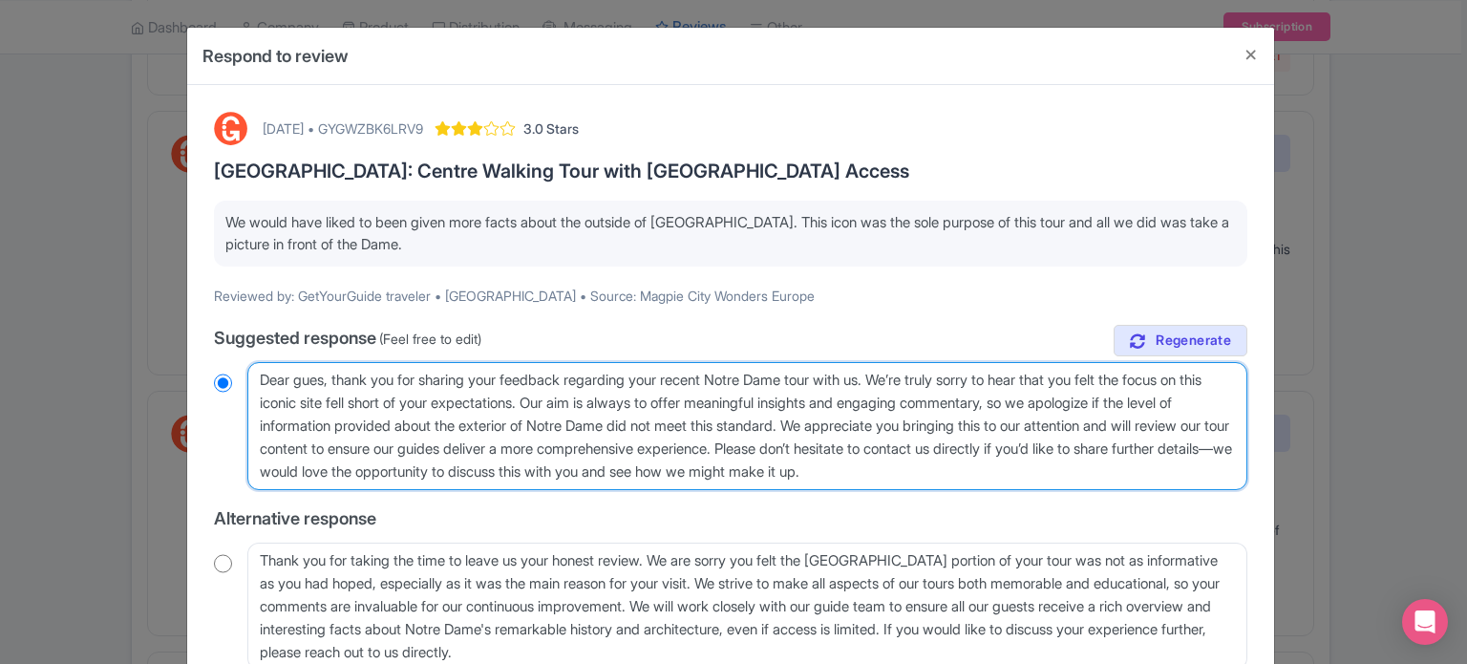
type textarea "Dear guest, thank you for sharing your feedback regarding your recent Notre Dam…"
radio input "true"
drag, startPoint x: 588, startPoint y: 395, endPoint x: 884, endPoint y: 427, distance: 297.8
click at [884, 427] on textarea "Dear GetYourGuide traveler, thank you for sharing your feedback regarding your …" at bounding box center [747, 426] width 1000 height 128
type textarea "Dear guest, thank you for sharing your feedback regarding your recent Notre Dam…"
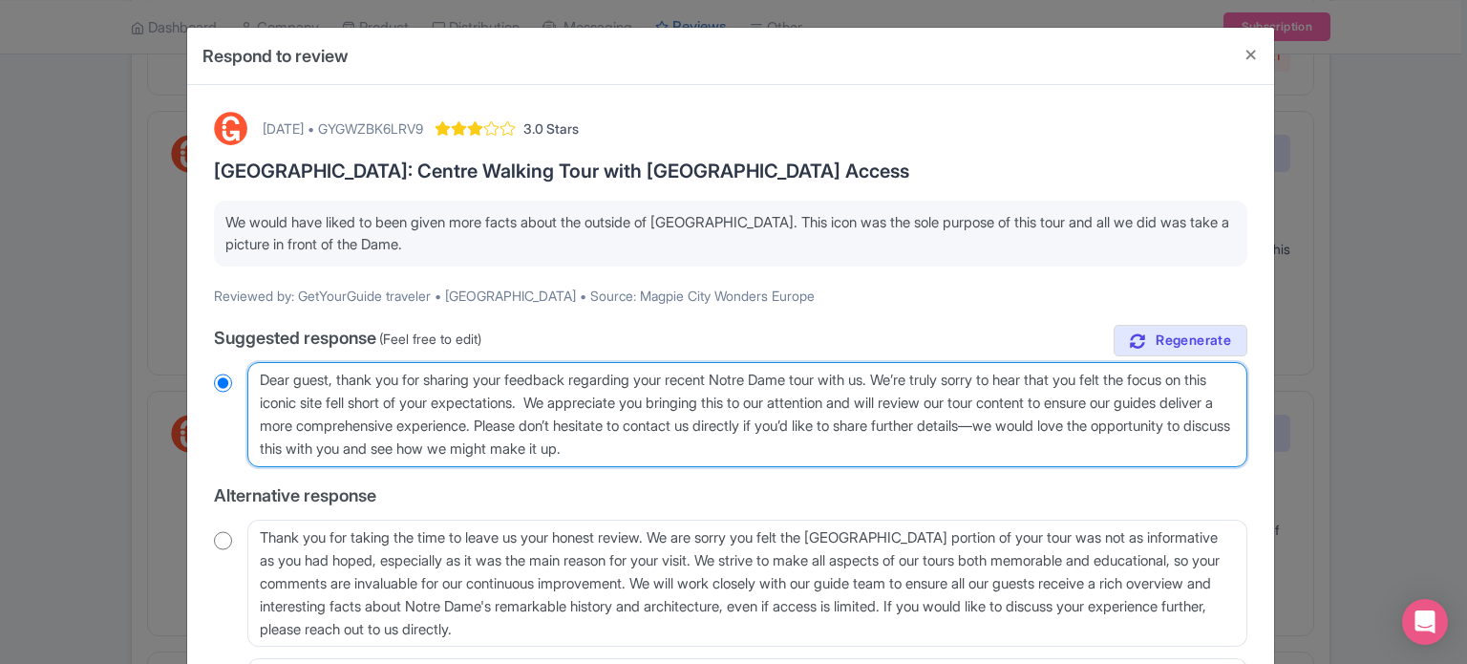
radio input "true"
type textarea "Dear guest, thank you for sharing your feedback regarding your recent Notre Dam…"
radio input "true"
drag, startPoint x: 597, startPoint y: 422, endPoint x: 783, endPoint y: 443, distance: 187.4
click at [783, 443] on textarea "Dear GetYourGuide traveler, thank you for sharing your feedback regarding your …" at bounding box center [747, 414] width 1000 height 105
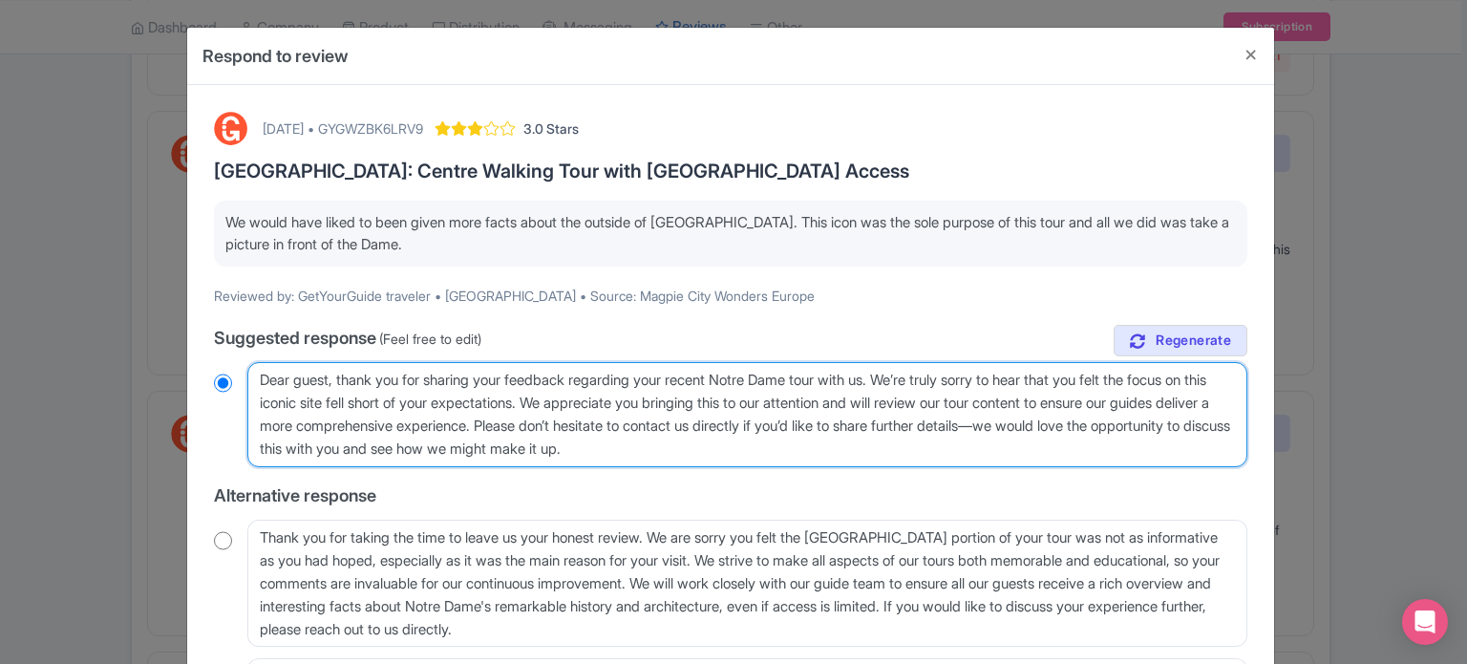
type textarea "Dear guest, thank you for sharing your feedback regarding your recent Notre Dam…"
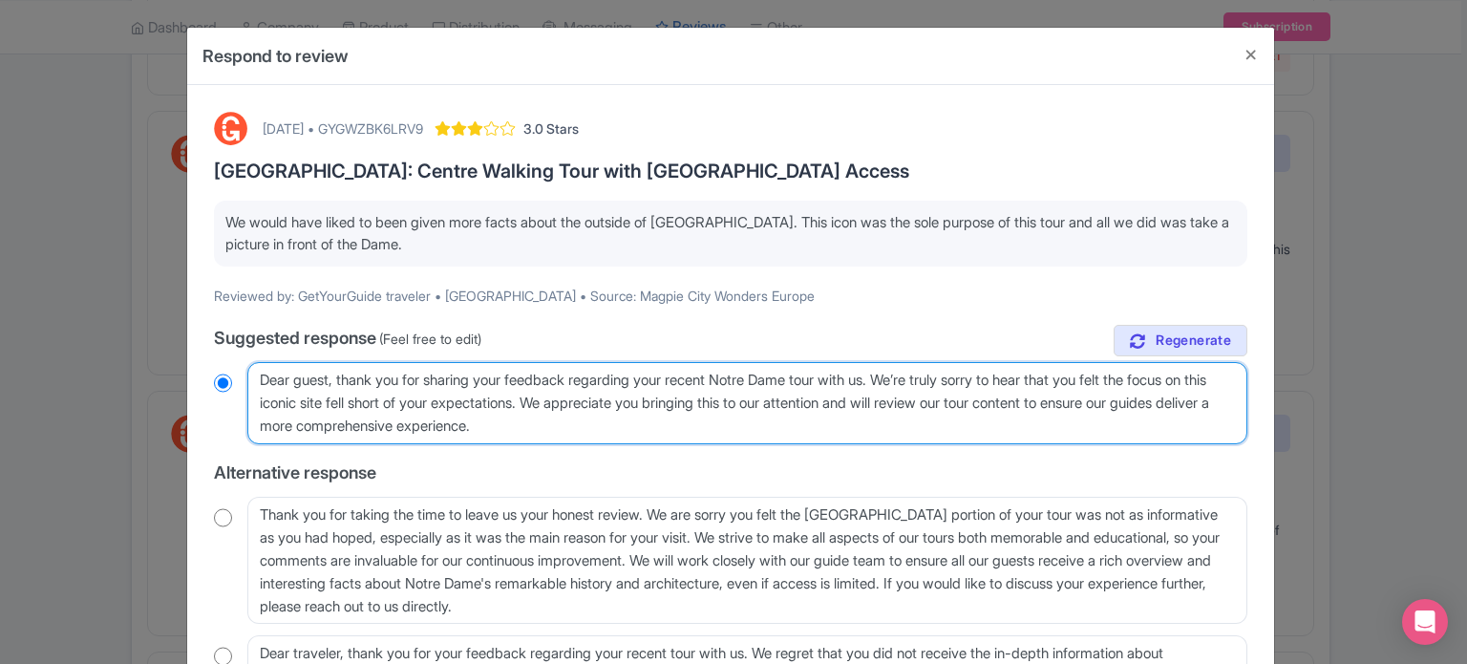
radio input "true"
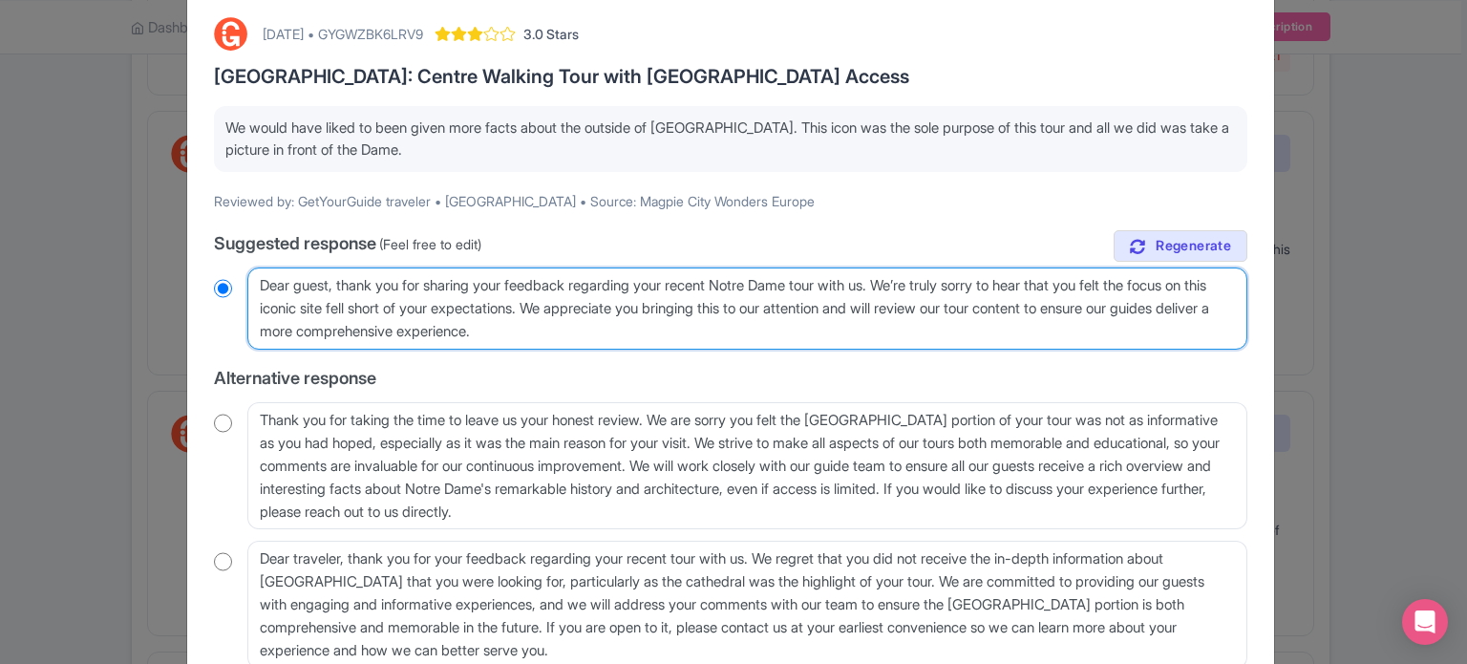
scroll to position [235, 0]
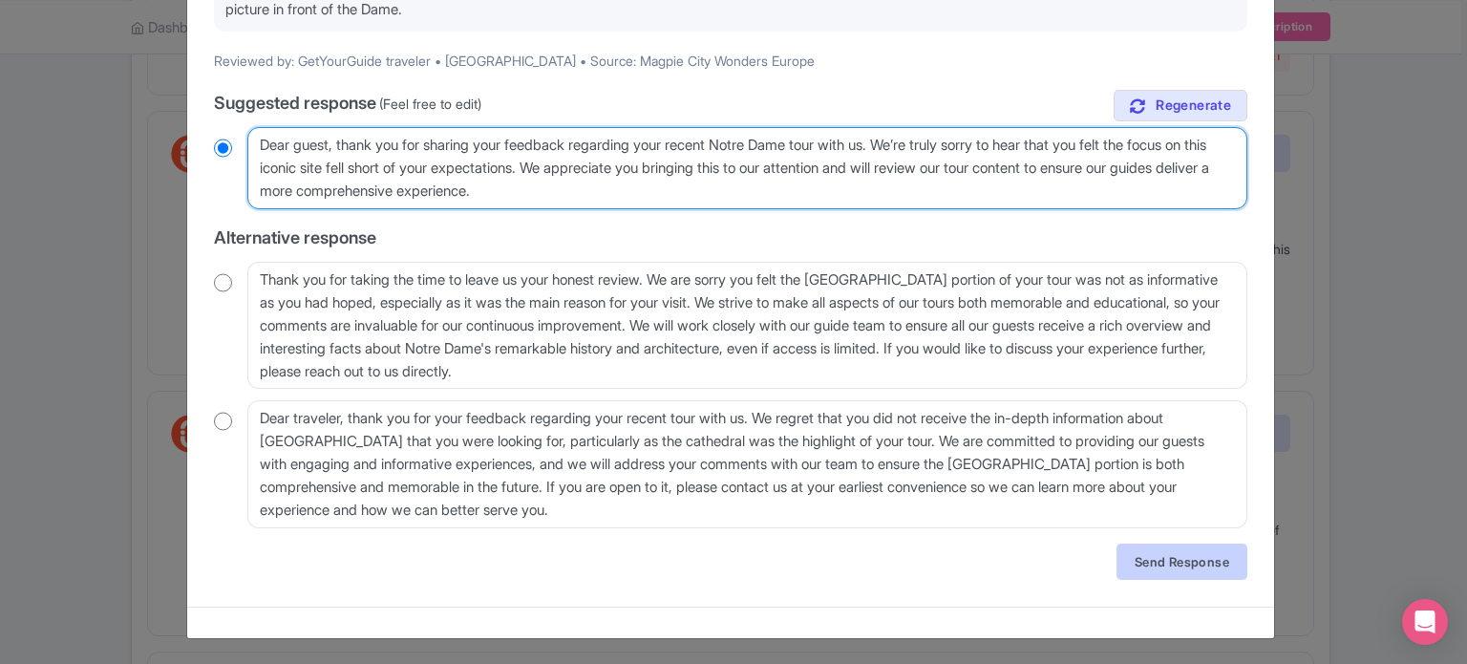
type textarea "Dear guest, thank you for sharing your feedback regarding your recent Notre Dam…"
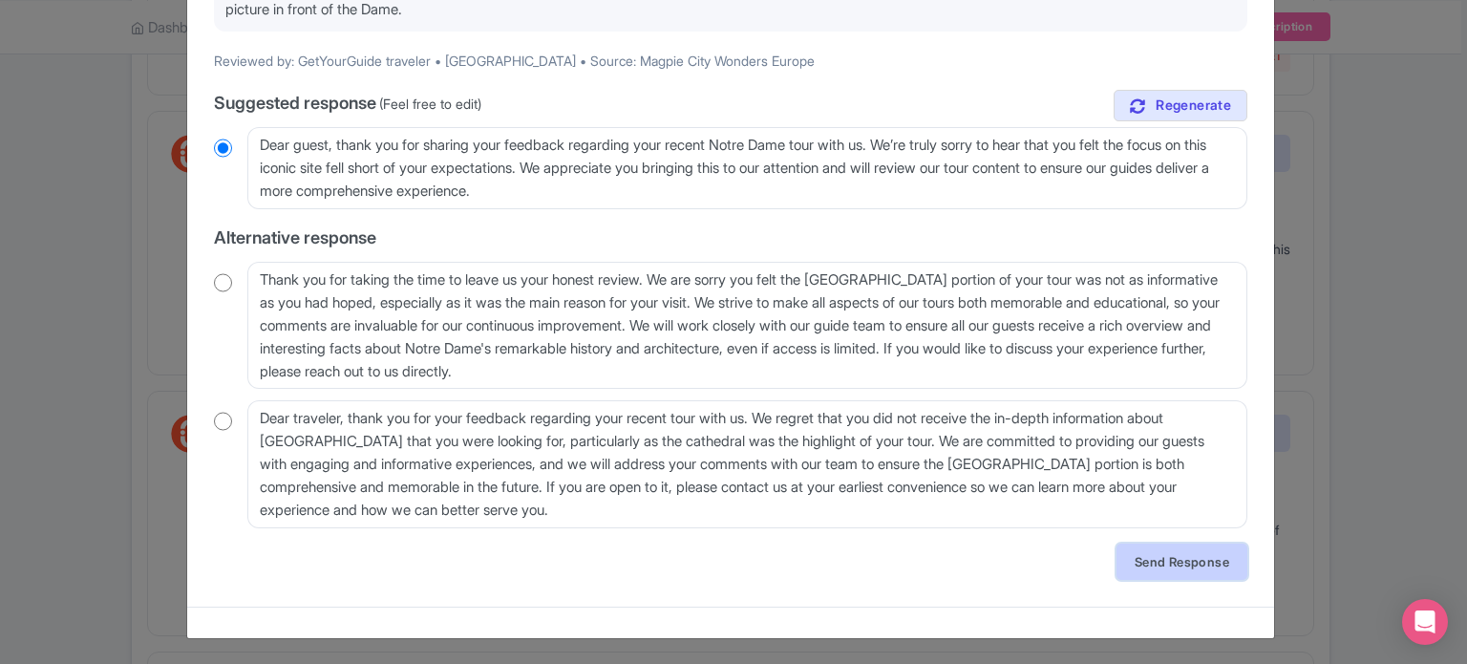
click at [1166, 560] on link "Send Response" at bounding box center [1182, 561] width 131 height 36
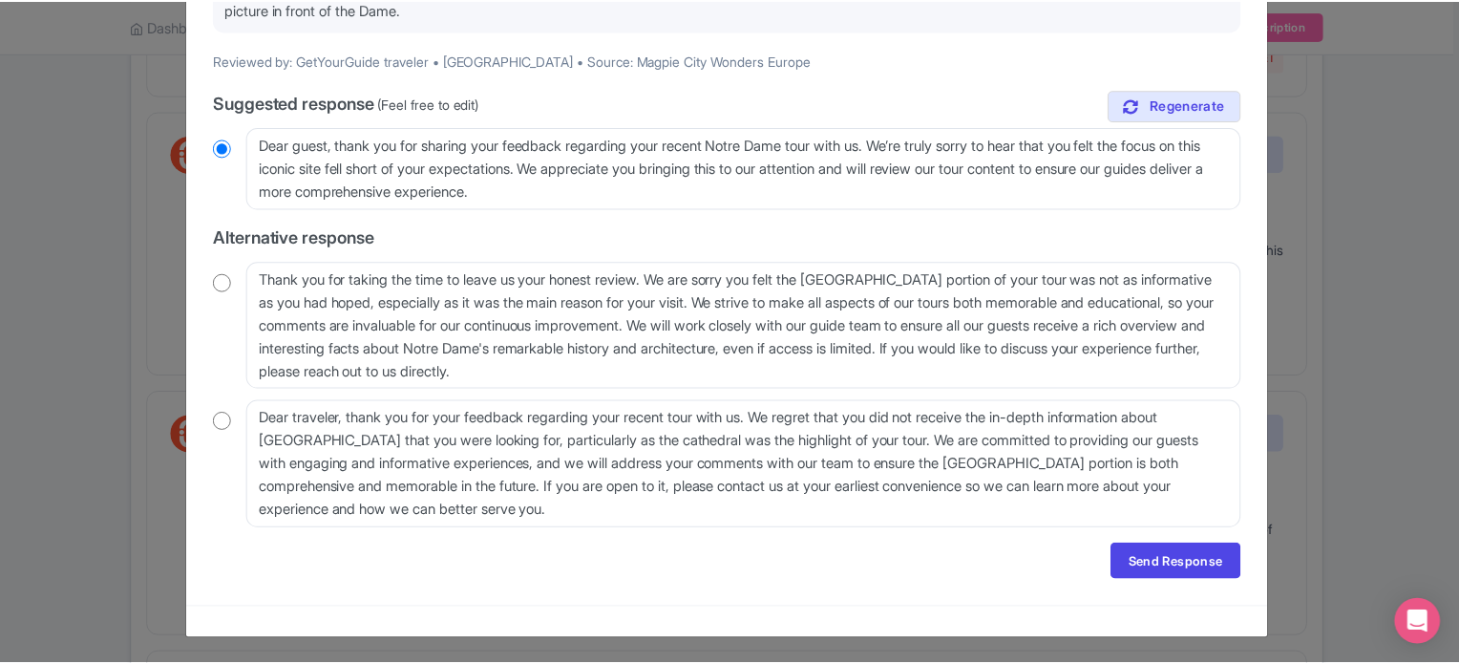
scroll to position [0, 0]
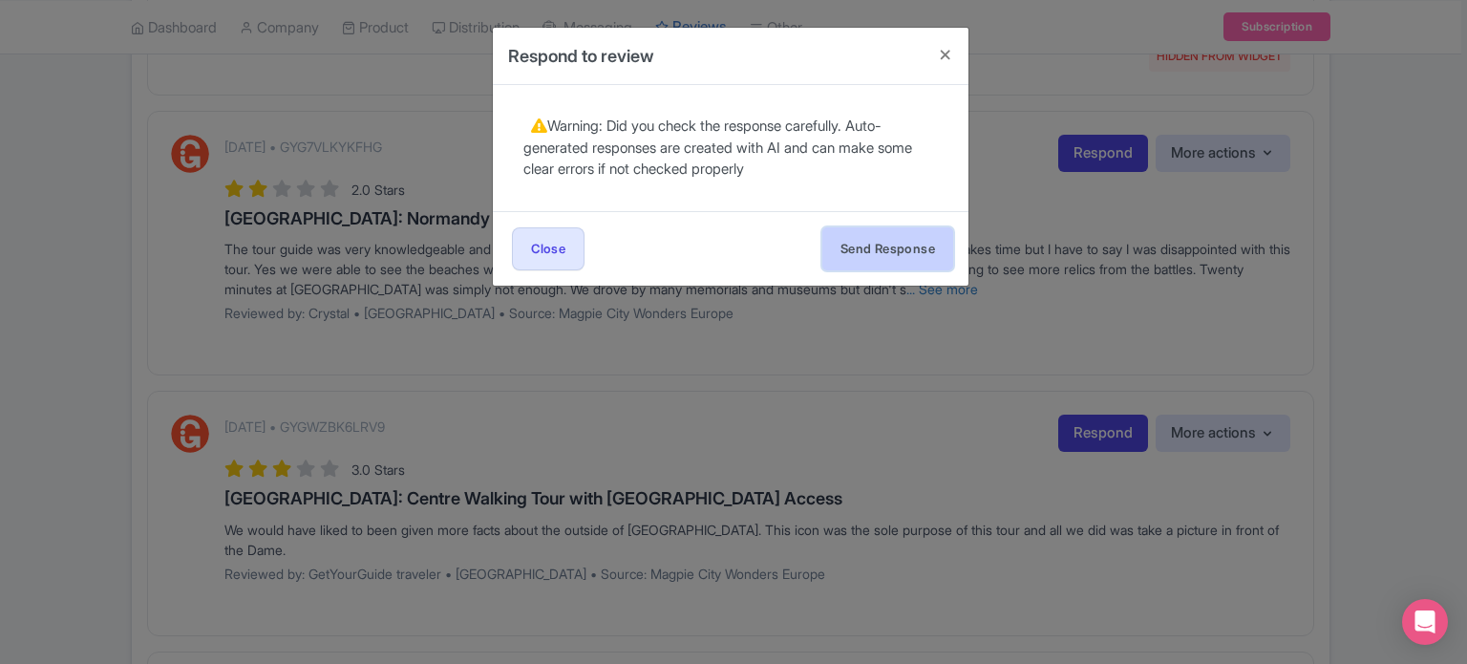
click at [887, 255] on button "Send Response" at bounding box center [887, 248] width 131 height 43
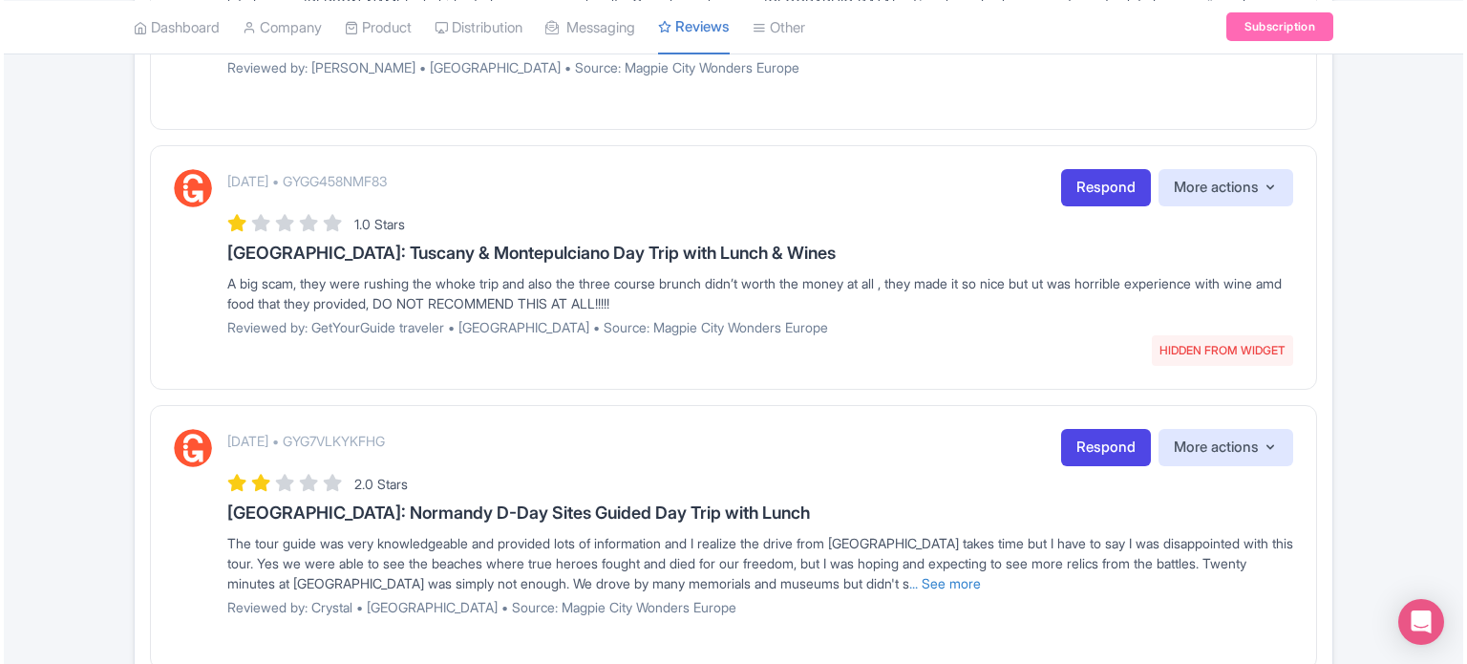
scroll to position [1445, 0]
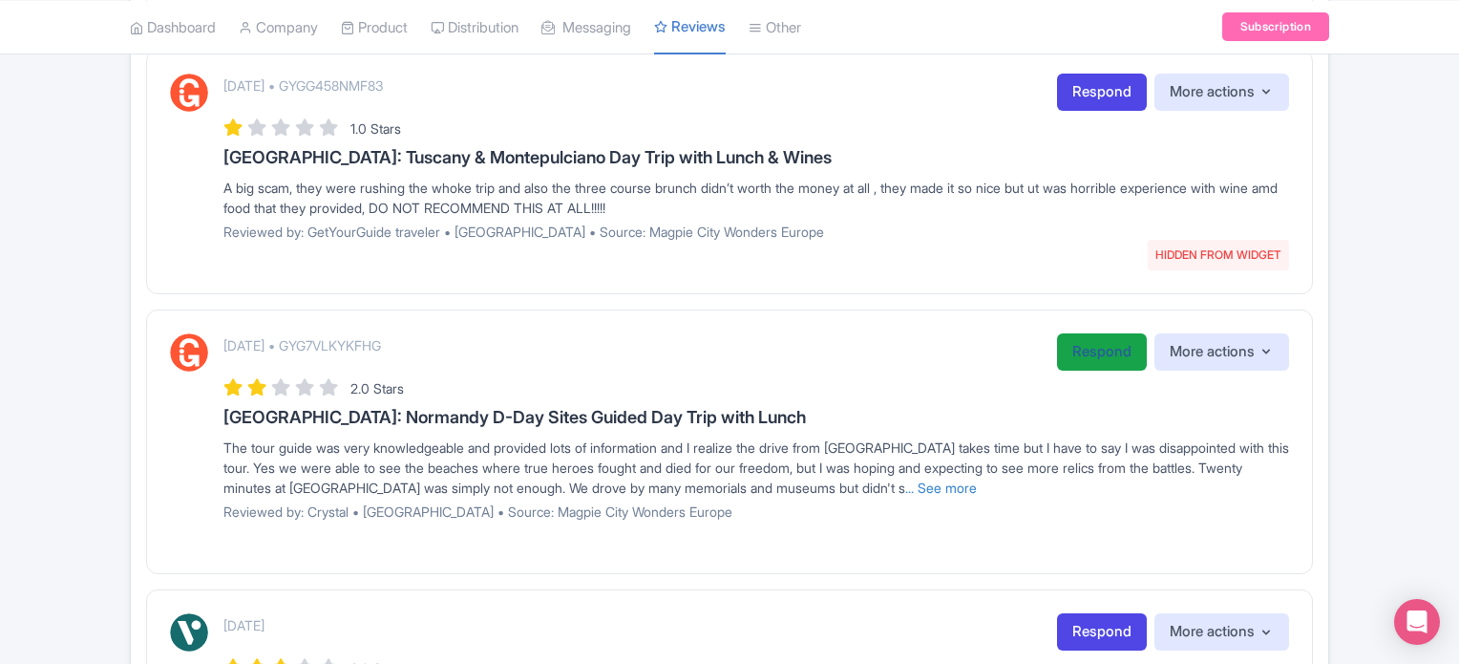
click at [1077, 336] on link "Respond" at bounding box center [1102, 351] width 90 height 37
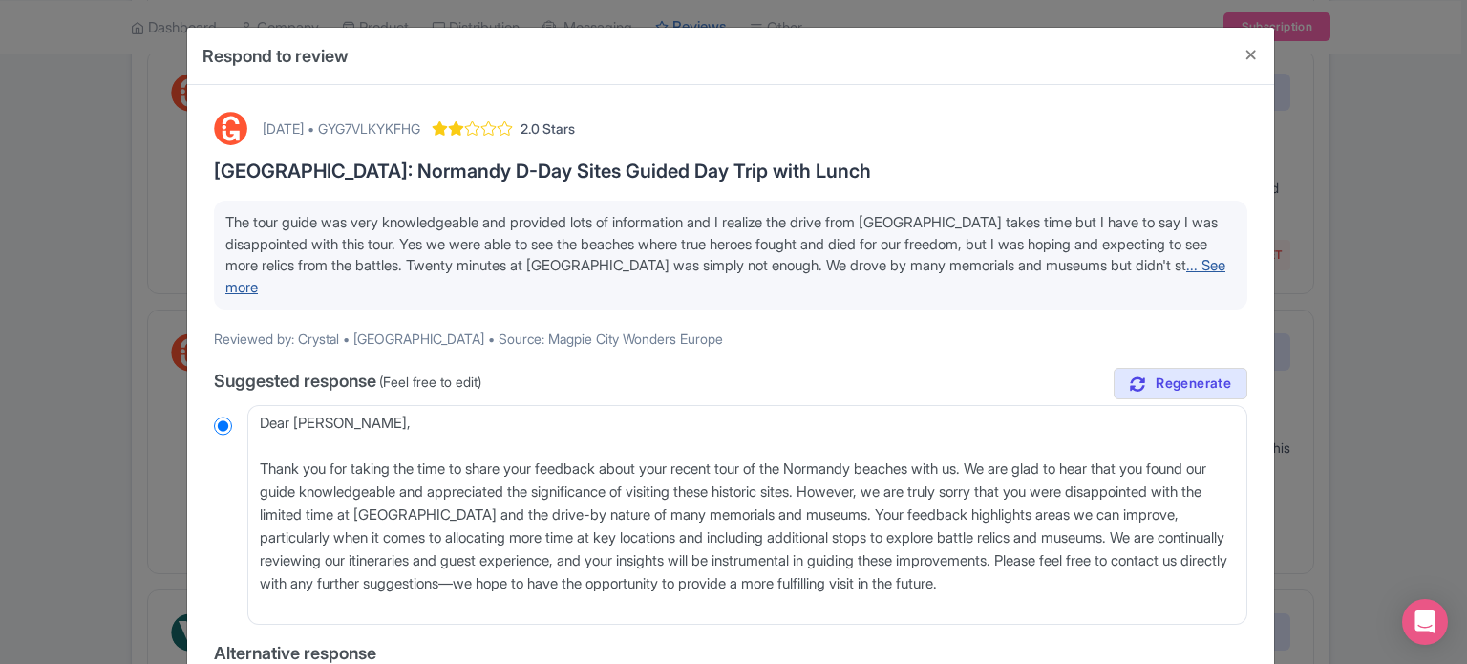
click at [281, 287] on link "... See more" at bounding box center [725, 276] width 1000 height 40
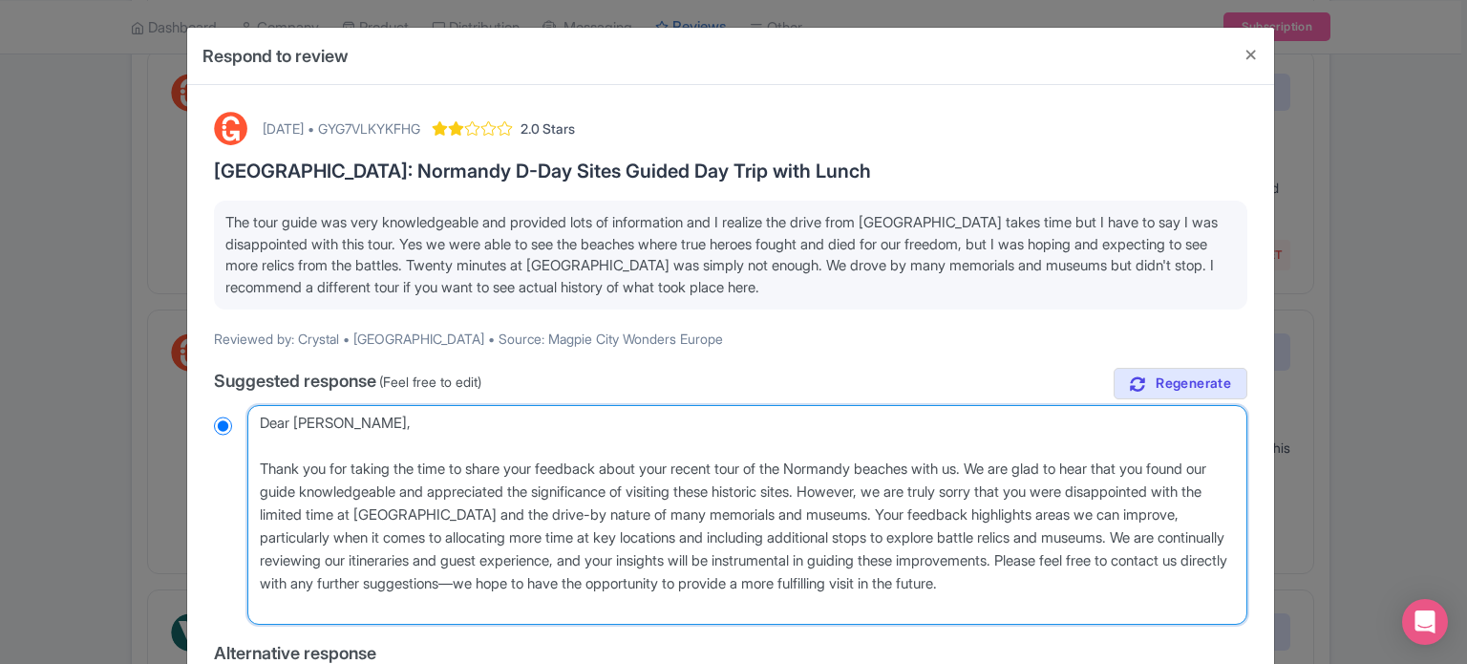
click at [255, 465] on textarea "Dear [PERSON_NAME], Thank you for taking the time to share your feedback about …" at bounding box center [747, 515] width 1000 height 220
type textarea "Dear [PERSON_NAME], Thank you for taking the time to share your feedback about …"
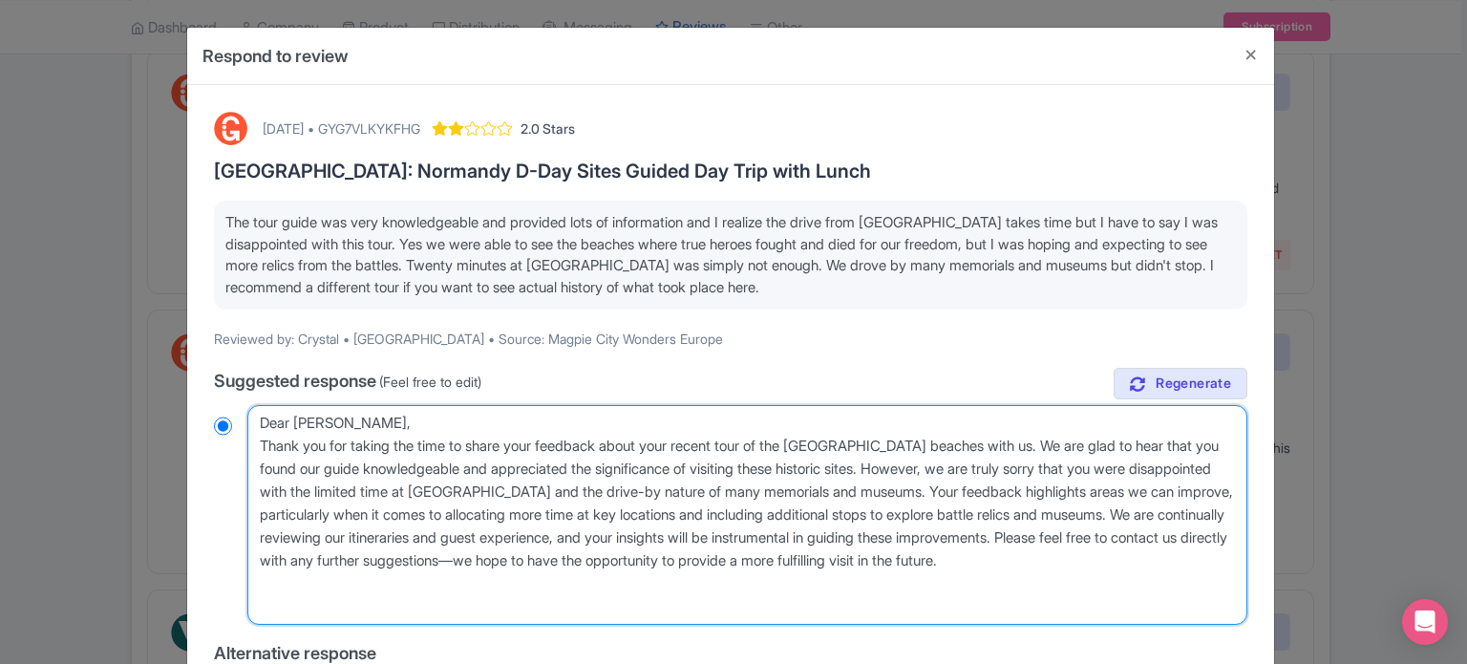
radio input "true"
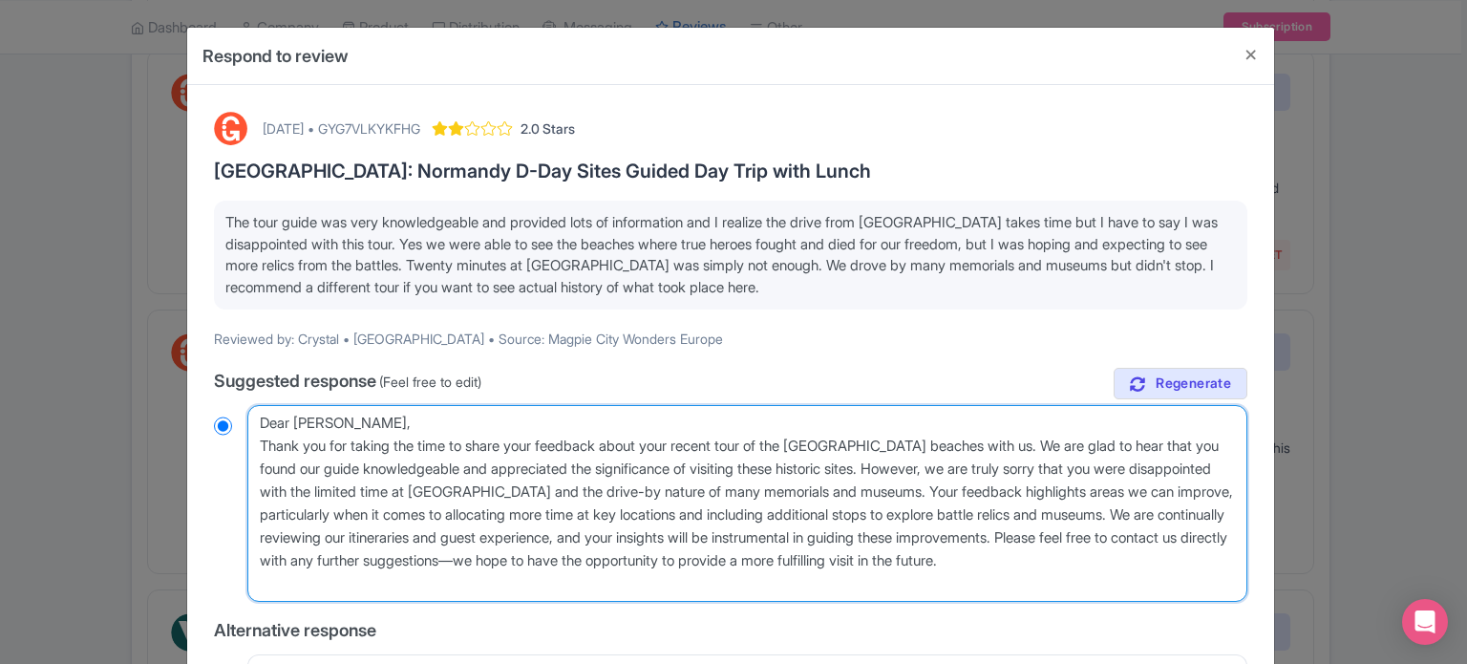
type textarea "Dear [PERSON_NAME], Thank you for taking the time to share your feedback about …"
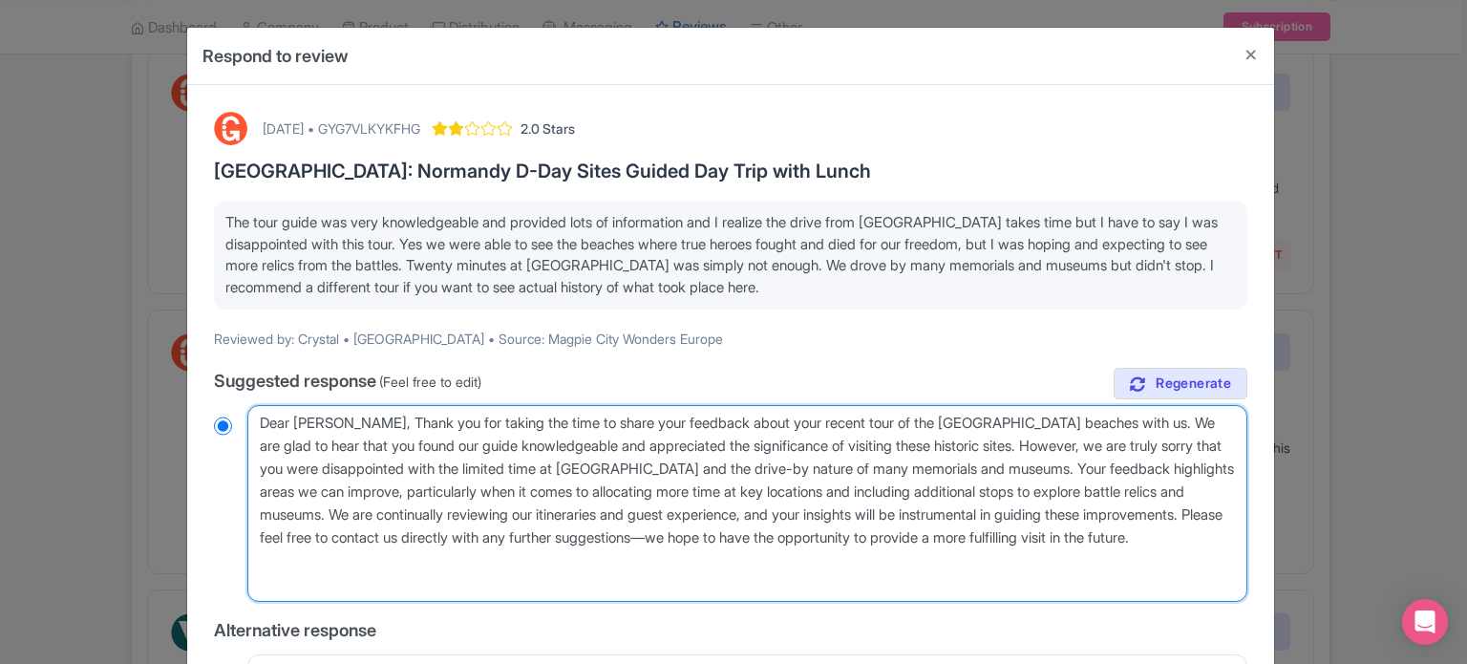
radio input "true"
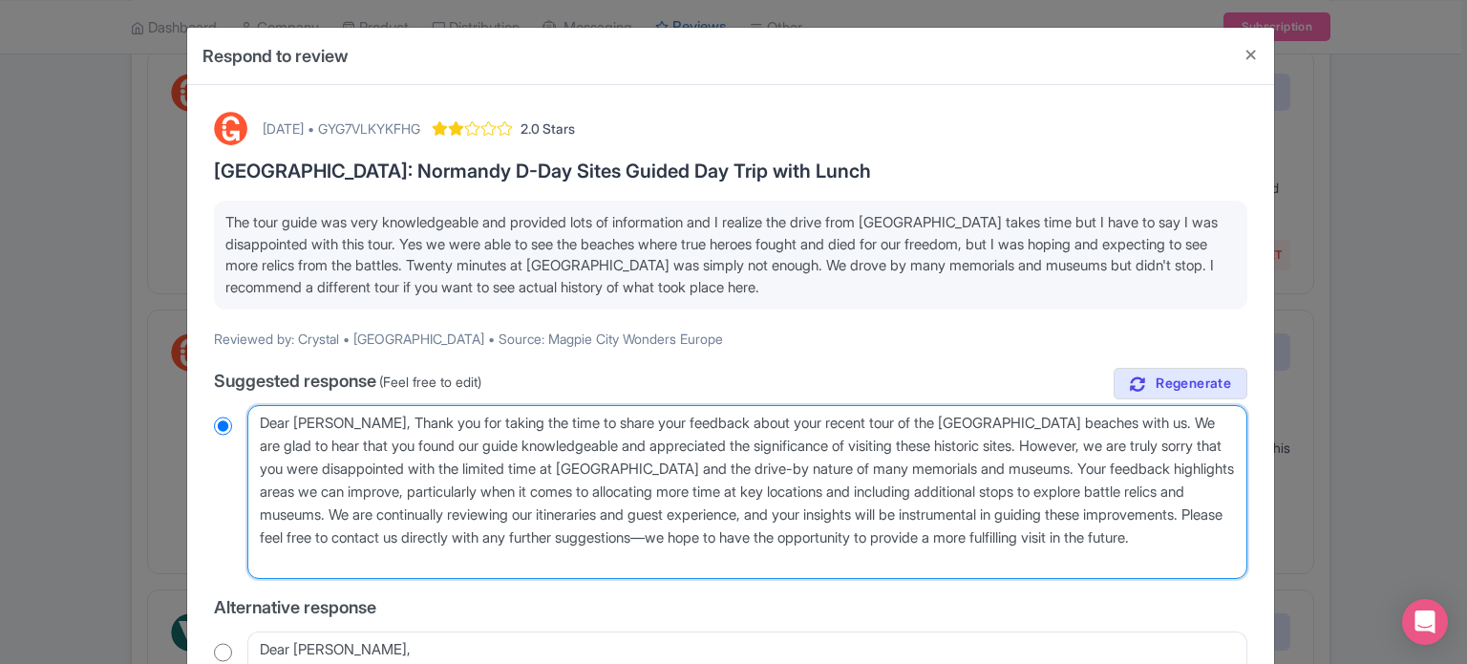
type textarea "Dear [PERSON_NAME],Thank you for taking the time to share your feedback about y…"
radio input "true"
type textarea "Dear [PERSON_NAME],[PERSON_NAME] you for taking the time to share your feedback…"
radio input "true"
type textarea "Dear [PERSON_NAME], [PERSON_NAME] you for taking the time to share your feedbac…"
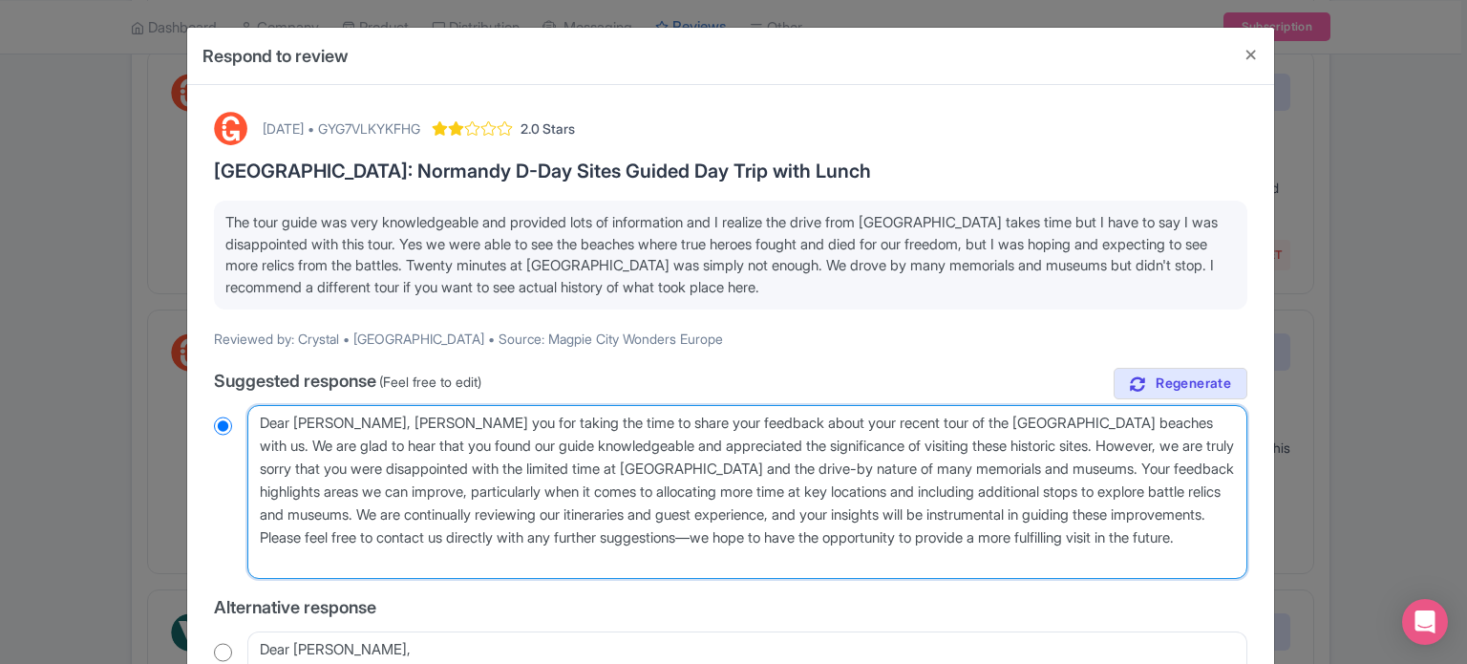
radio input "true"
type textarea "Dear [PERSON_NAME], thank you for taking the time to share your feedback about …"
radio input "true"
drag, startPoint x: 1039, startPoint y: 421, endPoint x: 703, endPoint y: 430, distance: 336.3
click at [703, 430] on textarea "Dear [PERSON_NAME], Thank you for taking the time to share your feedback about …" at bounding box center [747, 492] width 1000 height 174
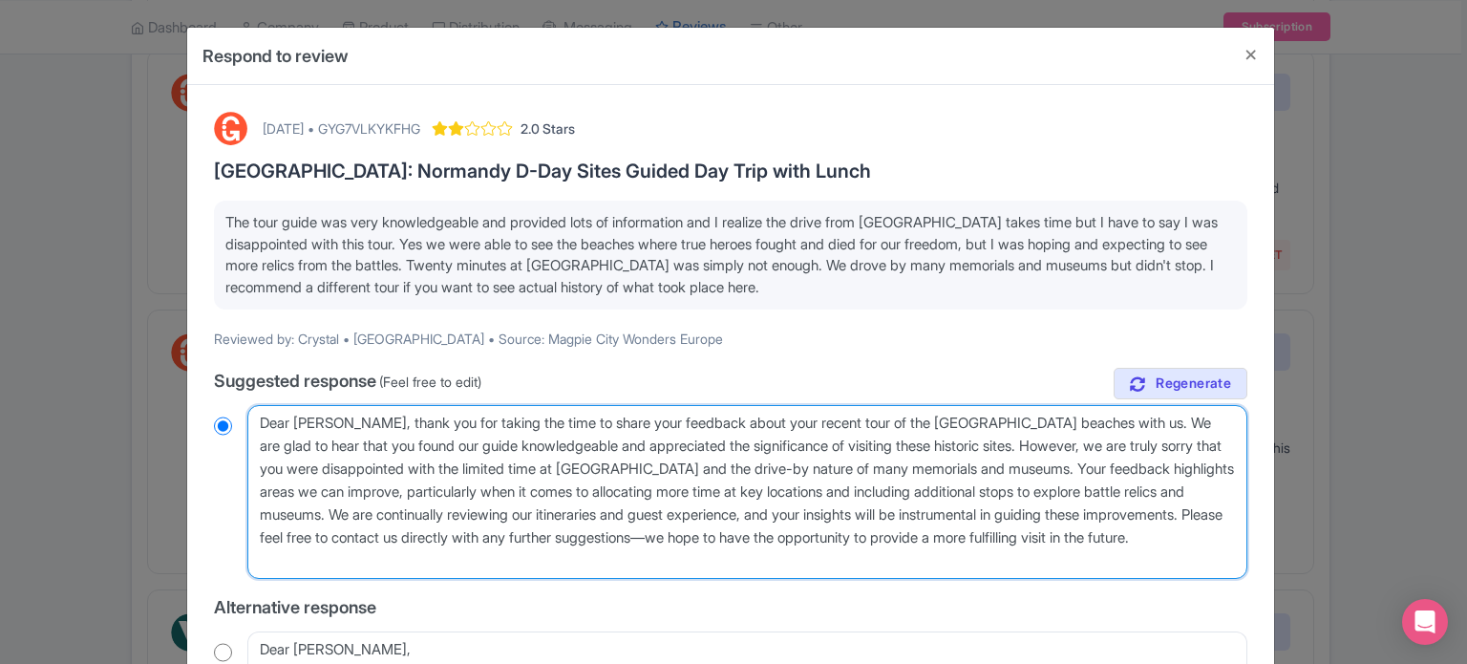
type textarea "Dear [PERSON_NAME], thank you for taking the time to share your feedback with u…"
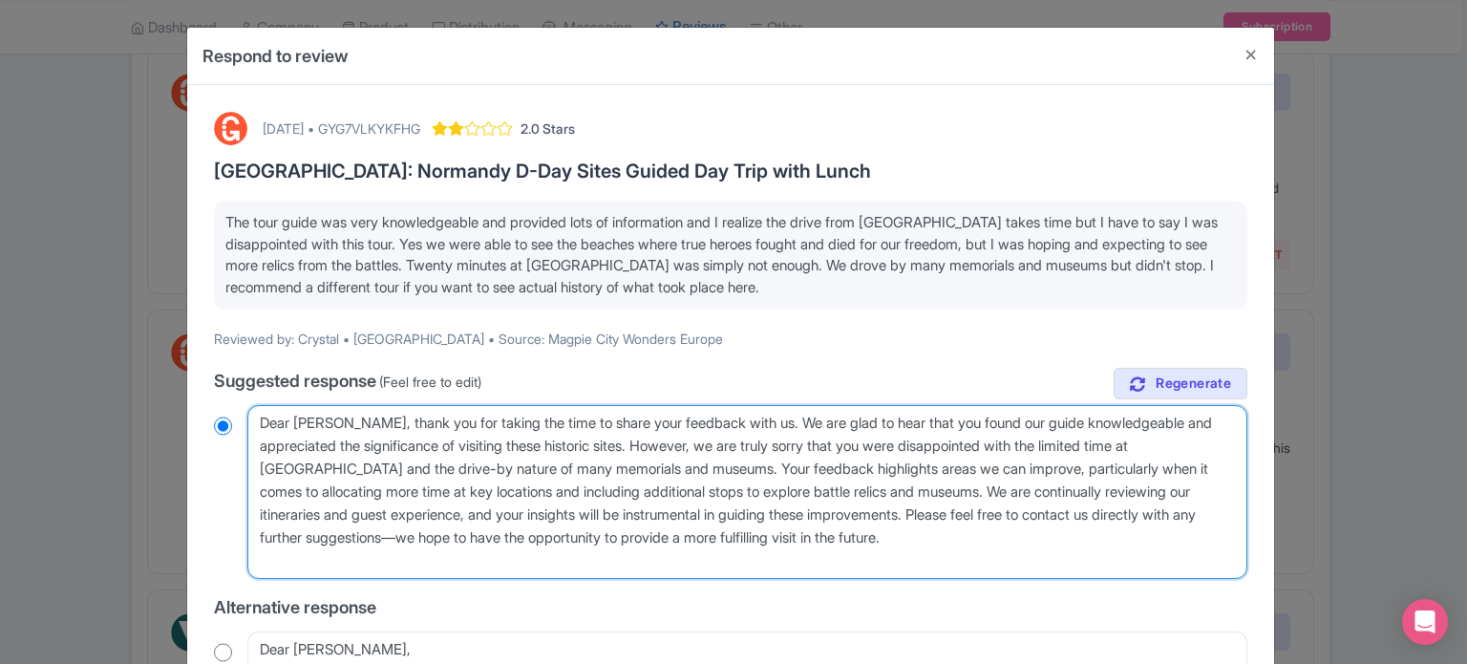
radio input "true"
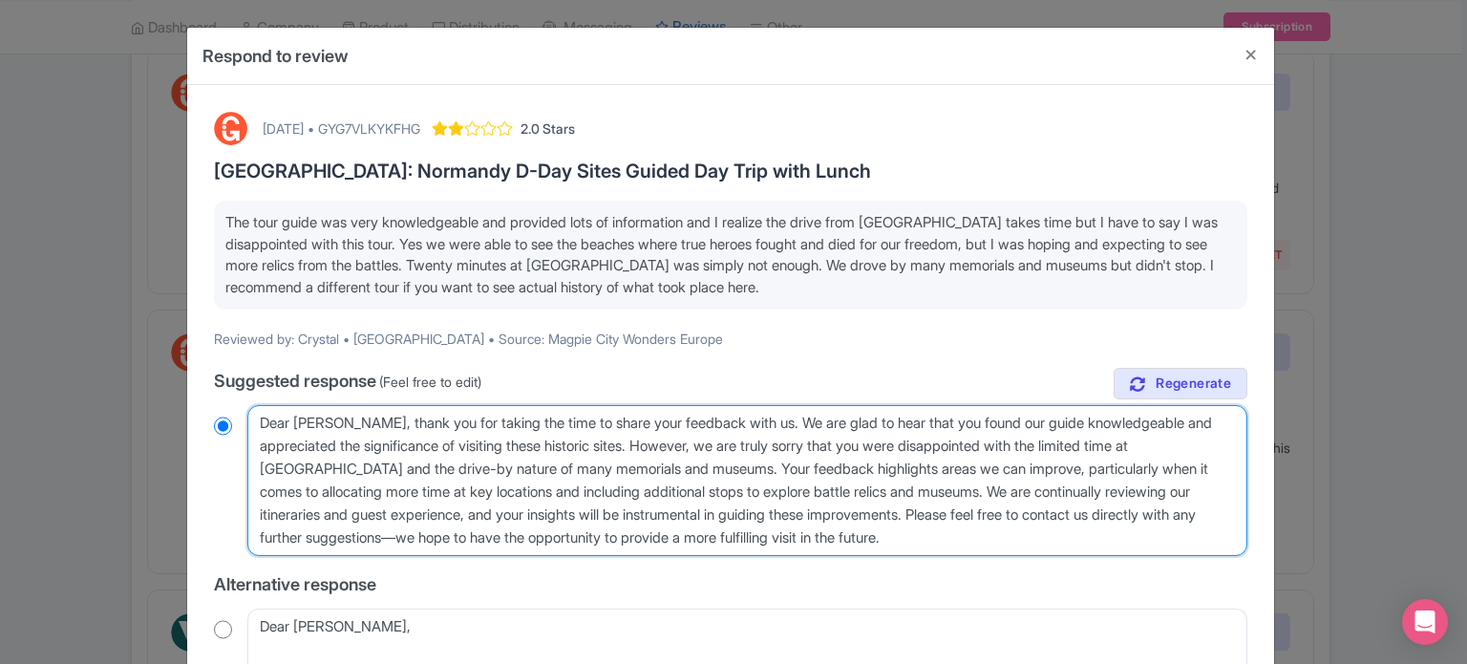
drag, startPoint x: 967, startPoint y: 487, endPoint x: 1005, endPoint y: 542, distance: 66.5
click at [1005, 542] on textarea "Dear [PERSON_NAME], Thank you for taking the time to share your feedback about …" at bounding box center [747, 480] width 1000 height 151
type textarea "Dear [PERSON_NAME], thank you for taking the time to share your feedback with u…"
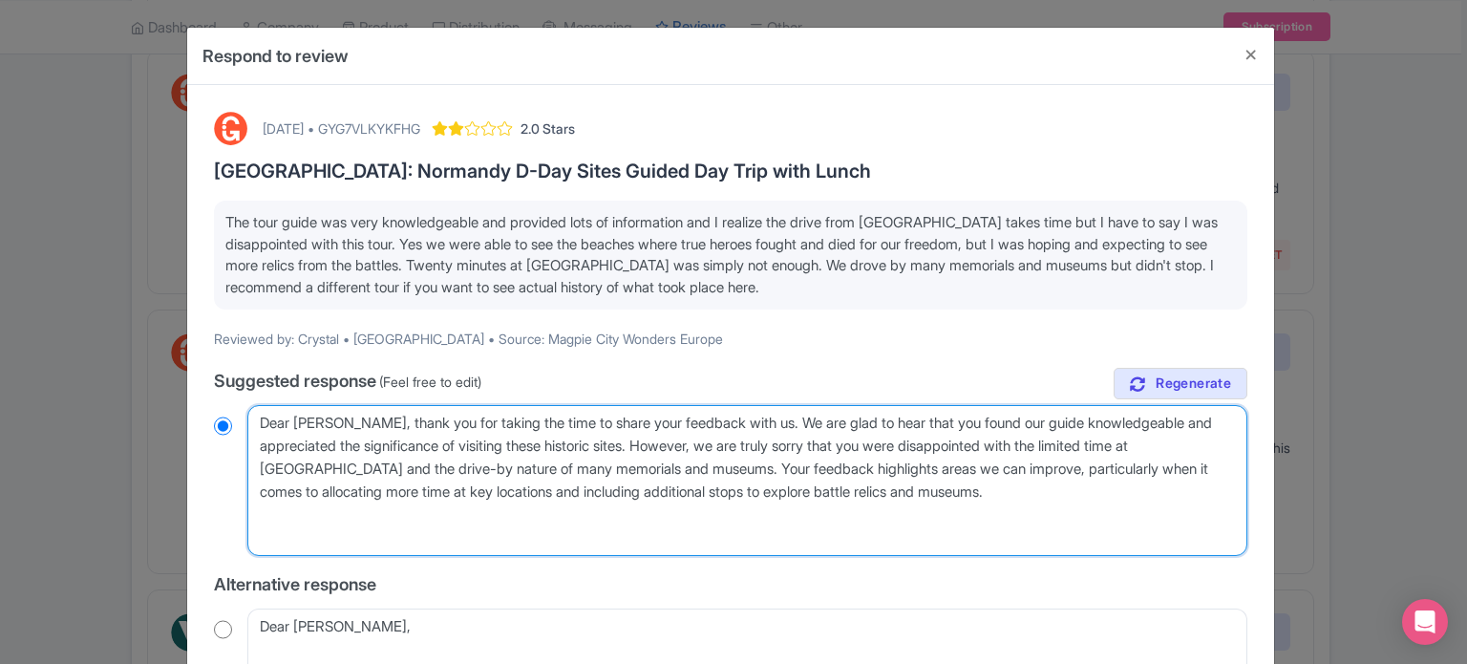
radio input "true"
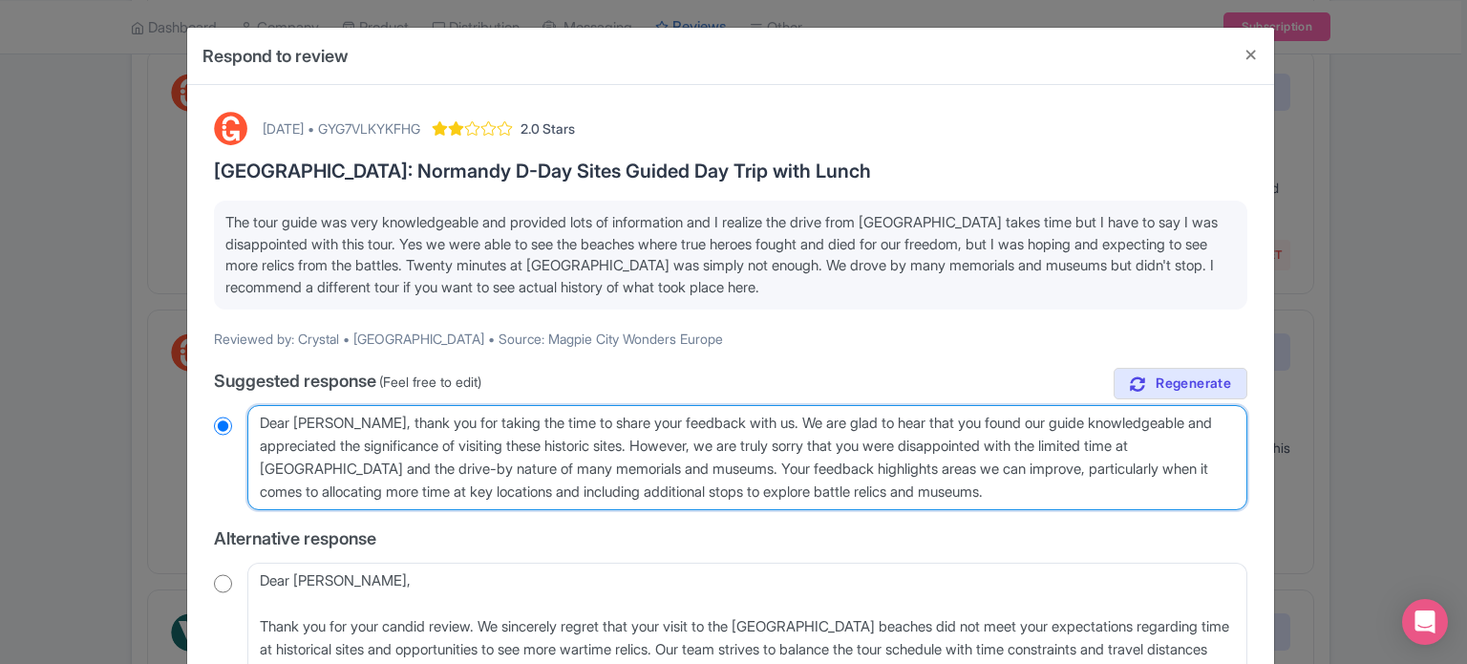
drag, startPoint x: 306, startPoint y: 472, endPoint x: 1170, endPoint y: 440, distance: 865.0
click at [1170, 440] on textarea "Dear [PERSON_NAME], Thank you for taking the time to share your feedback about …" at bounding box center [747, 457] width 1000 height 105
type textarea "Dear [PERSON_NAME], thank you for taking the time to share your feedback with u…"
radio input "true"
type textarea "Dear [PERSON_NAME], thank you for taking the time to share your feedback with u…"
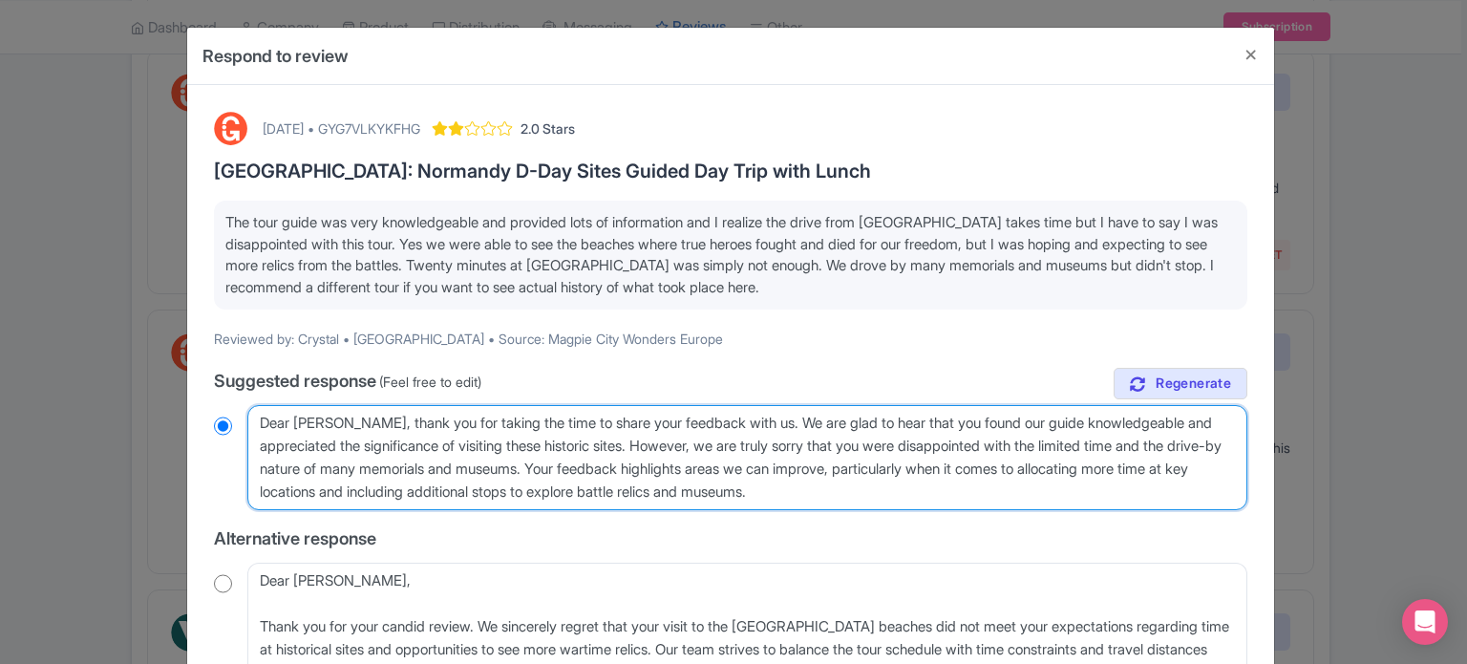
radio input "true"
type textarea "Dear [PERSON_NAME], thank you for taking the time to share your feedback with u…"
radio input "true"
type textarea "Dear [PERSON_NAME], thank you for taking the time to share your feedback with u…"
radio input "true"
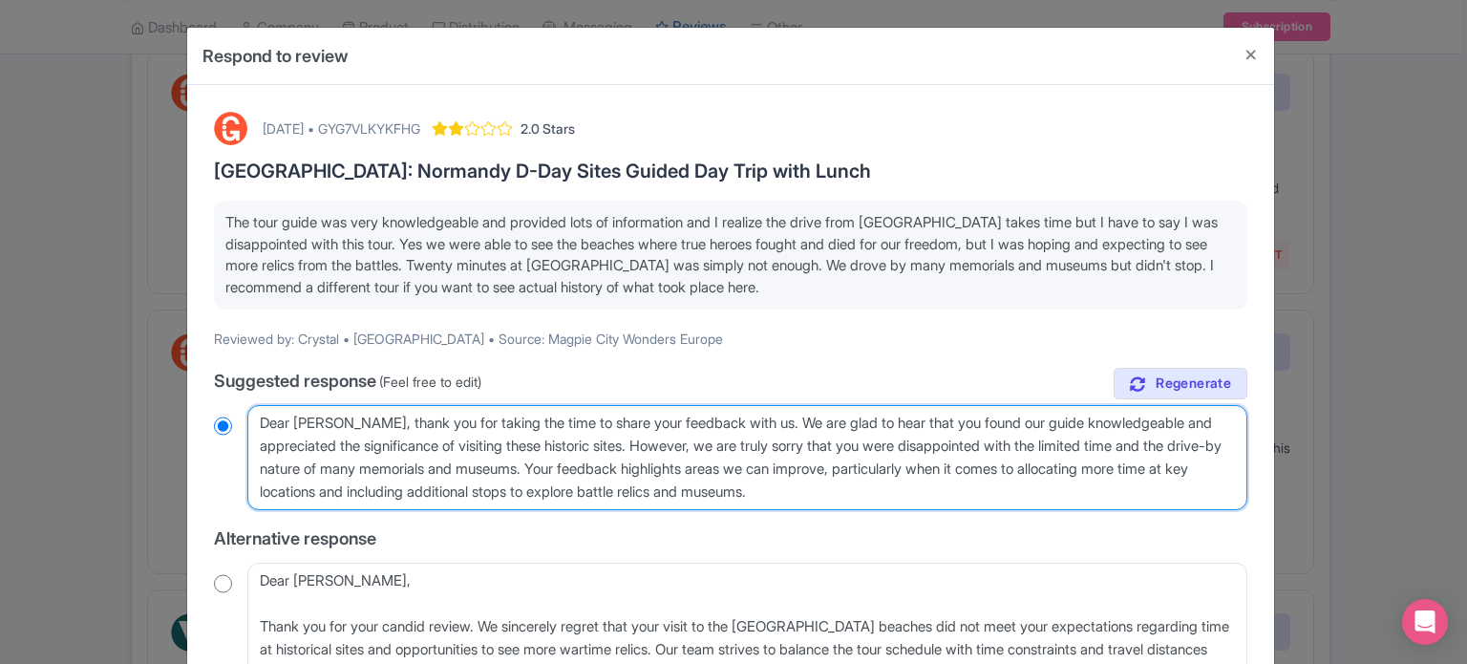
drag, startPoint x: 929, startPoint y: 461, endPoint x: 940, endPoint y: 488, distance: 28.7
click at [940, 488] on textarea "Dear [PERSON_NAME], Thank you for taking the time to share your feedback about …" at bounding box center [747, 457] width 1000 height 105
type textarea "Dear [PERSON_NAME], thank you for taking the time to share your feedback with u…"
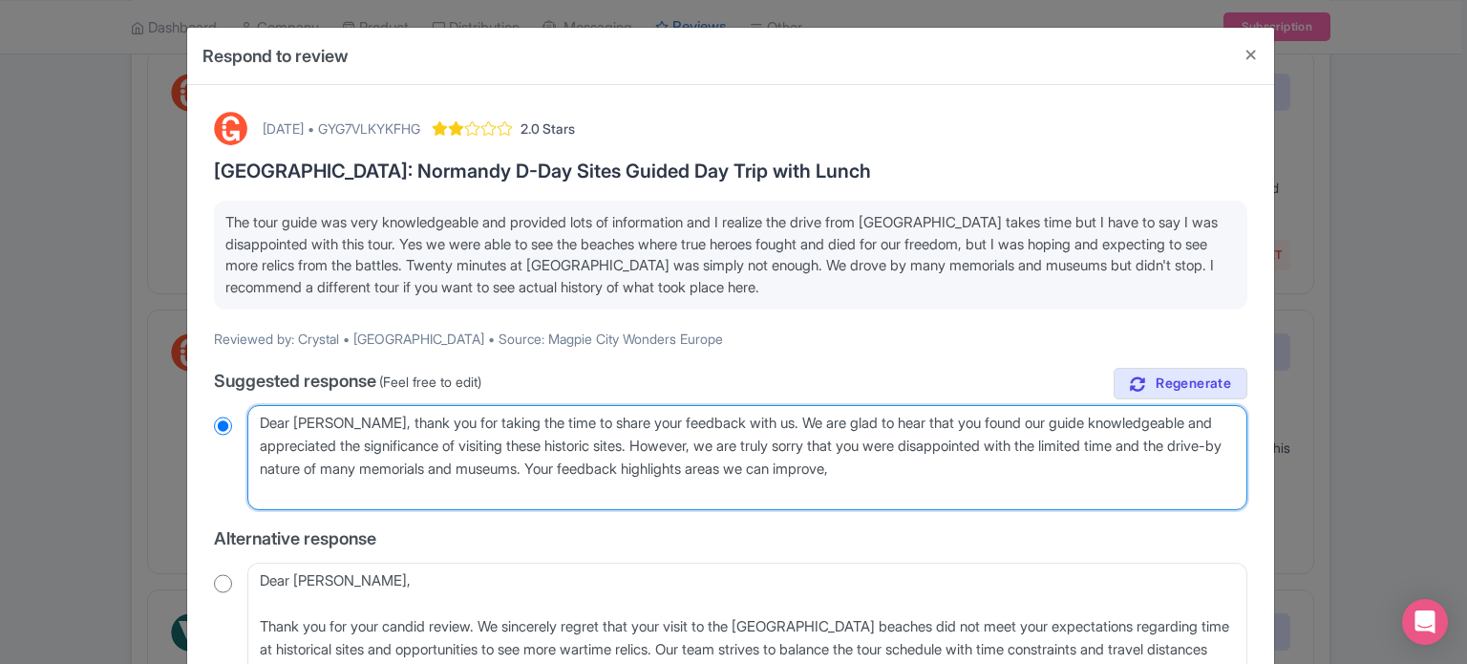
radio input "true"
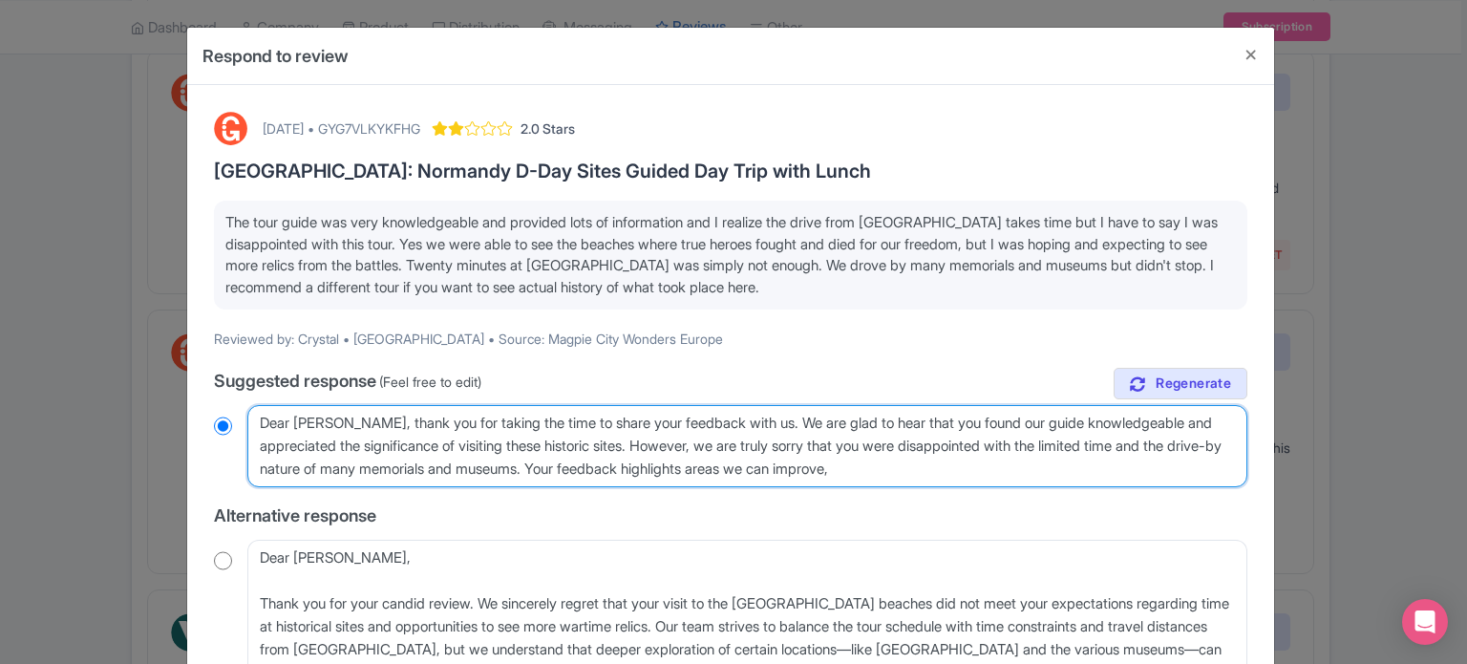
type textarea "Dear [PERSON_NAME], thank you for taking the time to share your feedback with u…"
radio input "true"
type textarea "Dear [PERSON_NAME], thank you for taking the time to share your feedback with u…"
radio input "true"
type textarea "Dear [PERSON_NAME], thank you for taking the time to share your feedback with u…"
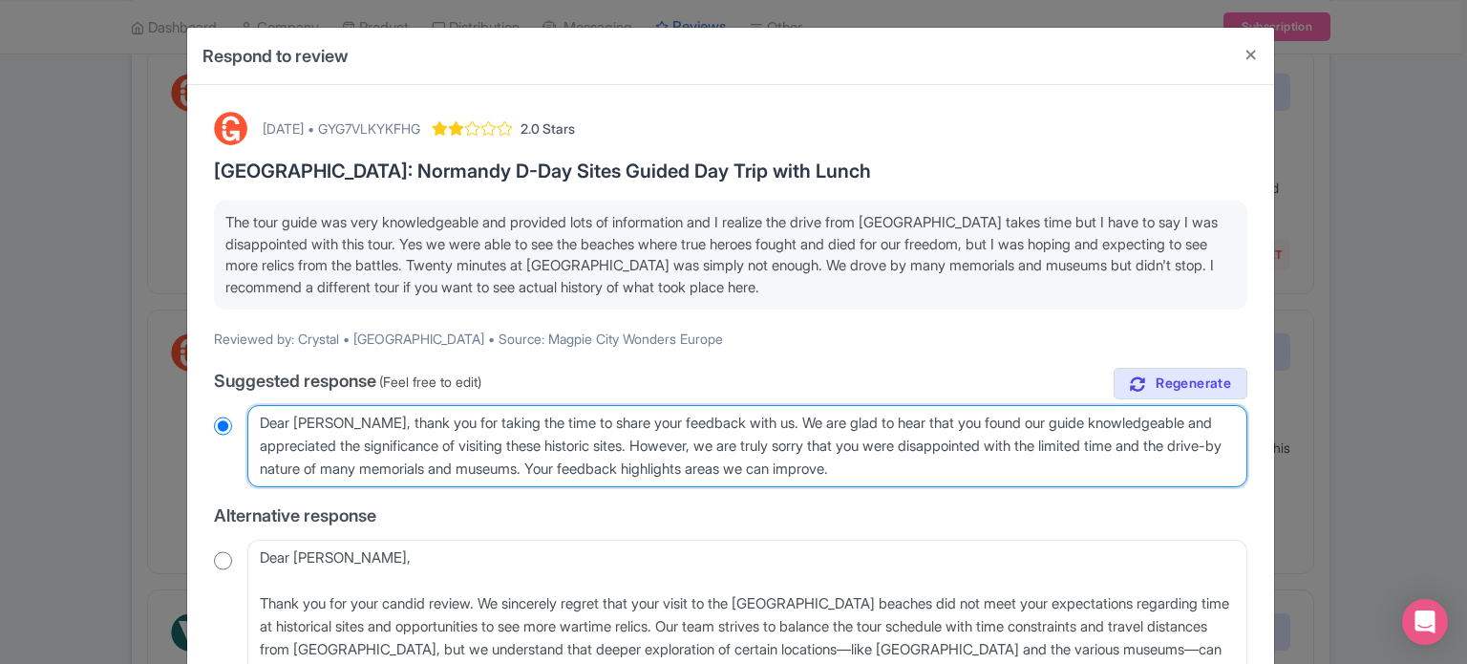
radio input "true"
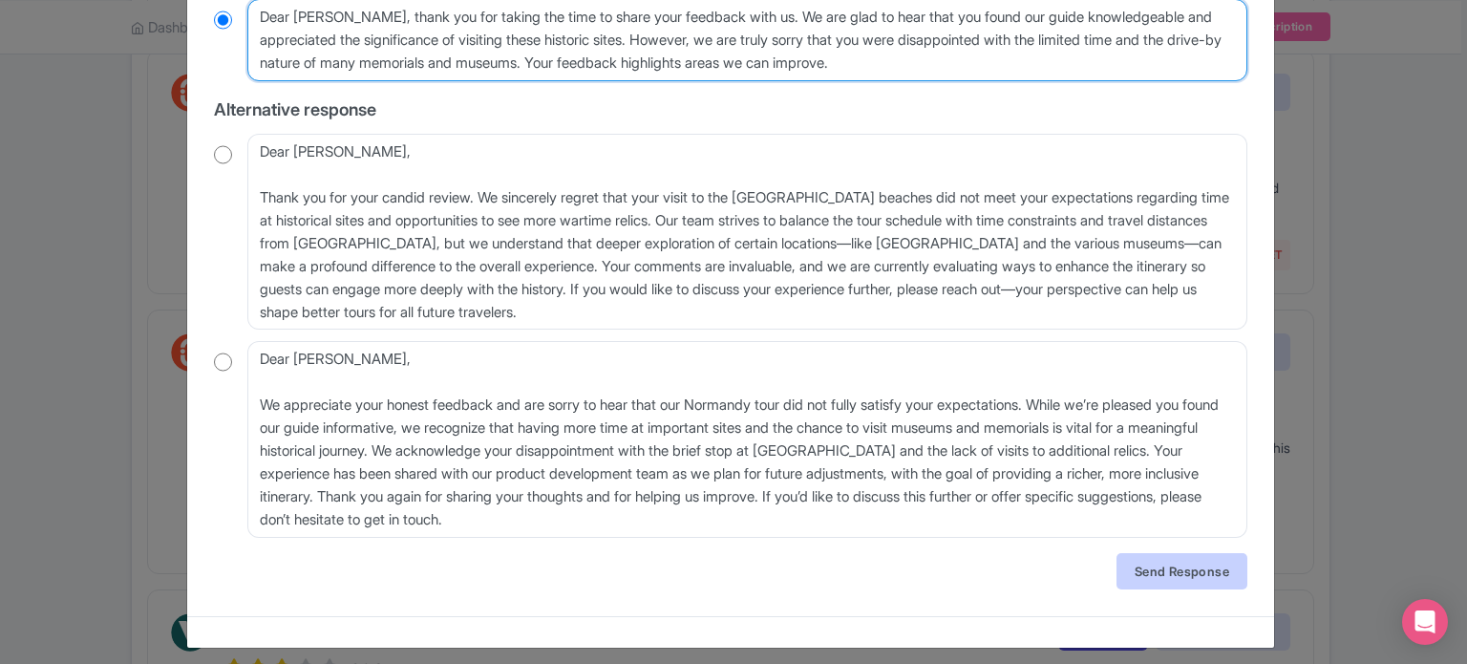
scroll to position [415, 0]
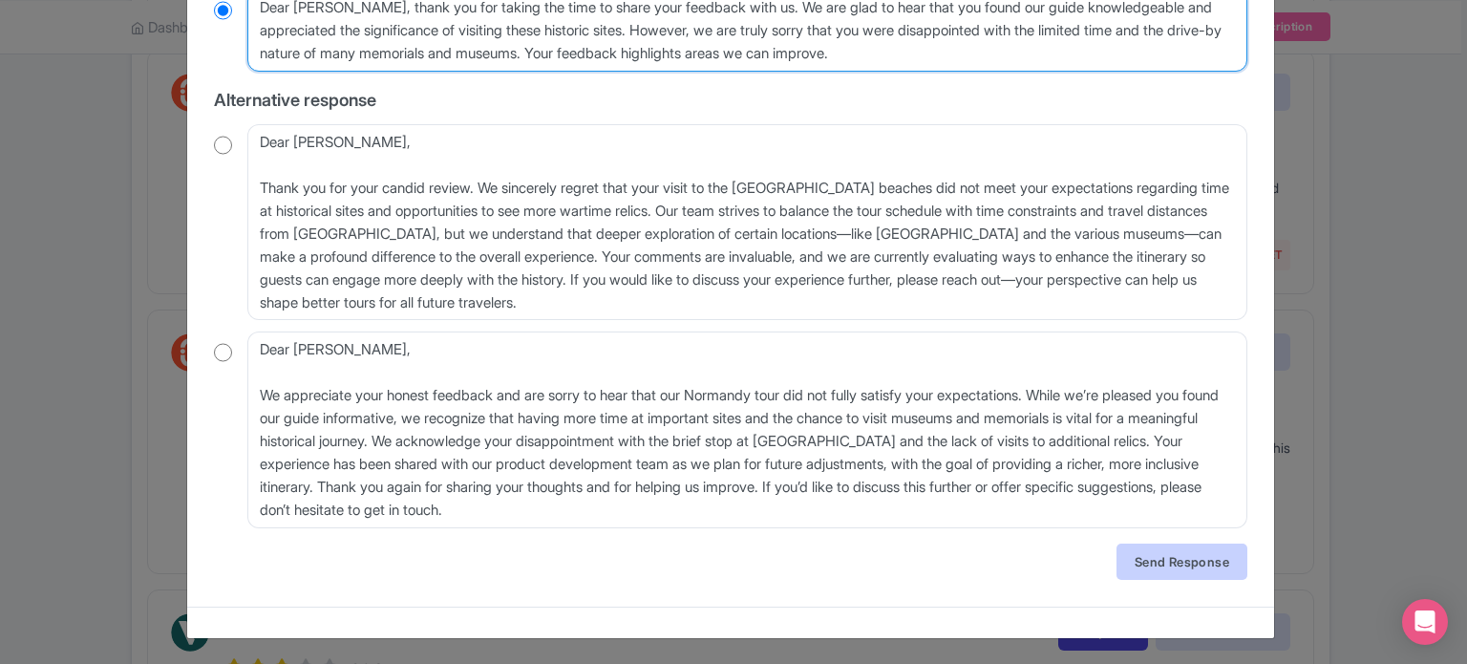
type textarea "Dear [PERSON_NAME], thank you for taking the time to share your feedback with u…"
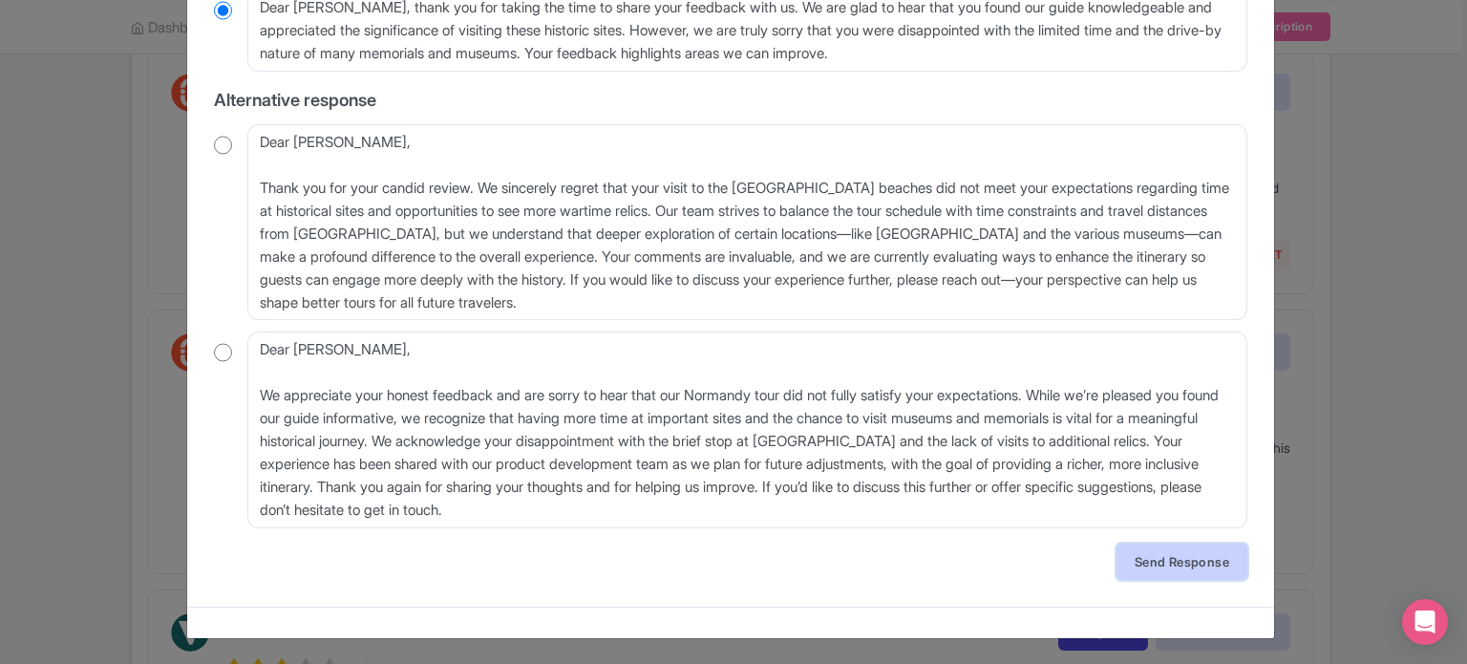
click at [1170, 554] on link "Send Response" at bounding box center [1182, 561] width 131 height 36
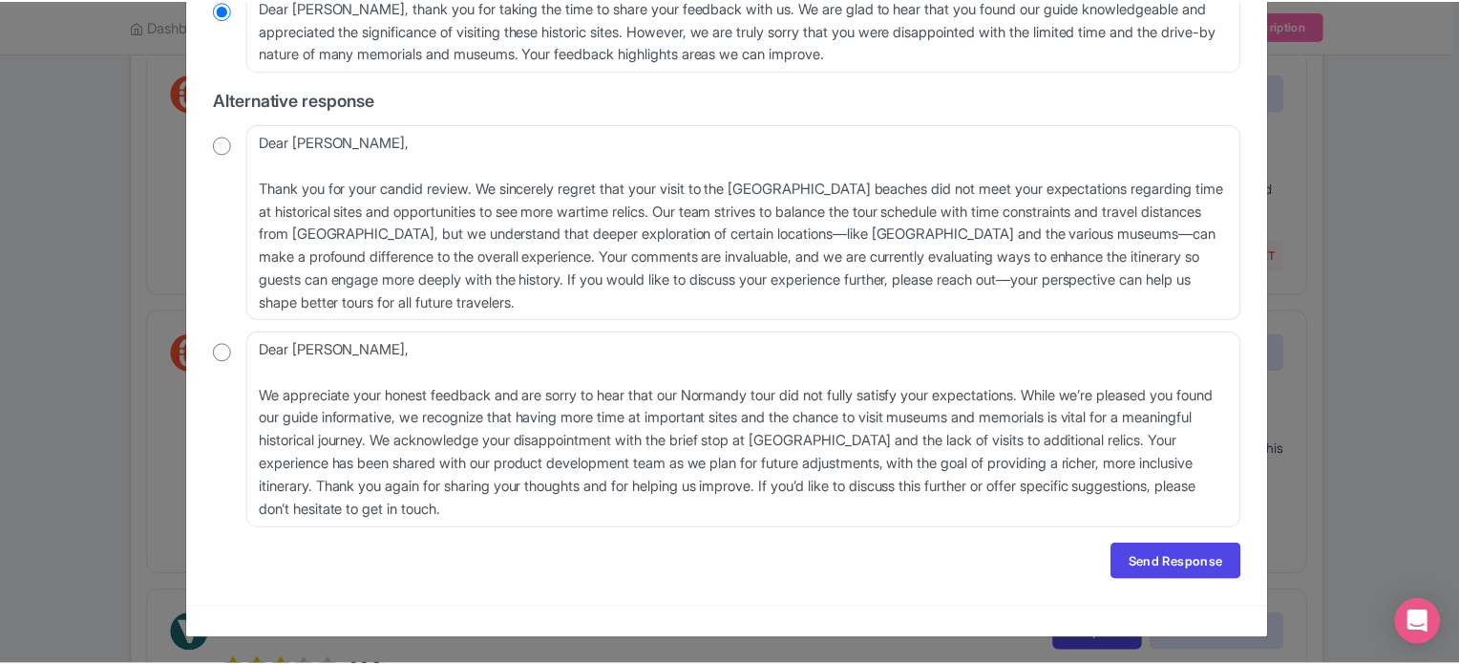
scroll to position [0, 0]
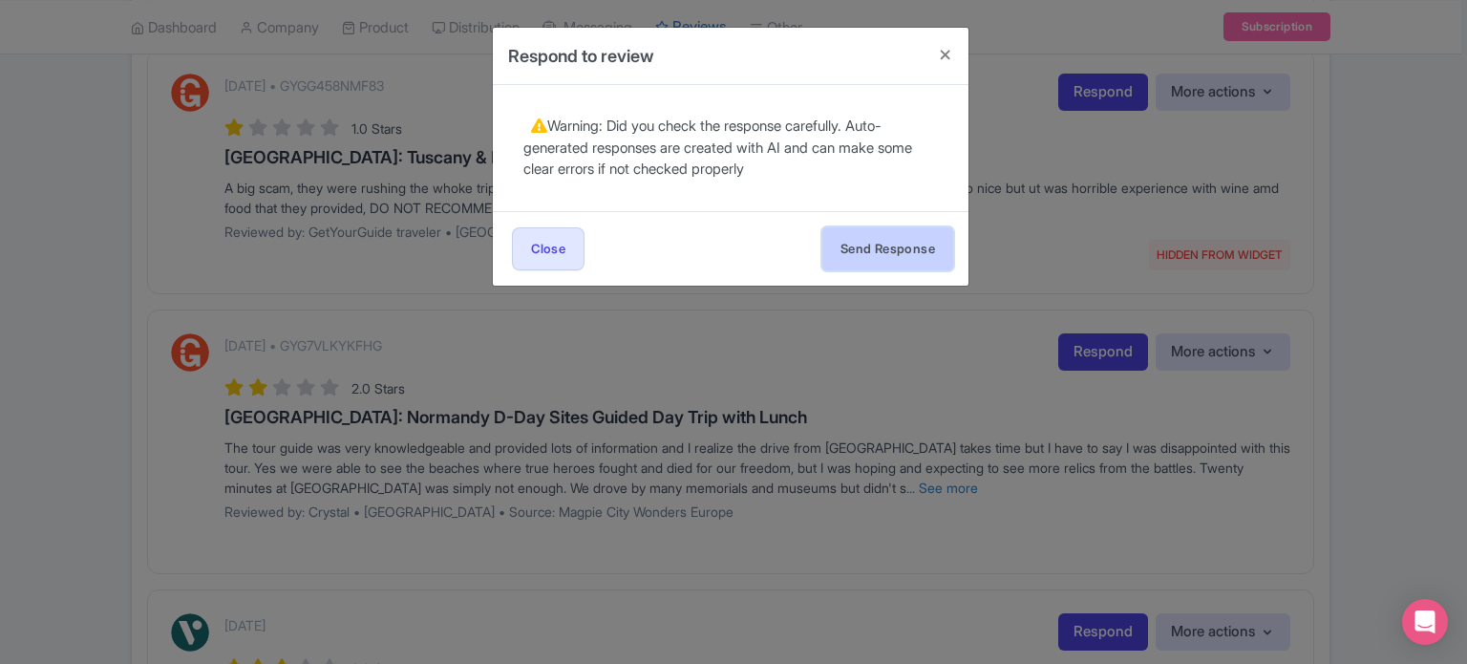
click at [879, 227] on button "Send Response" at bounding box center [887, 248] width 131 height 43
